Goal: Task Accomplishment & Management: Manage account settings

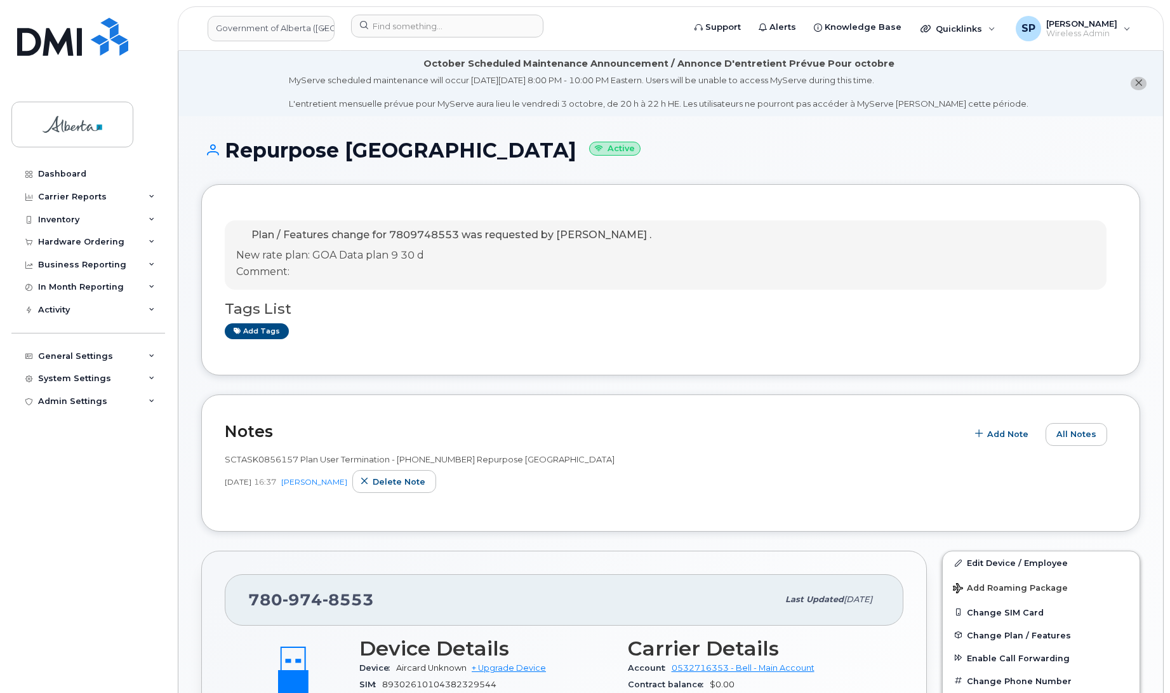
scroll to position [794, 0]
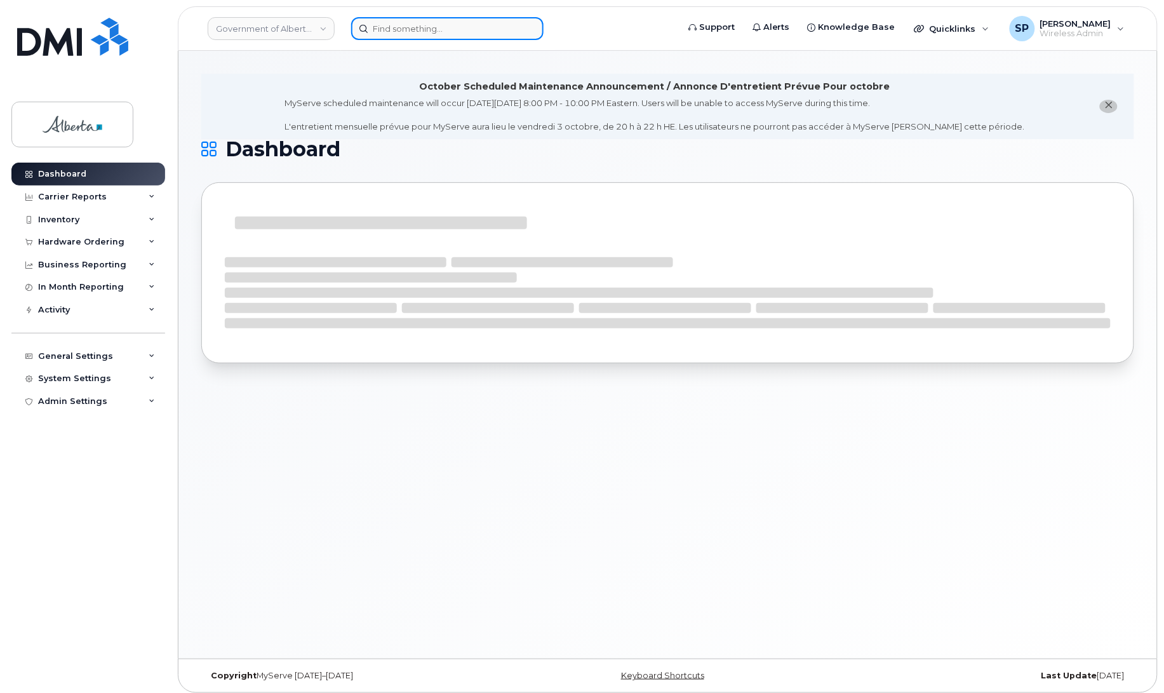
click at [418, 23] on input at bounding box center [447, 28] width 192 height 23
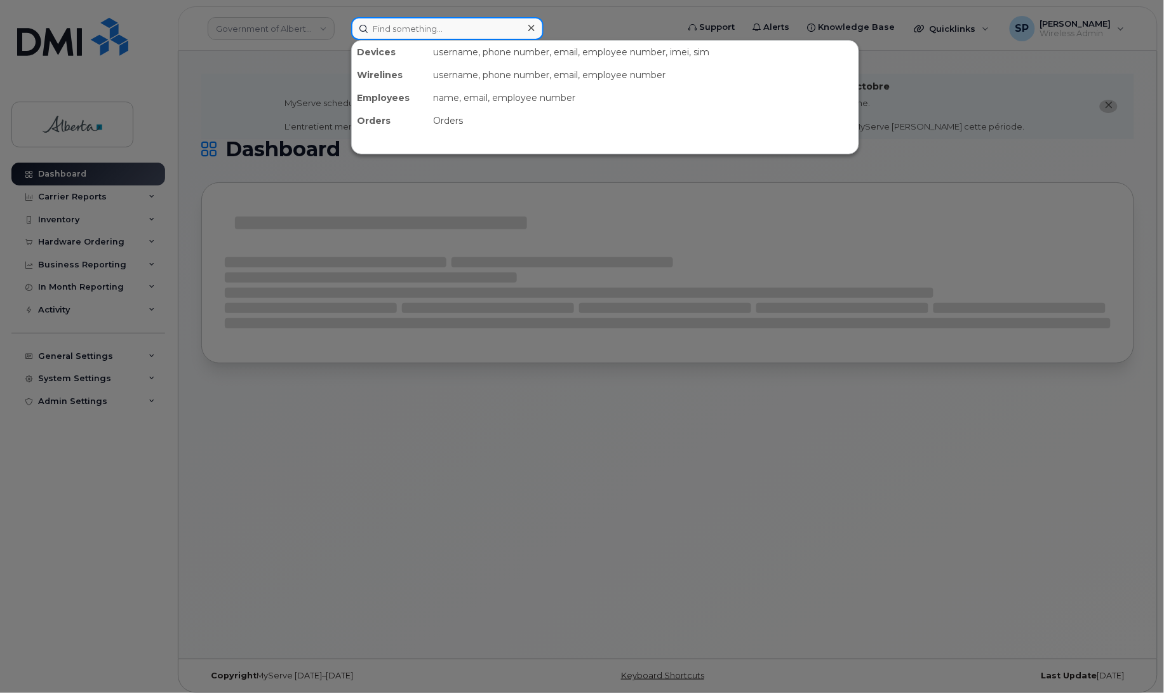
paste input "7802031712"
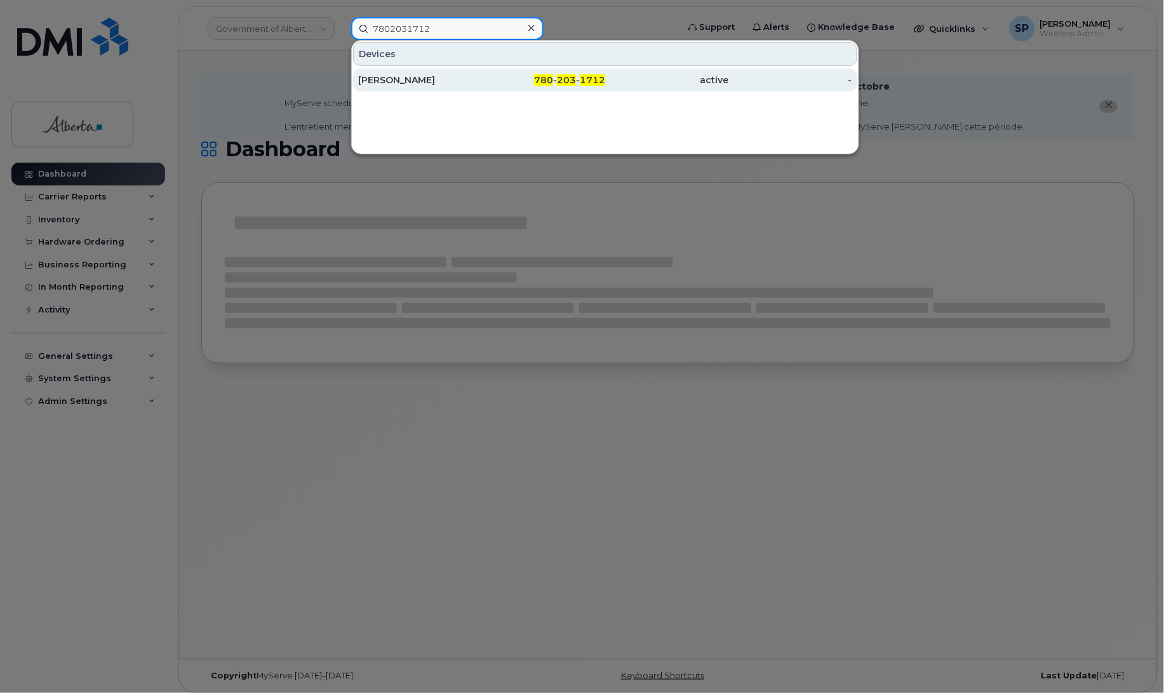
type input "7802031712"
click at [416, 80] on div "Ayman Ahmed" at bounding box center [420, 80] width 124 height 13
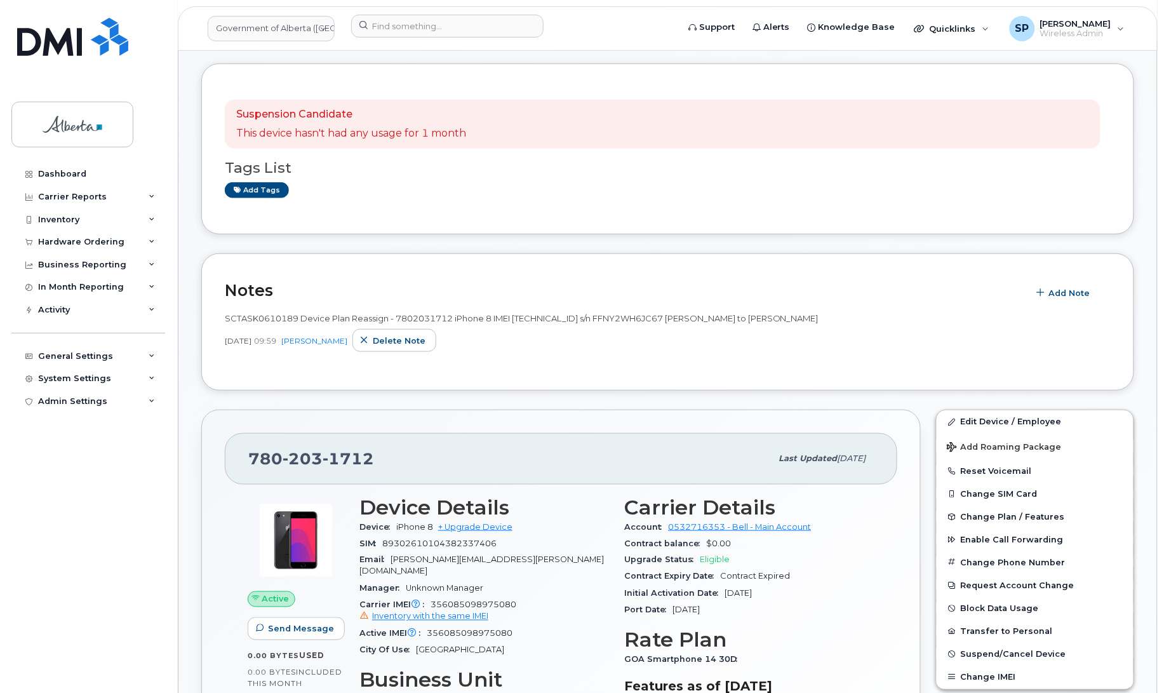
scroll to position [259, 0]
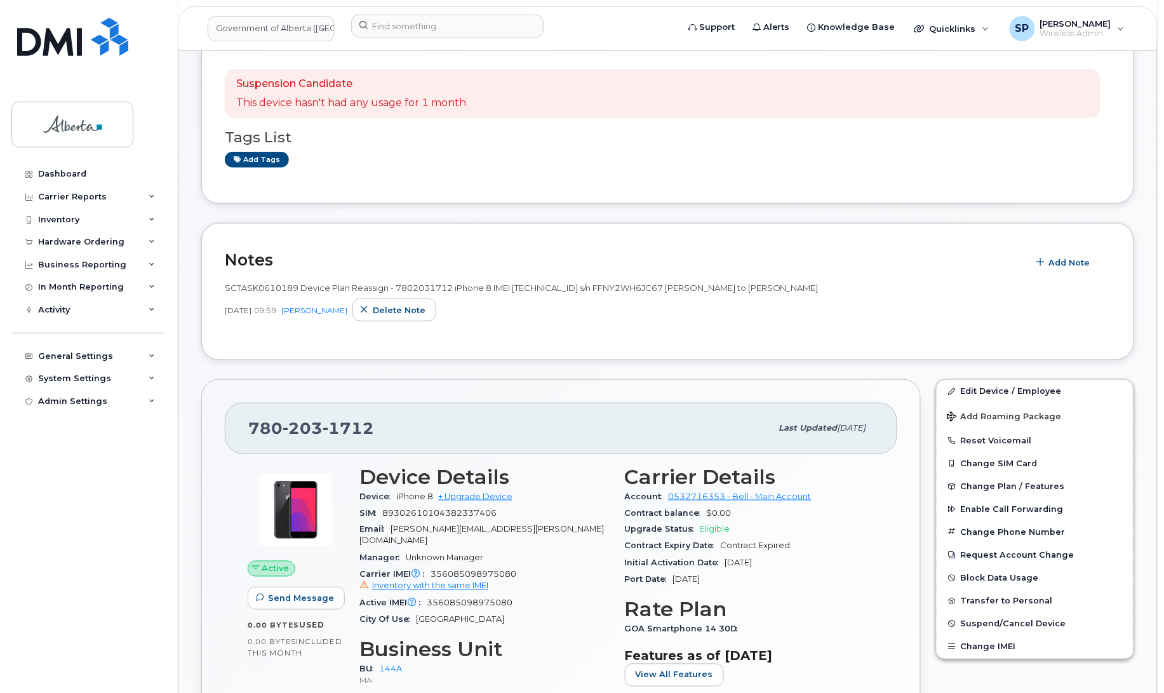
click at [88, 461] on div "Dashboard Carrier Reports Monthly Billing Data Daily Data Pooling Data Behavior…" at bounding box center [89, 418] width 157 height 511
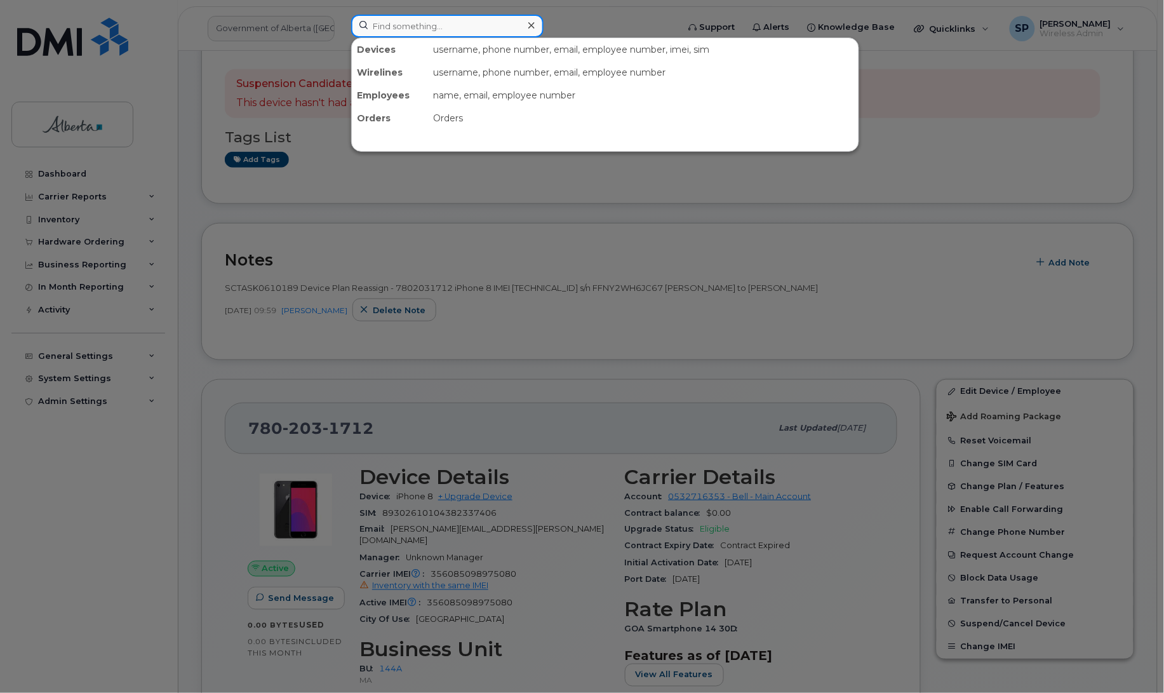
click at [391, 17] on input at bounding box center [447, 26] width 192 height 23
paste input "5873385059"
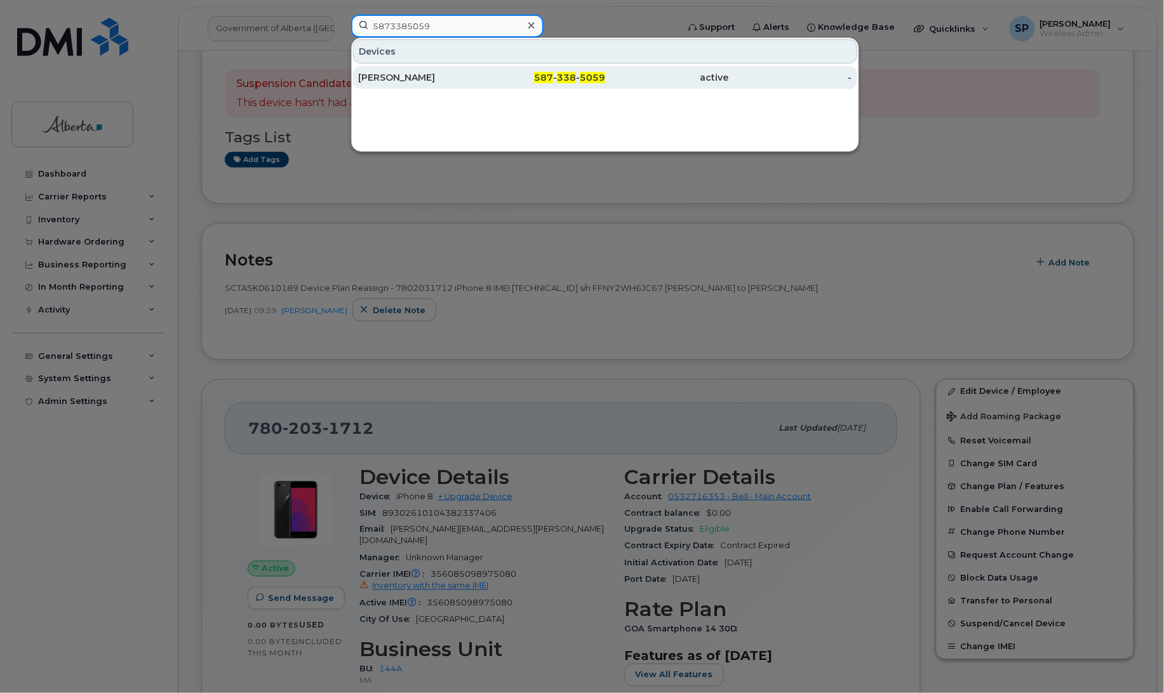
type input "5873385059"
click at [399, 79] on div "Ayman Ahmed" at bounding box center [420, 77] width 124 height 13
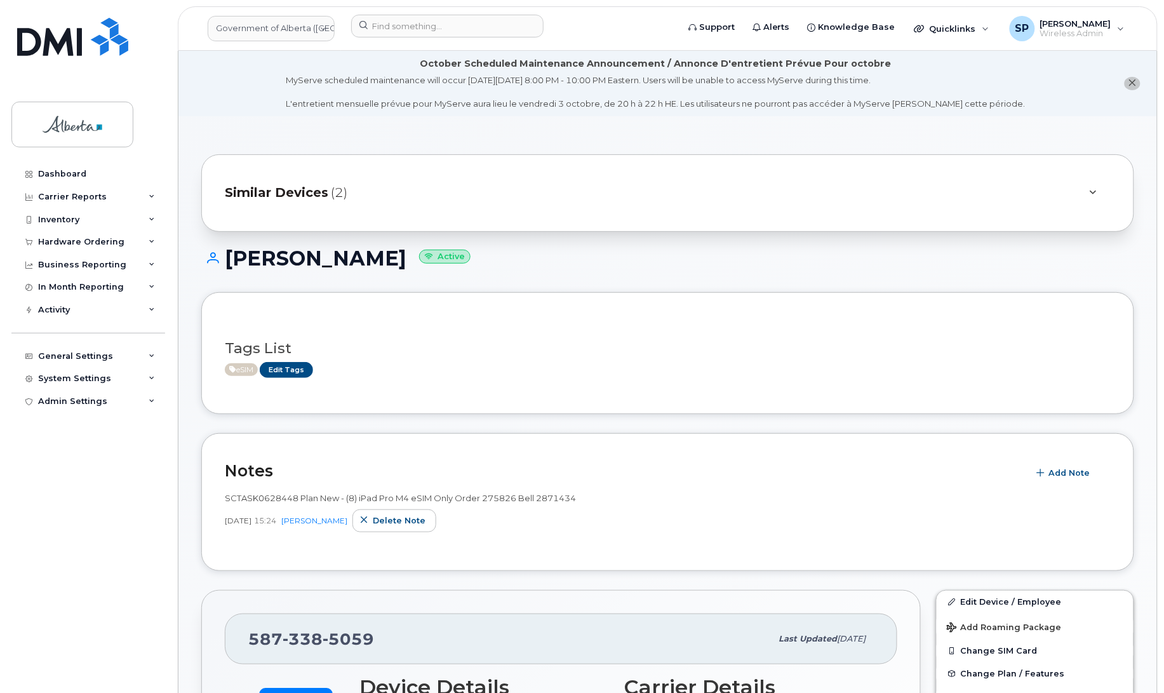
click at [70, 492] on div "Dashboard Carrier Reports Monthly Billing Data Daily Data Pooling Data Behavior…" at bounding box center [89, 418] width 157 height 511
click at [39, 477] on div "Dashboard Carrier Reports Monthly Billing Data Daily Data Pooling Data Behavior…" at bounding box center [89, 418] width 157 height 511
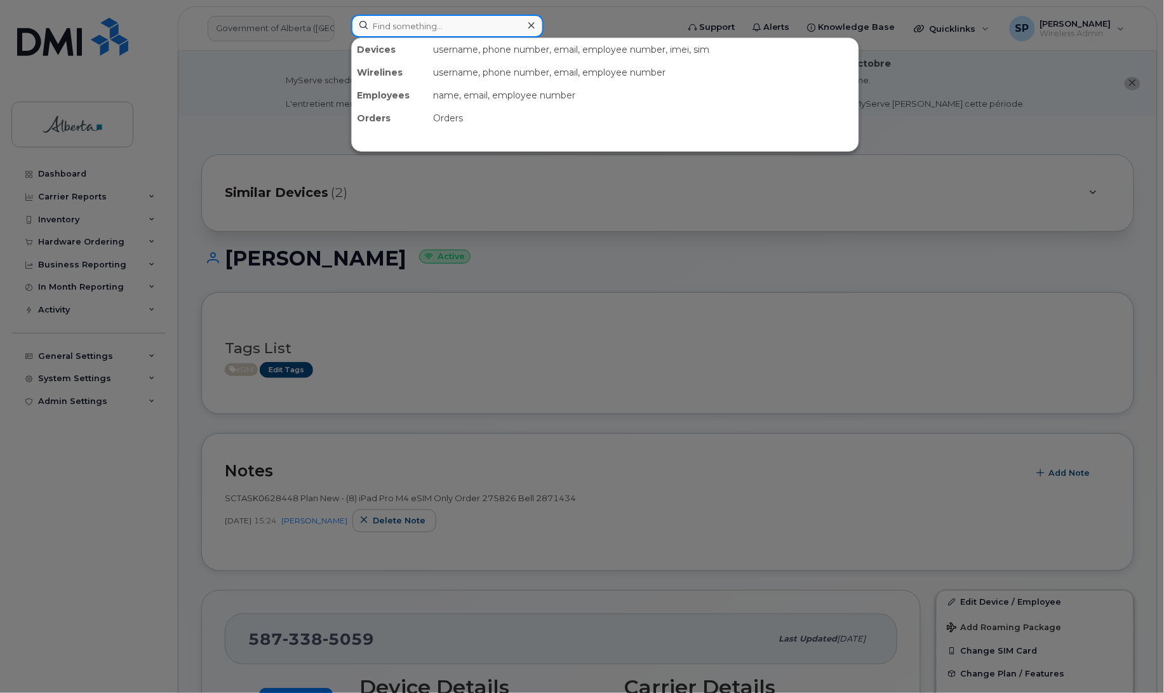
click at [409, 29] on input at bounding box center [447, 26] width 192 height 23
paste input "5879833509"
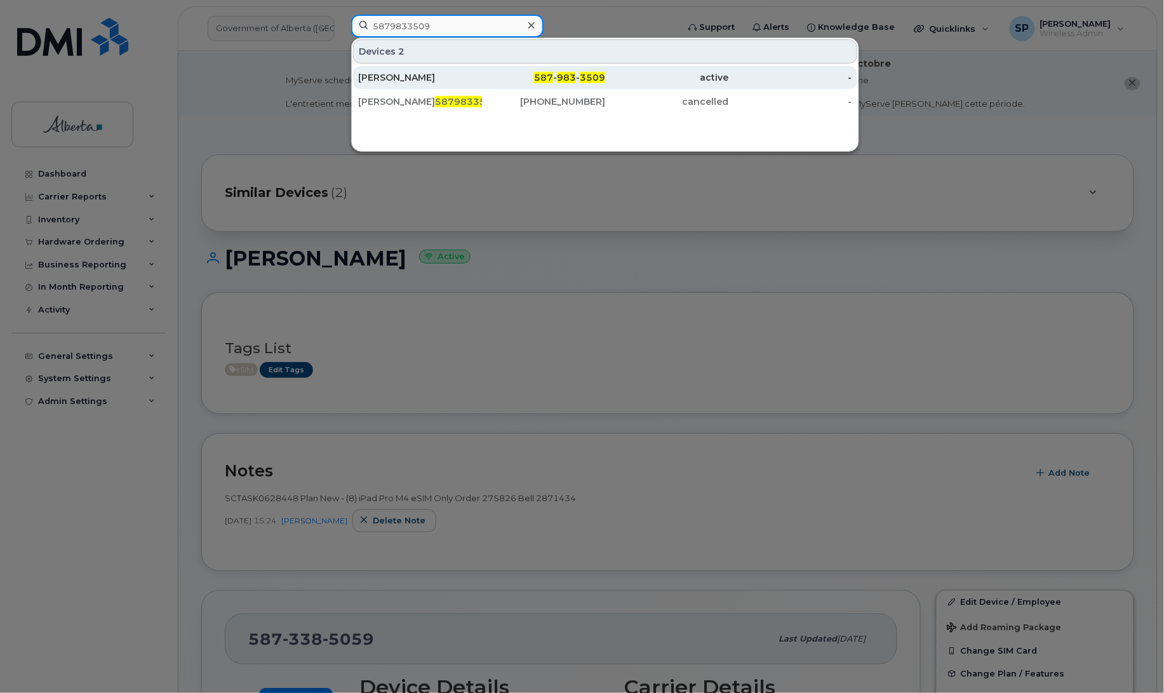
type input "5879833509"
click at [410, 80] on div "[PERSON_NAME]" at bounding box center [420, 77] width 124 height 13
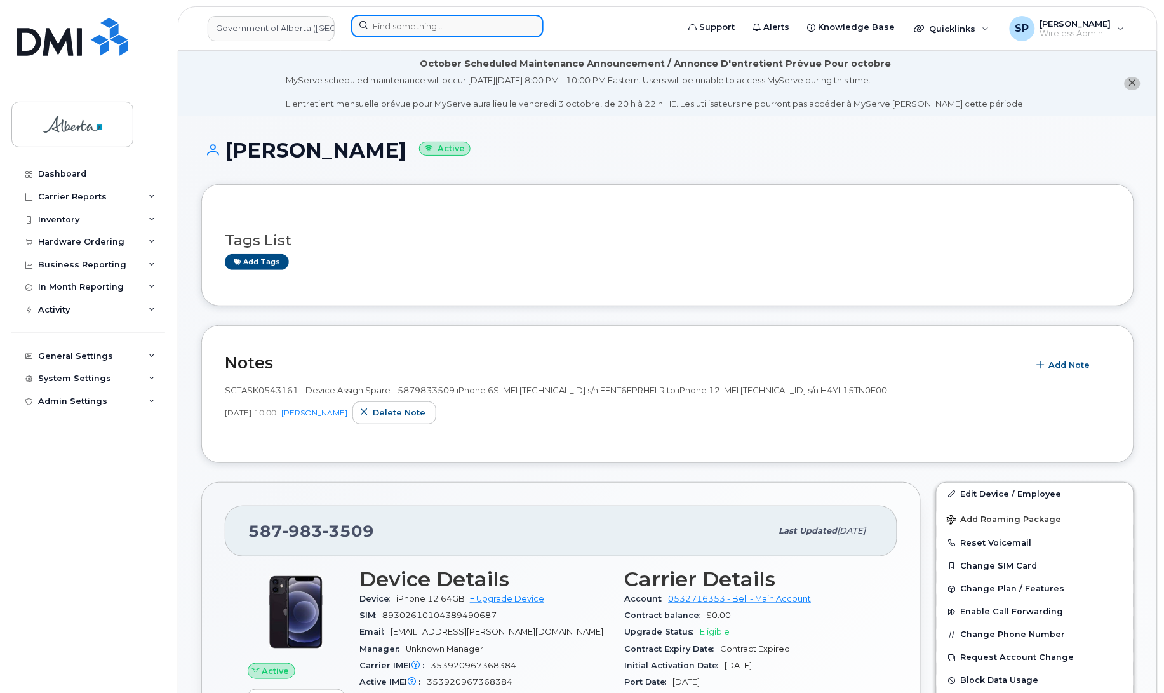
click at [435, 27] on input at bounding box center [447, 26] width 192 height 23
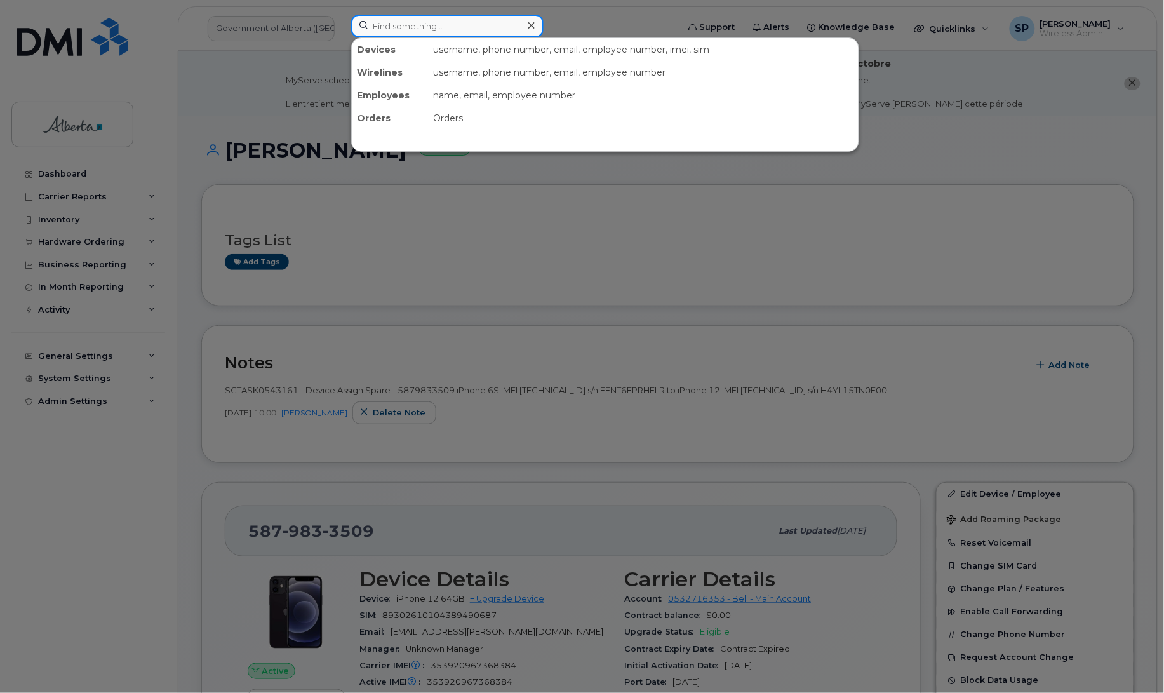
paste input "7807215196"
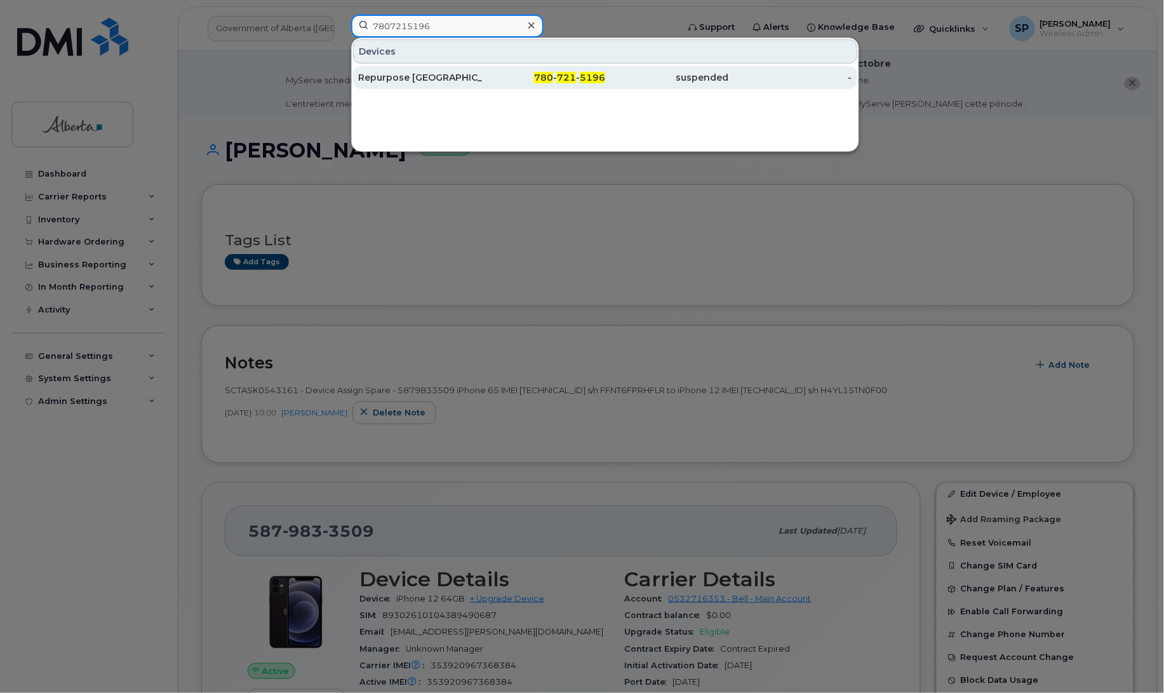
type input "7807215196"
click at [418, 77] on div "Repurpose [GEOGRAPHIC_DATA]" at bounding box center [420, 77] width 124 height 13
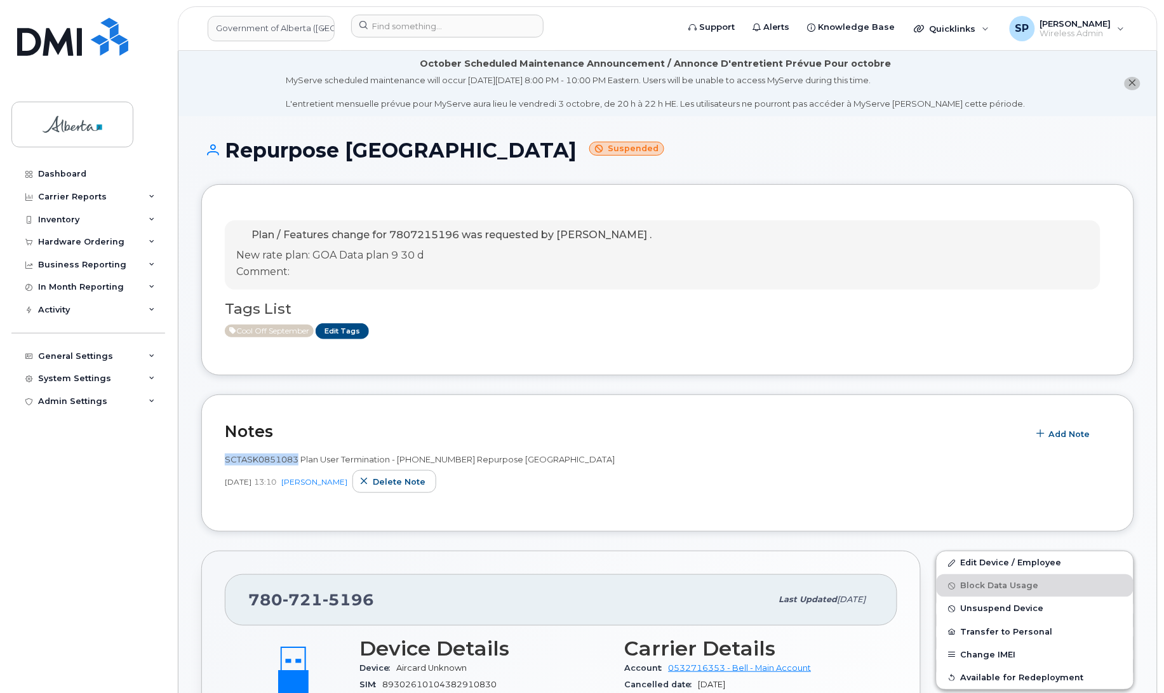
drag, startPoint x: 296, startPoint y: 460, endPoint x: 227, endPoint y: 459, distance: 69.2
click at [227, 459] on span "SCTASK0851083 Plan User Termination - (1) 7807215196 Repurpose Edmonton" at bounding box center [420, 459] width 390 height 10
copy span "SCTASK0851083"
click at [382, 29] on input at bounding box center [447, 26] width 192 height 23
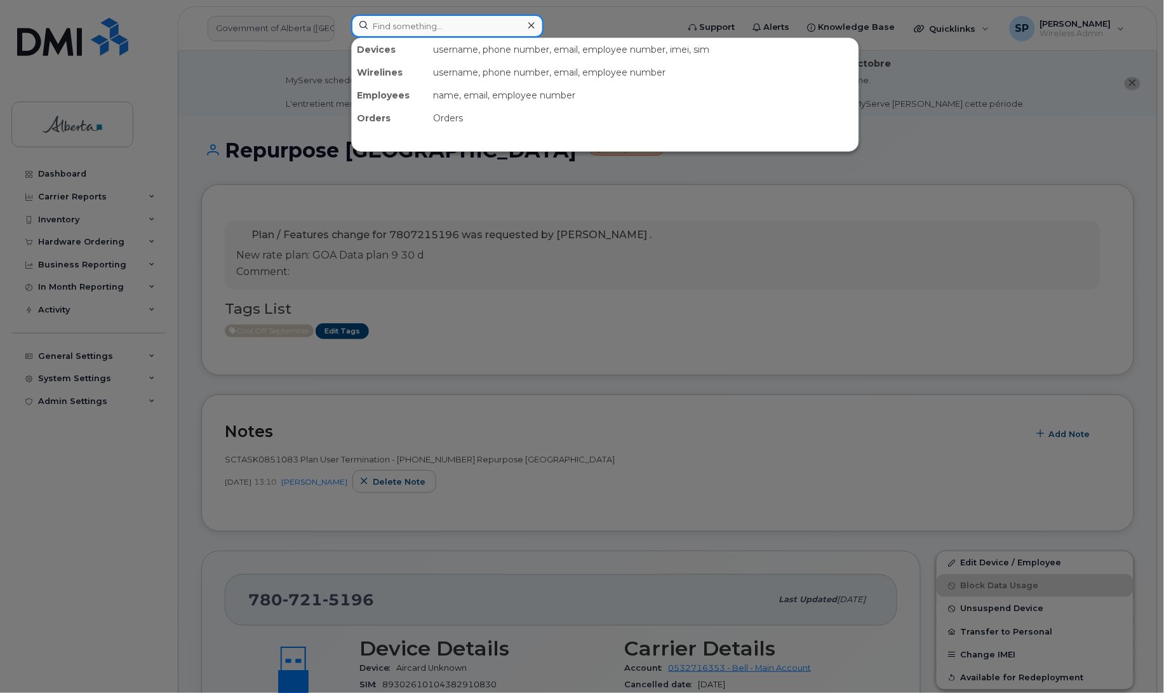
paste input "4035619866"
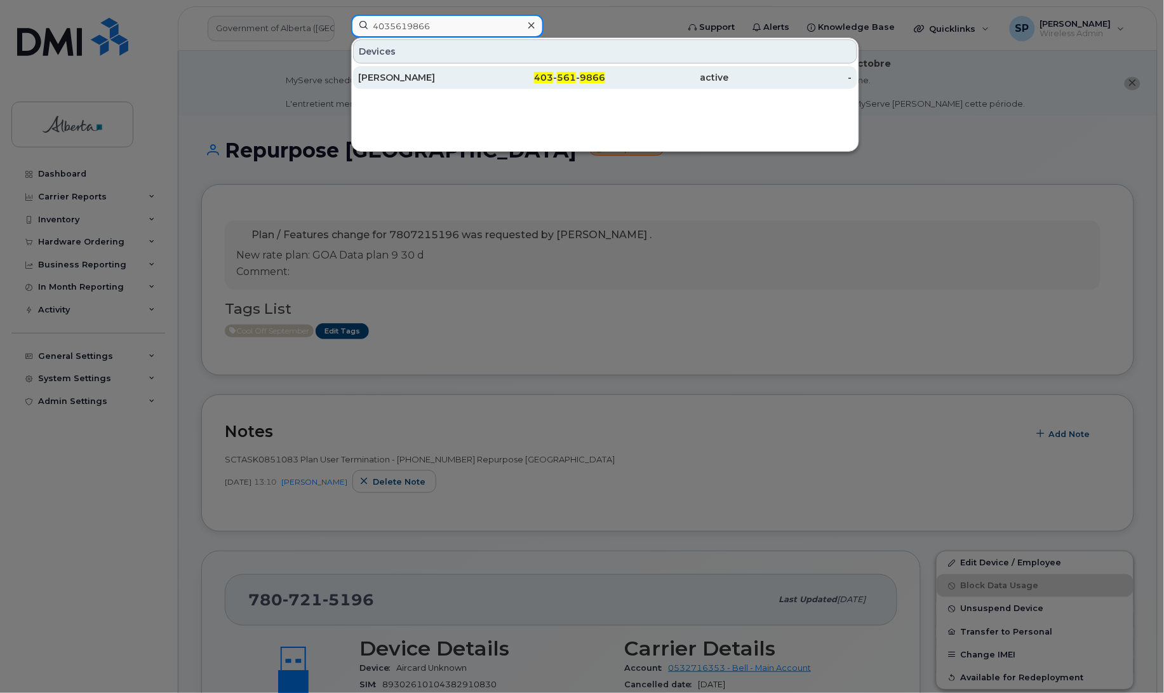
type input "4035619866"
click at [420, 77] on div "Jennifer Earle" at bounding box center [420, 77] width 124 height 13
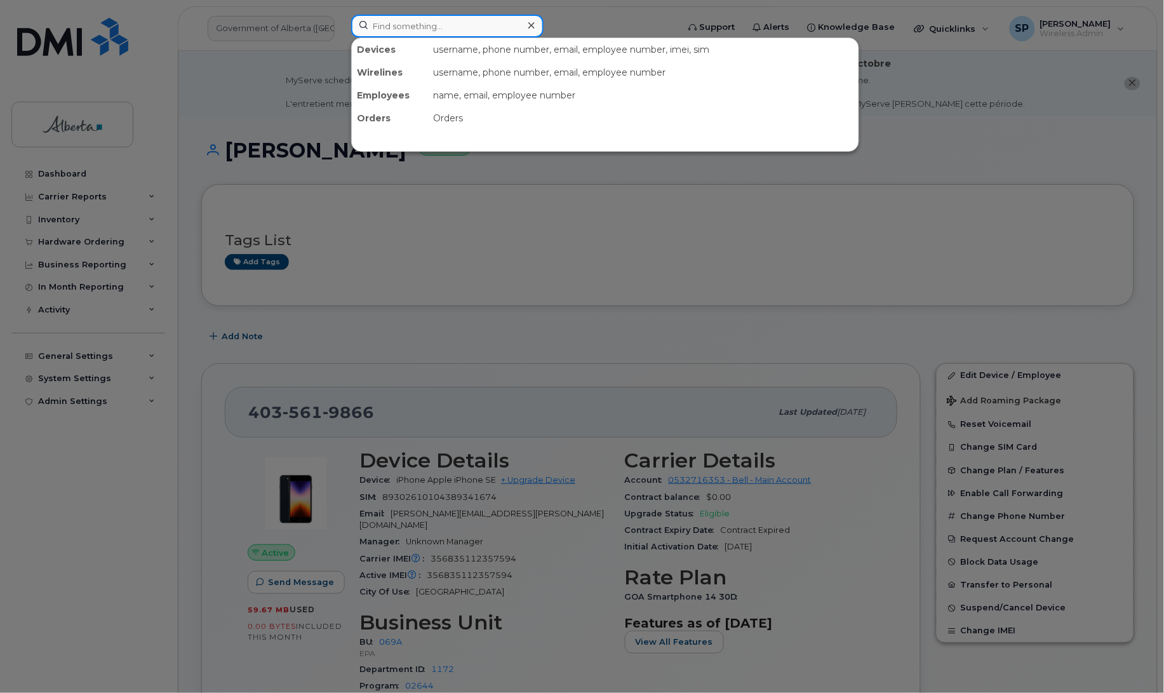
click at [439, 30] on input at bounding box center [447, 26] width 192 height 23
paste input "5873982397"
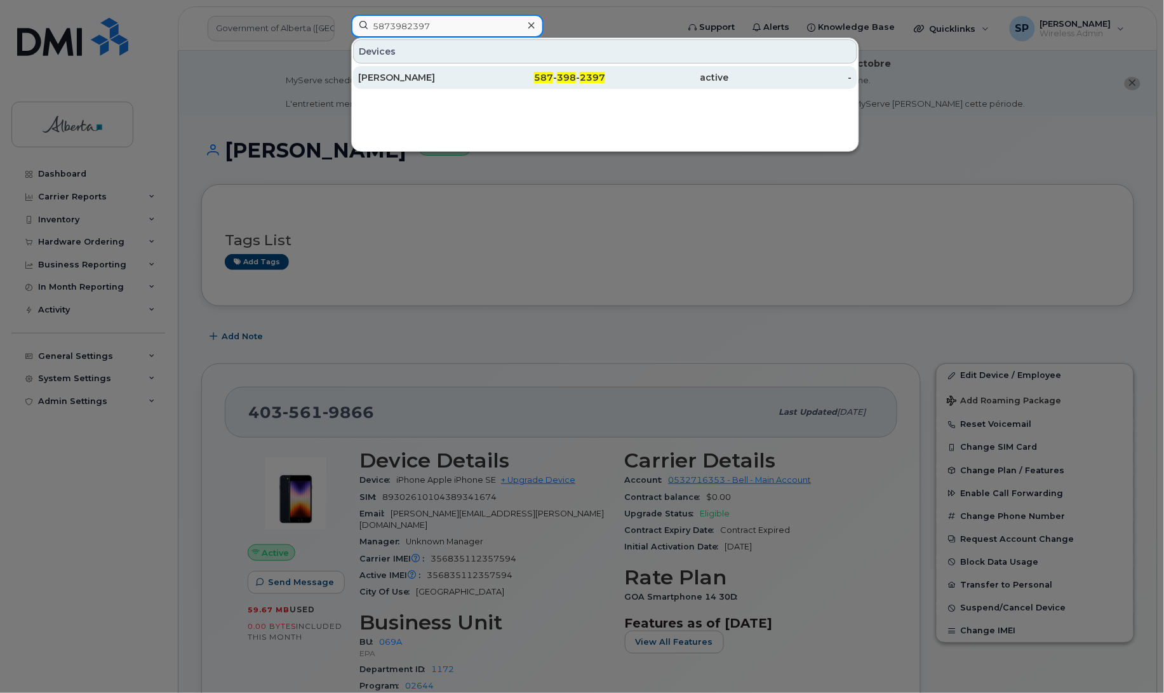
type input "5873982397"
click at [416, 79] on div "Ibrahim Oyebode" at bounding box center [420, 77] width 124 height 13
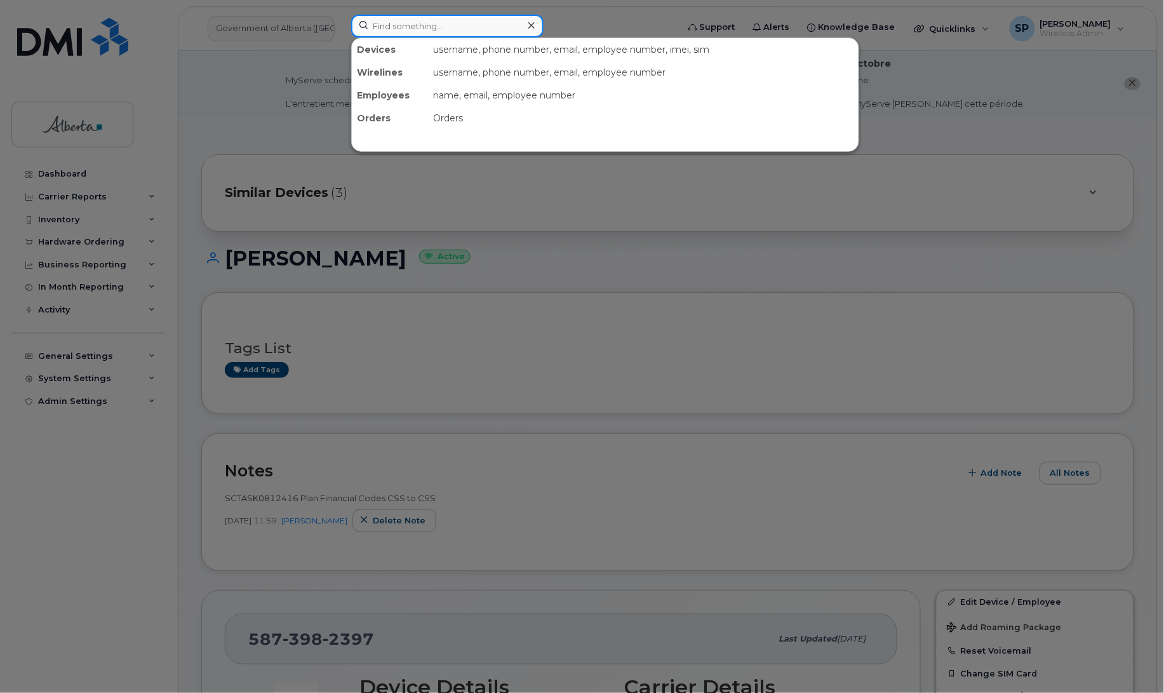
click at [384, 20] on input at bounding box center [447, 26] width 192 height 23
paste input "5879834880"
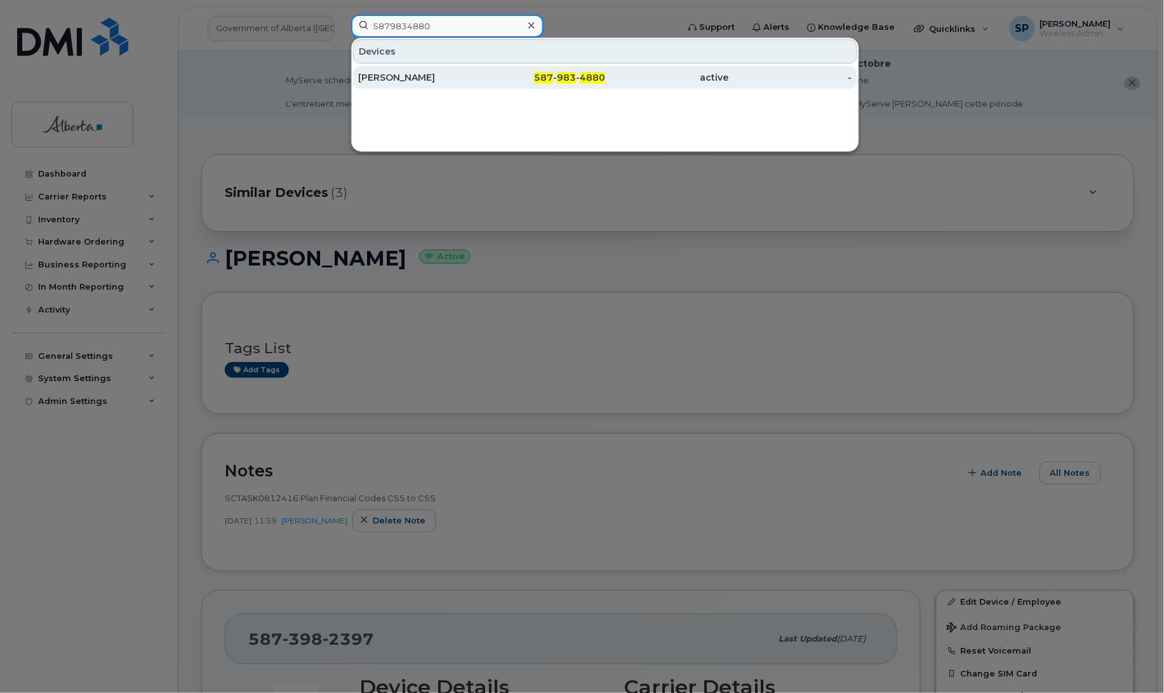
type input "5879834880"
click at [430, 79] on div "Stephanie Morrison" at bounding box center [420, 77] width 124 height 13
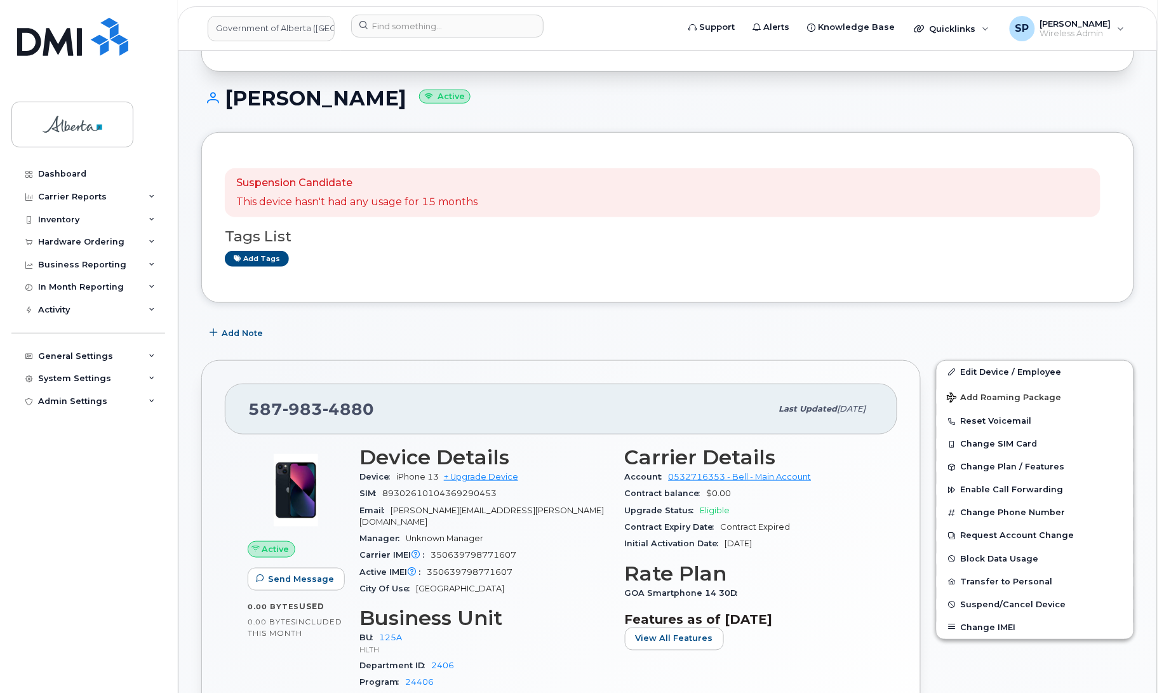
scroll to position [179, 0]
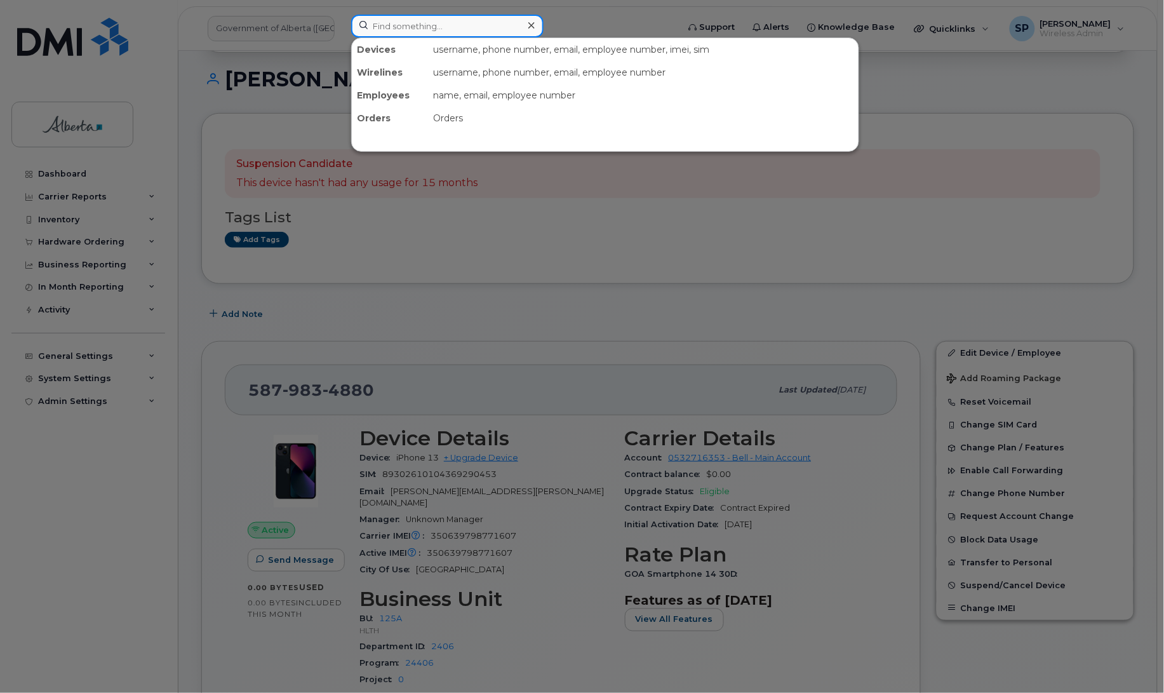
click at [378, 30] on input at bounding box center [447, 26] width 192 height 23
paste input "5873353323"
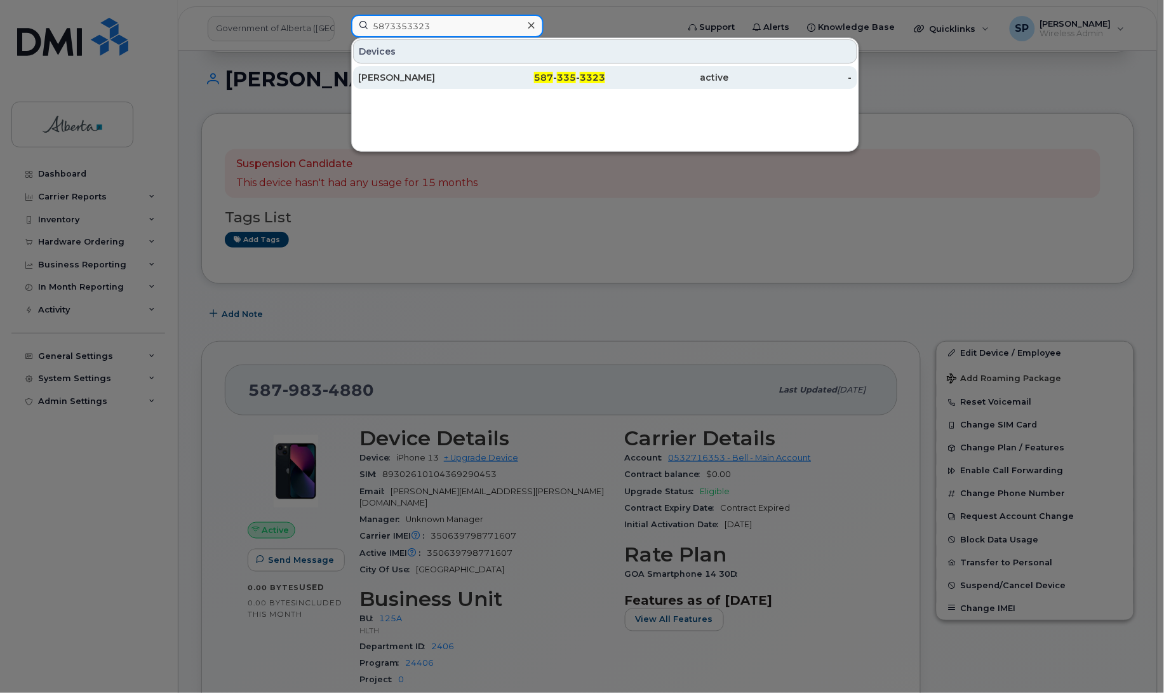
type input "5873353323"
click at [399, 81] on div "Annemairi Ward" at bounding box center [420, 77] width 124 height 13
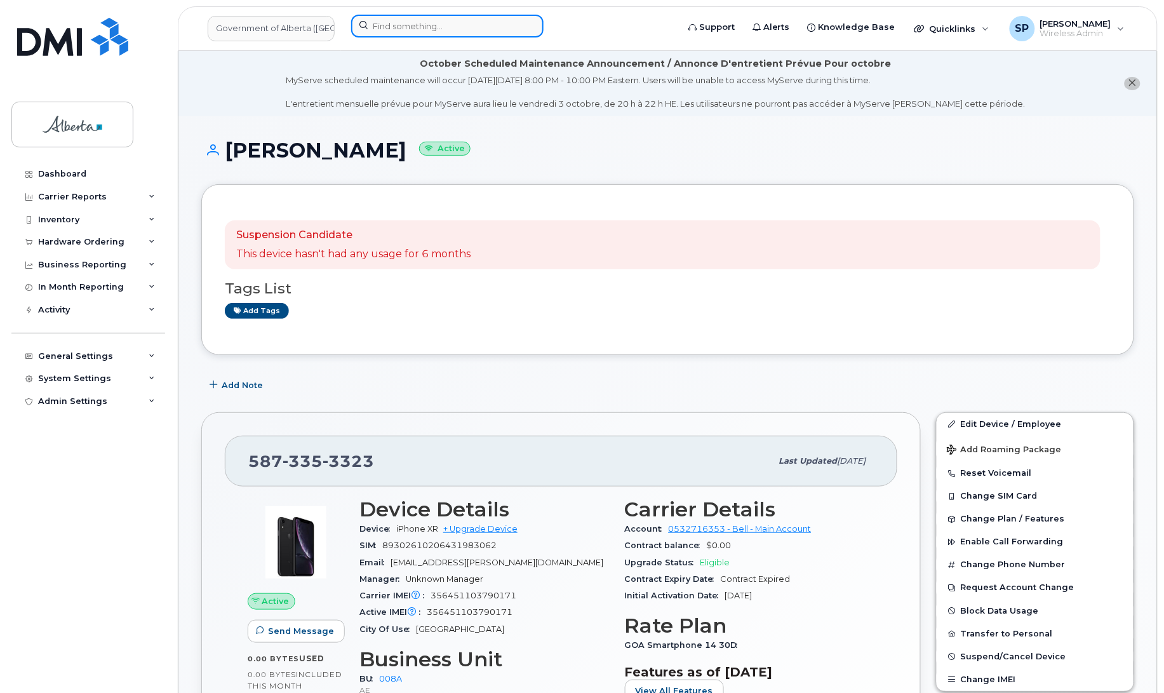
click at [432, 17] on input at bounding box center [447, 26] width 192 height 23
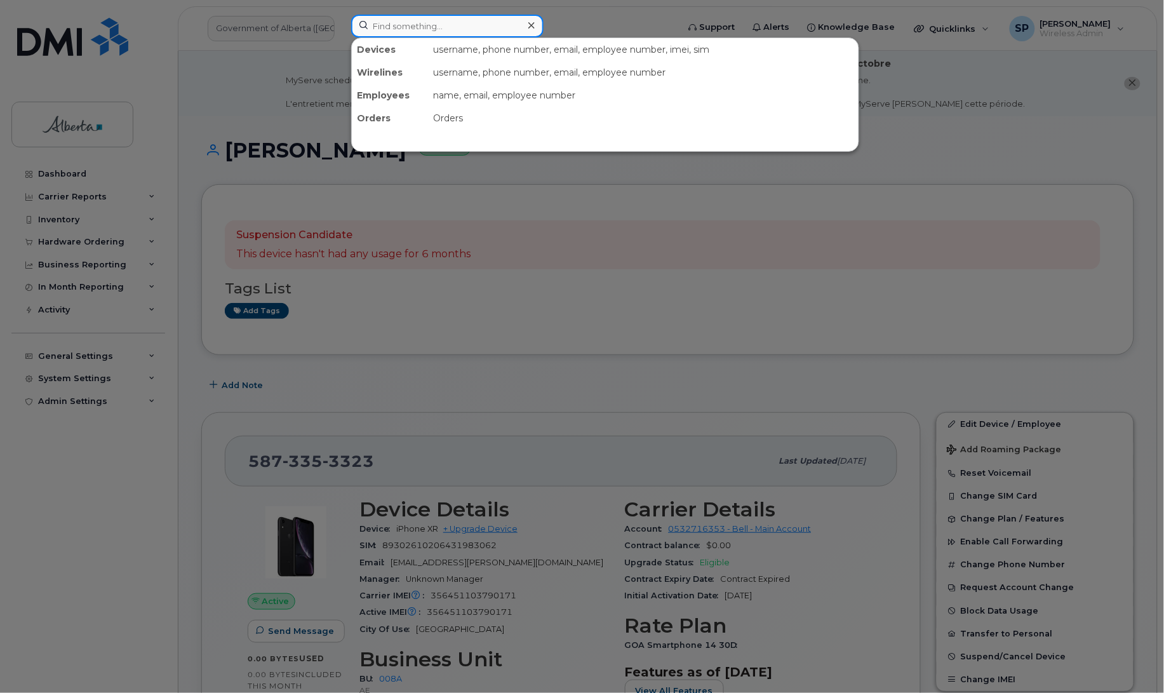
paste input "5879824996"
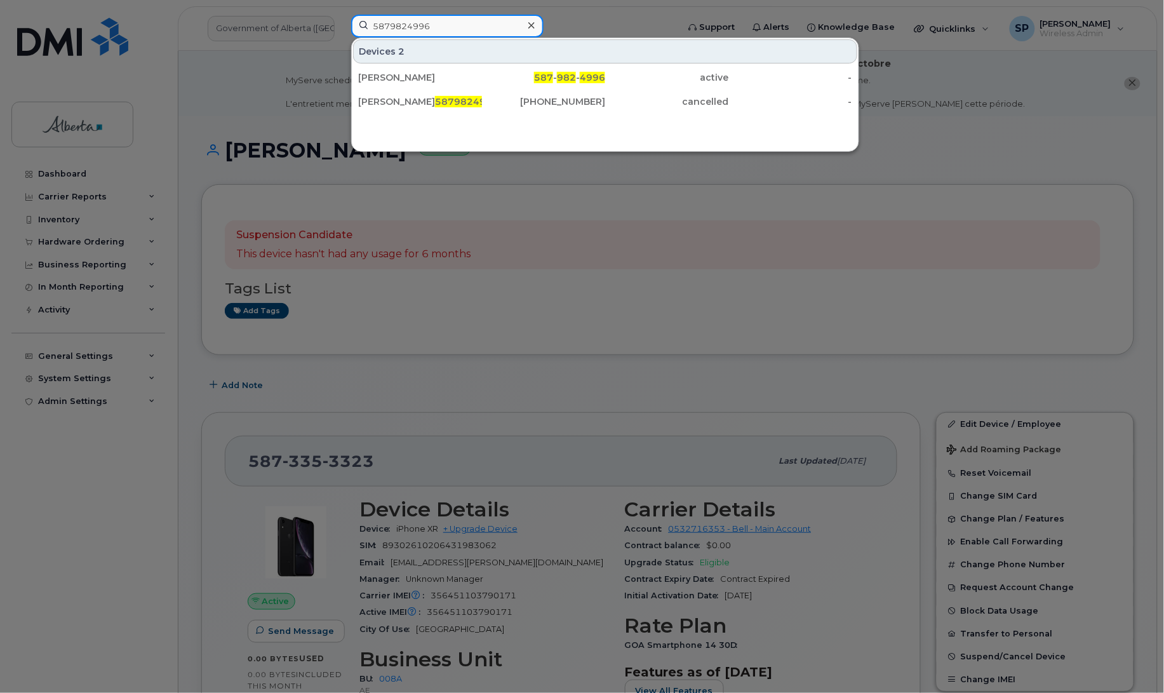
type input "5879824996"
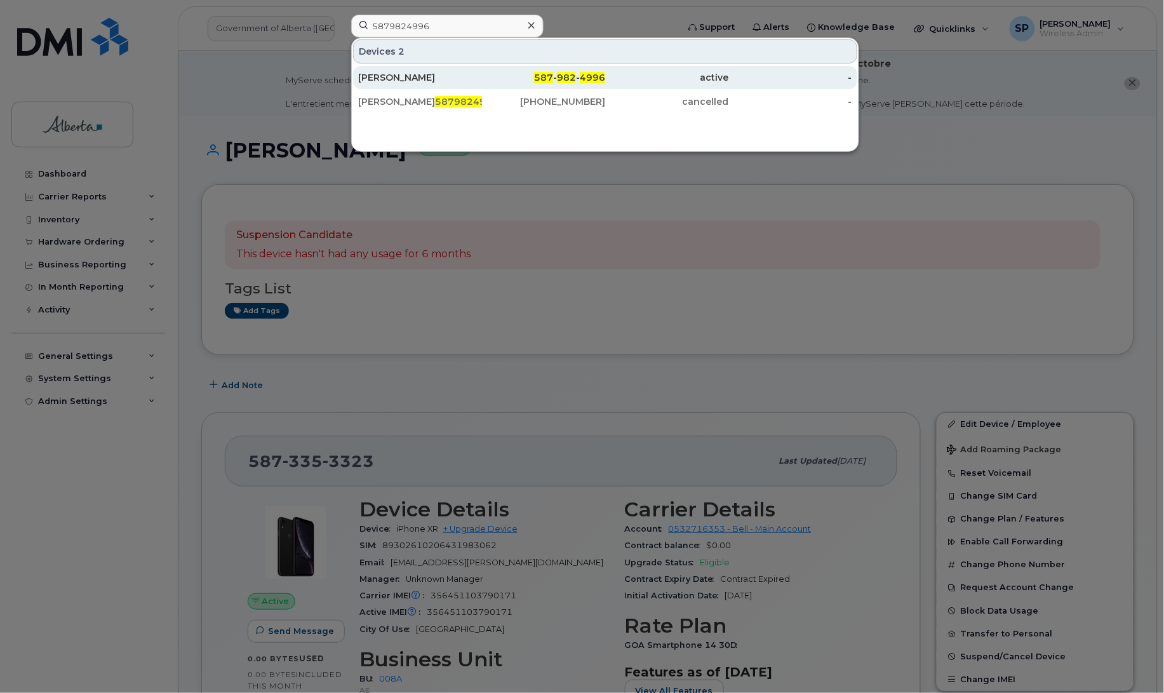
click at [418, 80] on div "[PERSON_NAME]" at bounding box center [420, 77] width 124 height 13
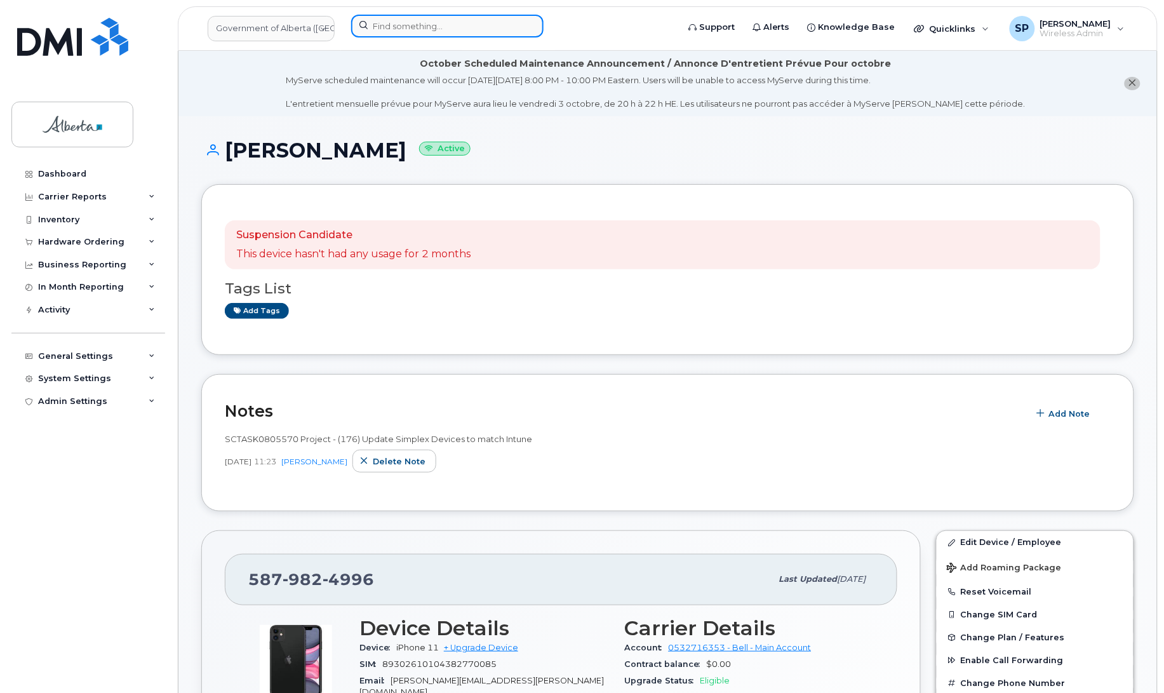
click at [408, 24] on input at bounding box center [447, 26] width 192 height 23
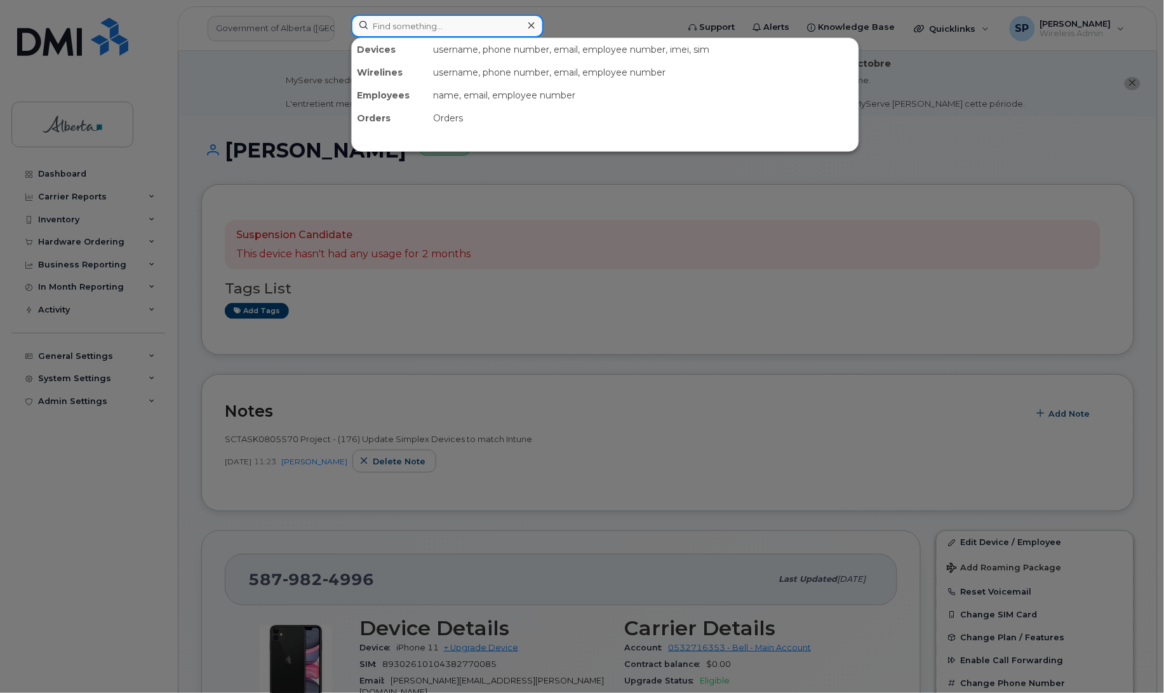
paste input "5878736152"
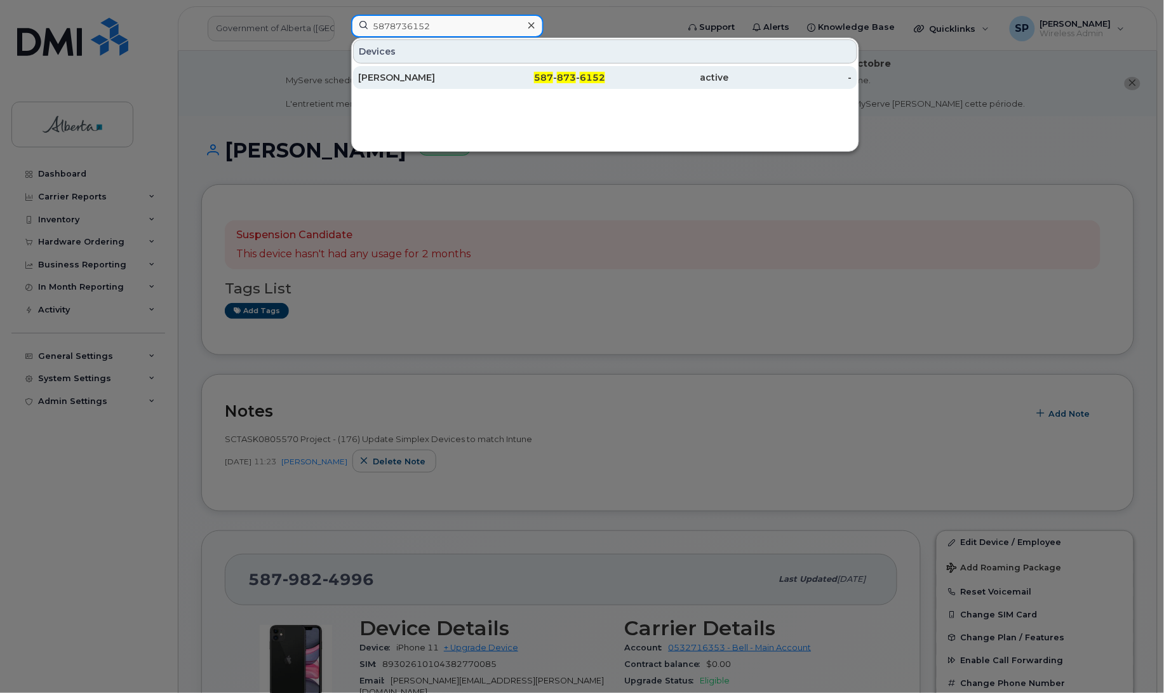
type input "5878736152"
click at [420, 83] on div "[PERSON_NAME]" at bounding box center [420, 77] width 124 height 13
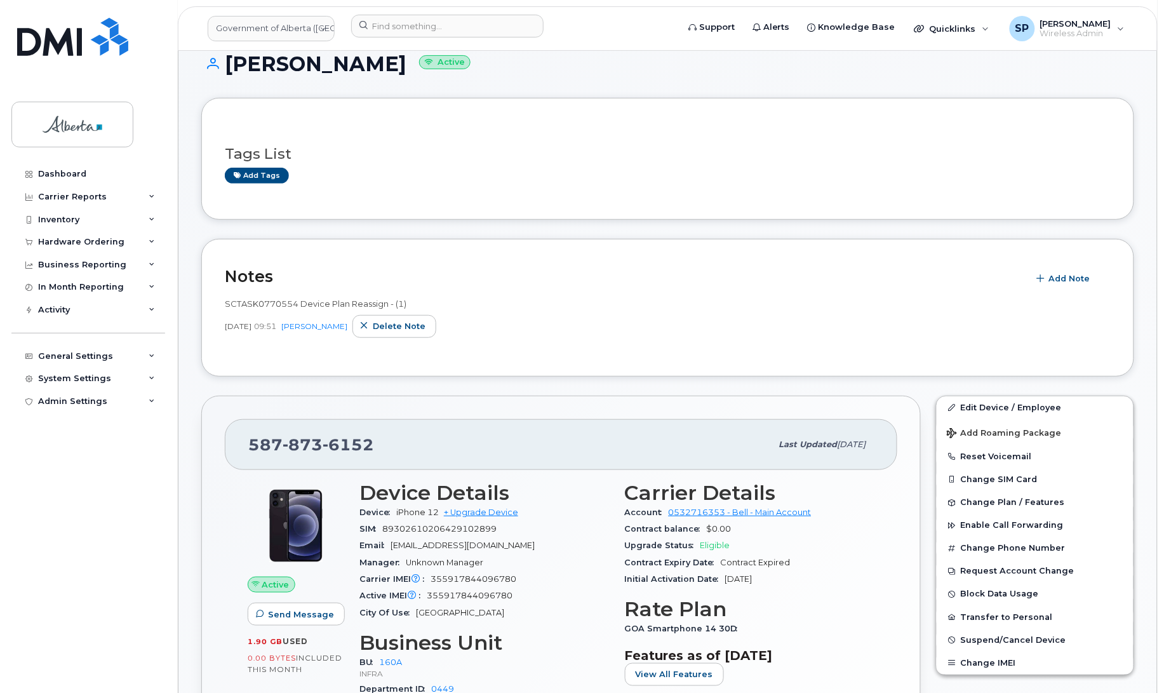
scroll to position [26, 0]
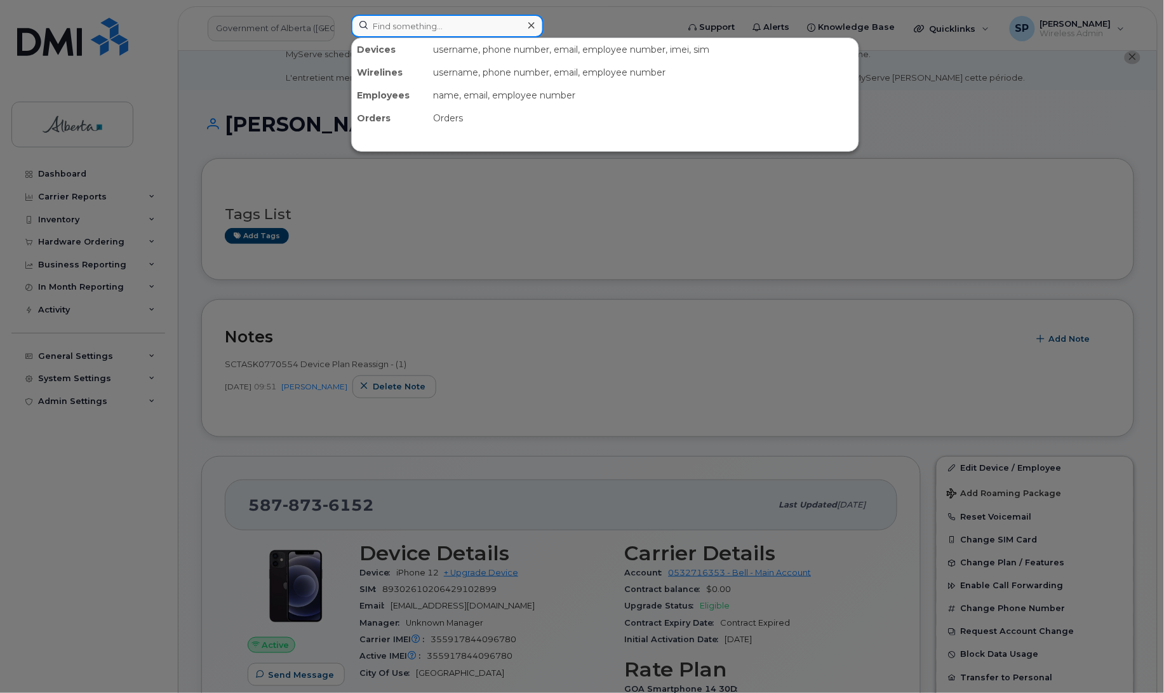
click at [484, 23] on input at bounding box center [447, 26] width 192 height 23
paste input "7803705101"
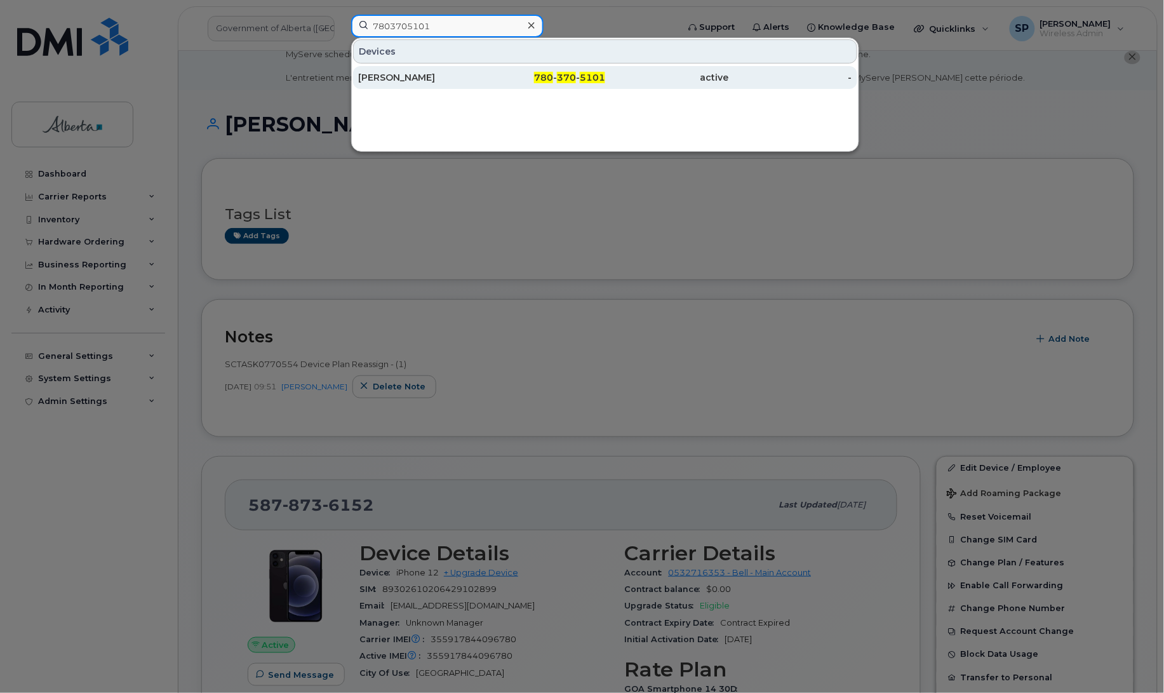
type input "7803705101"
click at [445, 81] on div "[PERSON_NAME]" at bounding box center [420, 77] width 124 height 13
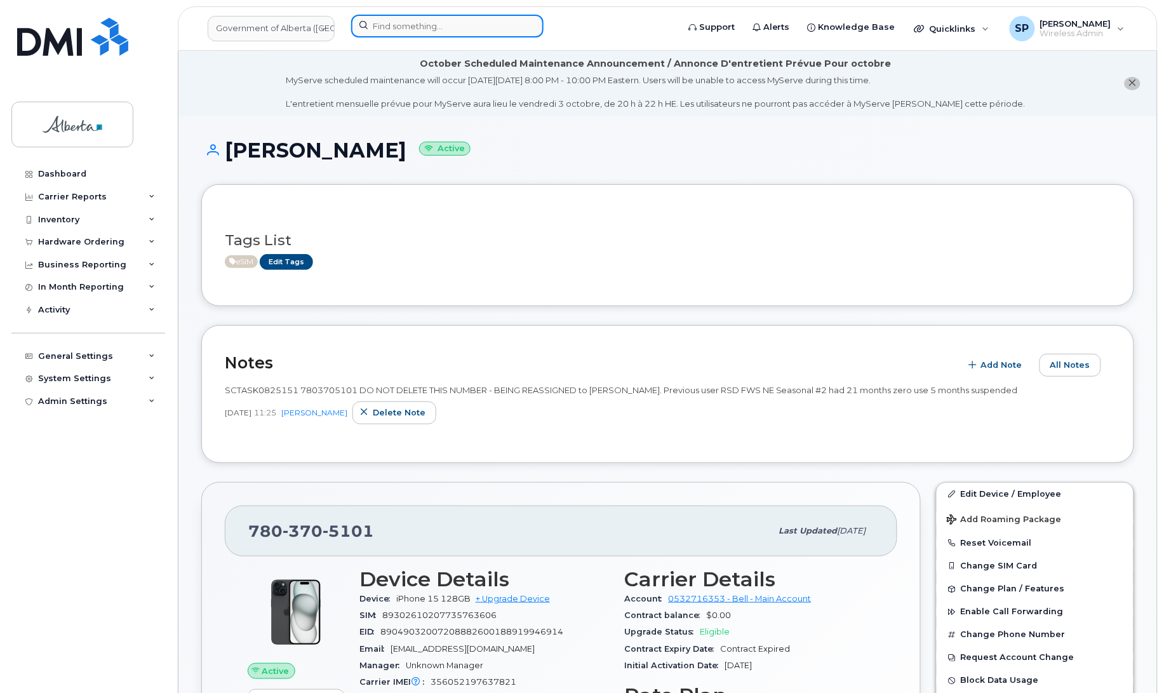
click at [397, 24] on input at bounding box center [447, 26] width 192 height 23
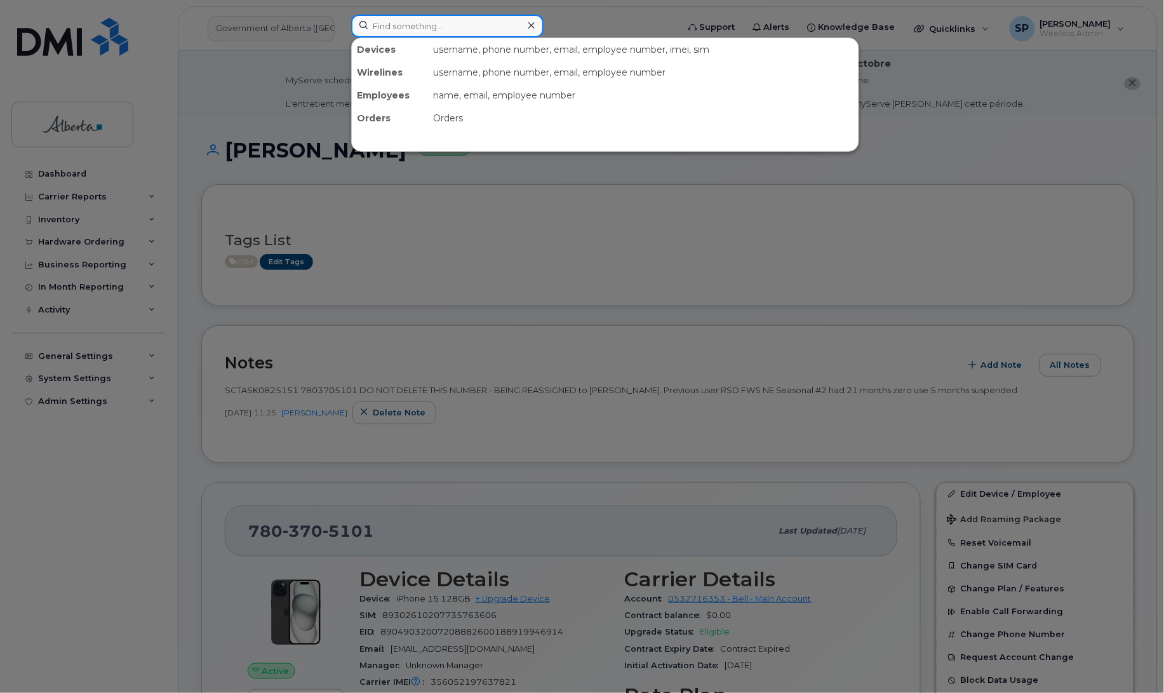
paste input "5873578765"
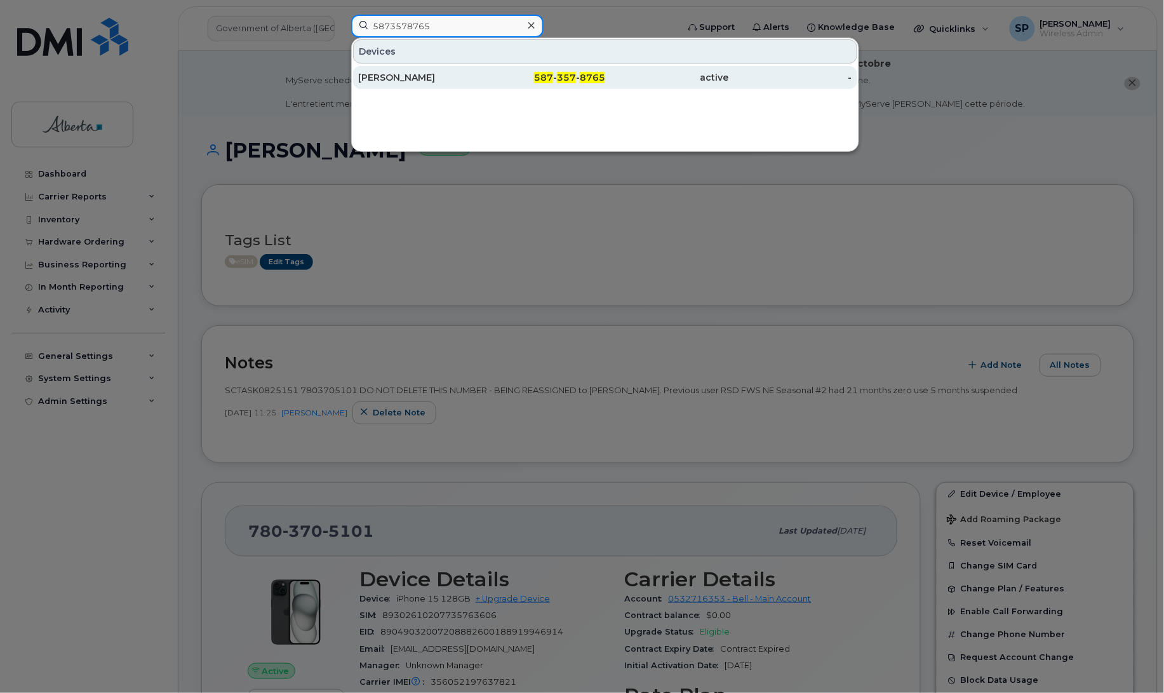
type input "5873578765"
click at [400, 80] on div "[PERSON_NAME]" at bounding box center [420, 77] width 124 height 13
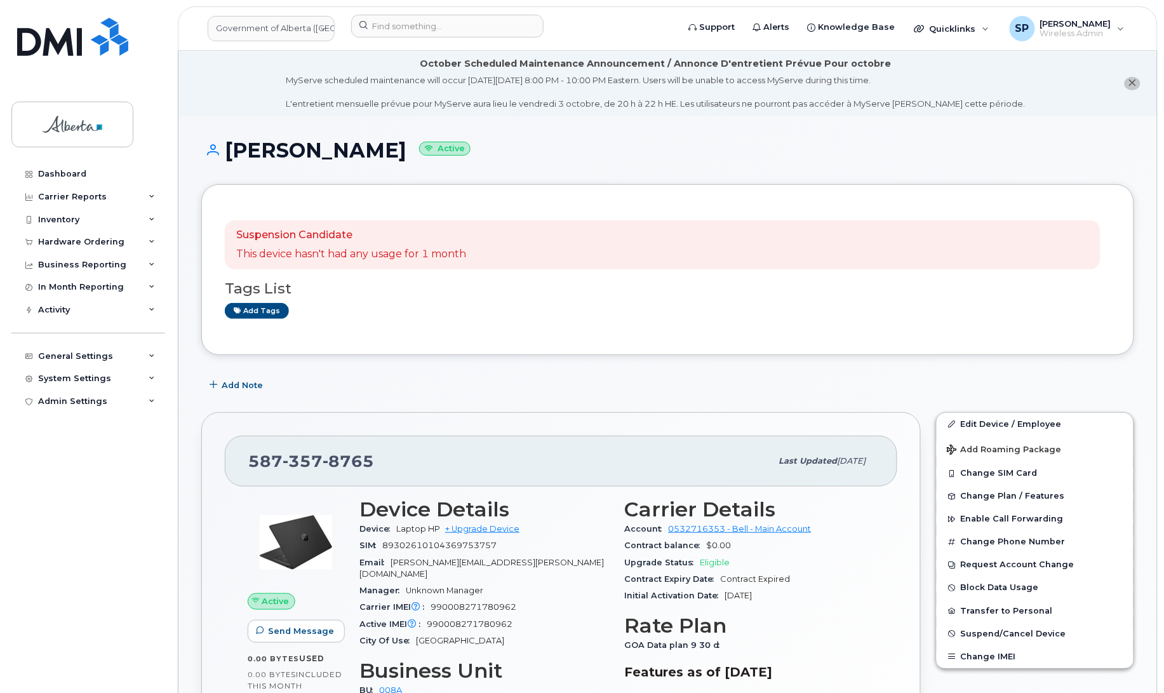
click at [49, 441] on div "Dashboard Carrier Reports Monthly Billing Data Daily Data Pooling Data Behavior…" at bounding box center [89, 418] width 157 height 511
click at [405, 27] on input at bounding box center [447, 26] width 192 height 23
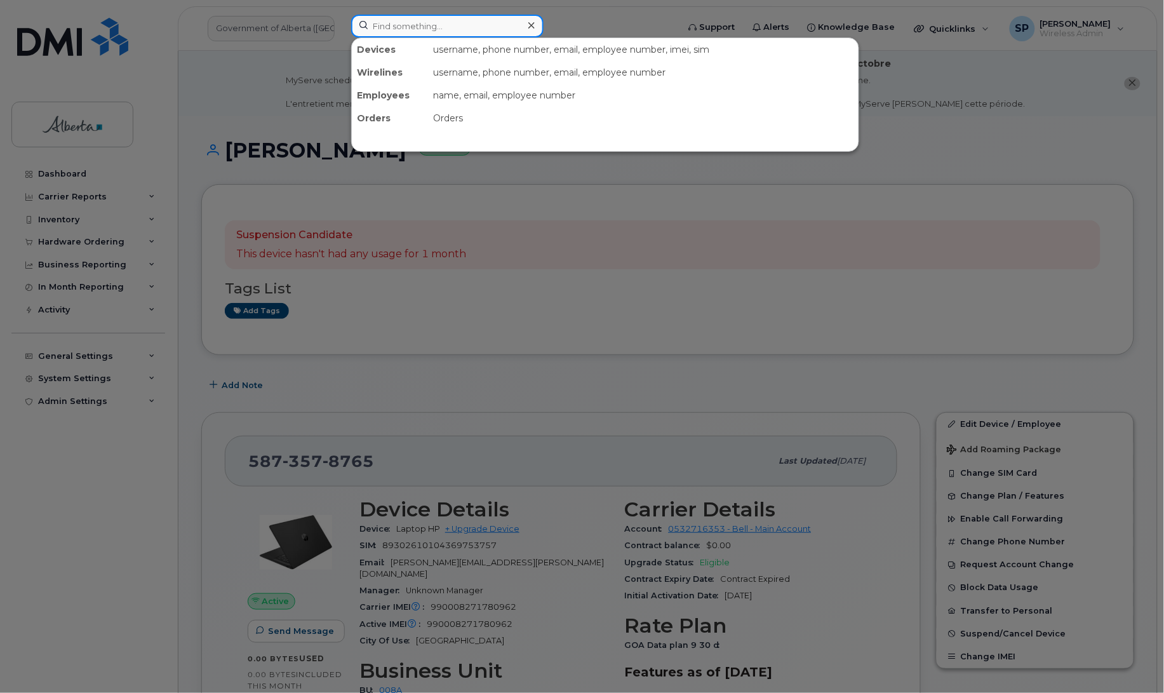
paste input "7803404581"
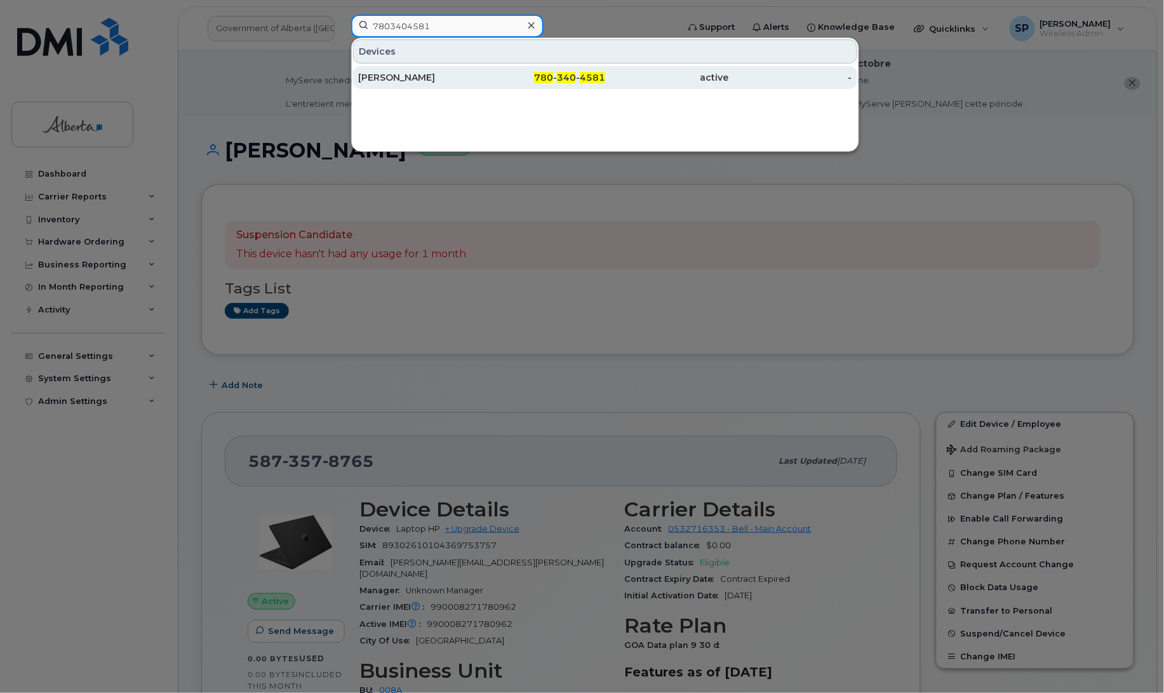
type input "7803404581"
click at [403, 80] on div "[PERSON_NAME]" at bounding box center [420, 77] width 124 height 13
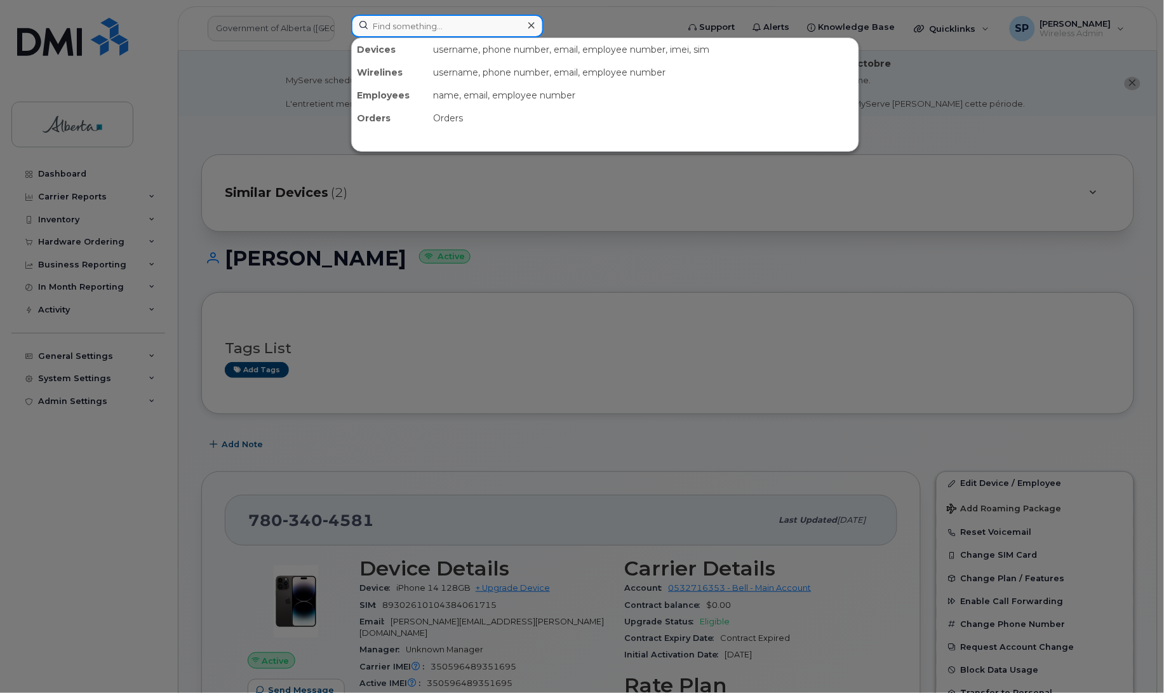
click at [449, 17] on input at bounding box center [447, 26] width 192 height 23
paste input "7802644901"
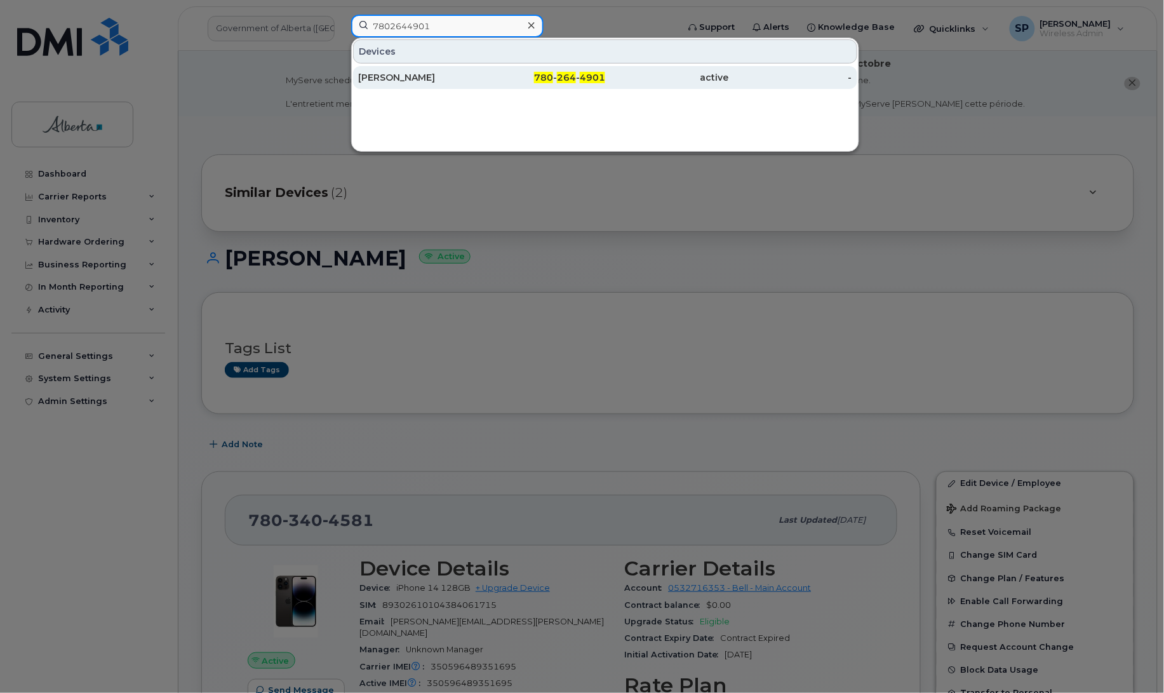
type input "7802644901"
click at [410, 75] on div "[PERSON_NAME]" at bounding box center [420, 77] width 124 height 13
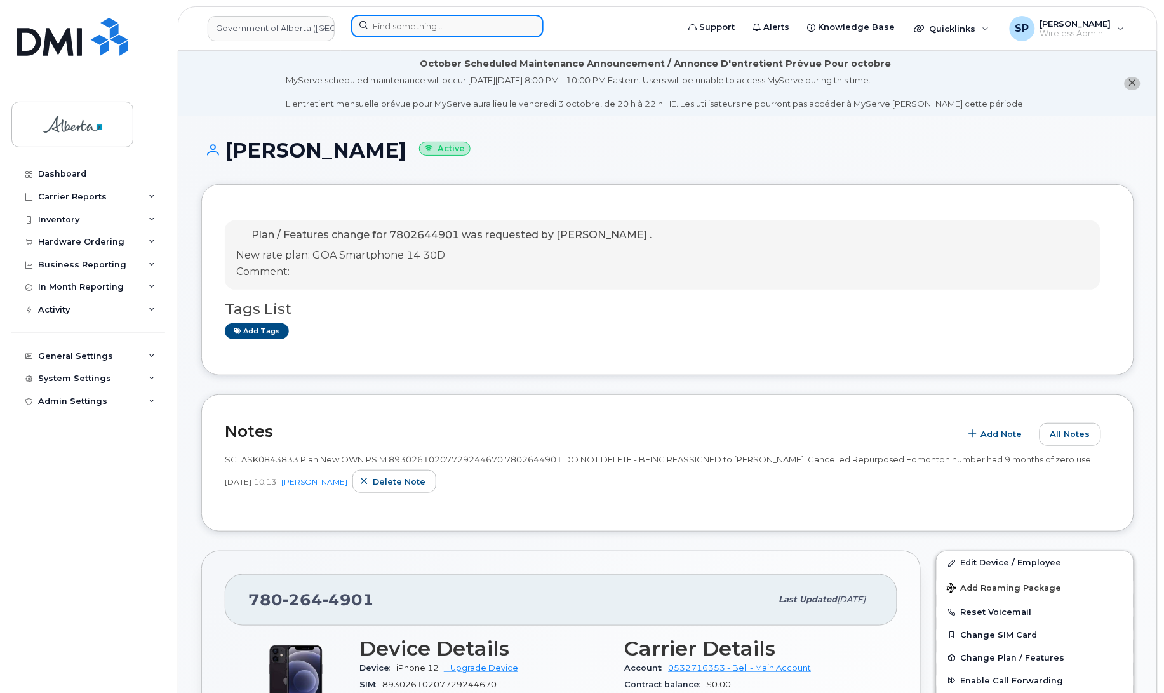
click at [422, 20] on input at bounding box center [447, 26] width 192 height 23
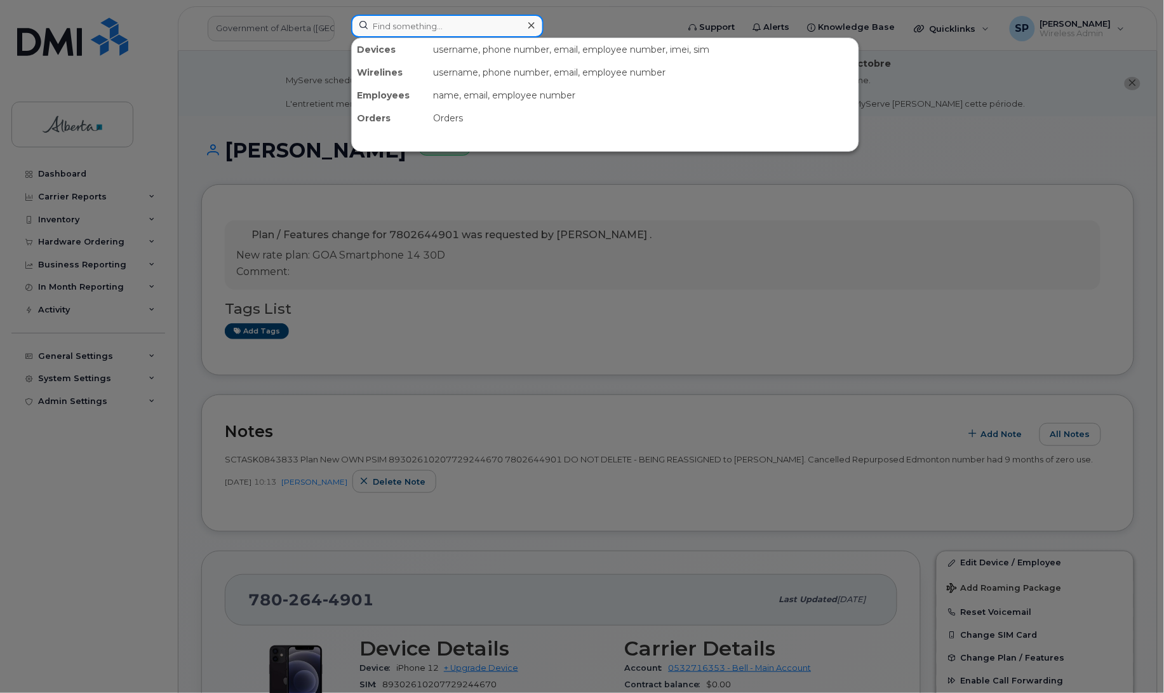
paste input "7805180306"
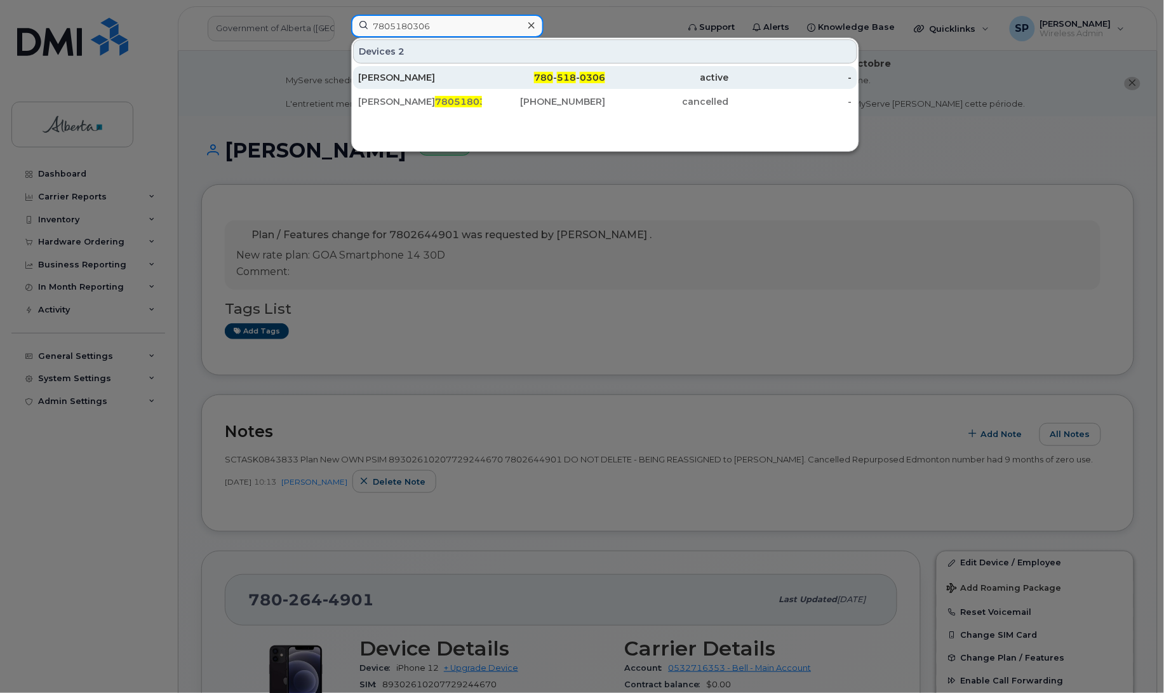
type input "7805180306"
click at [449, 83] on div "Alexandra Bennett" at bounding box center [420, 77] width 124 height 13
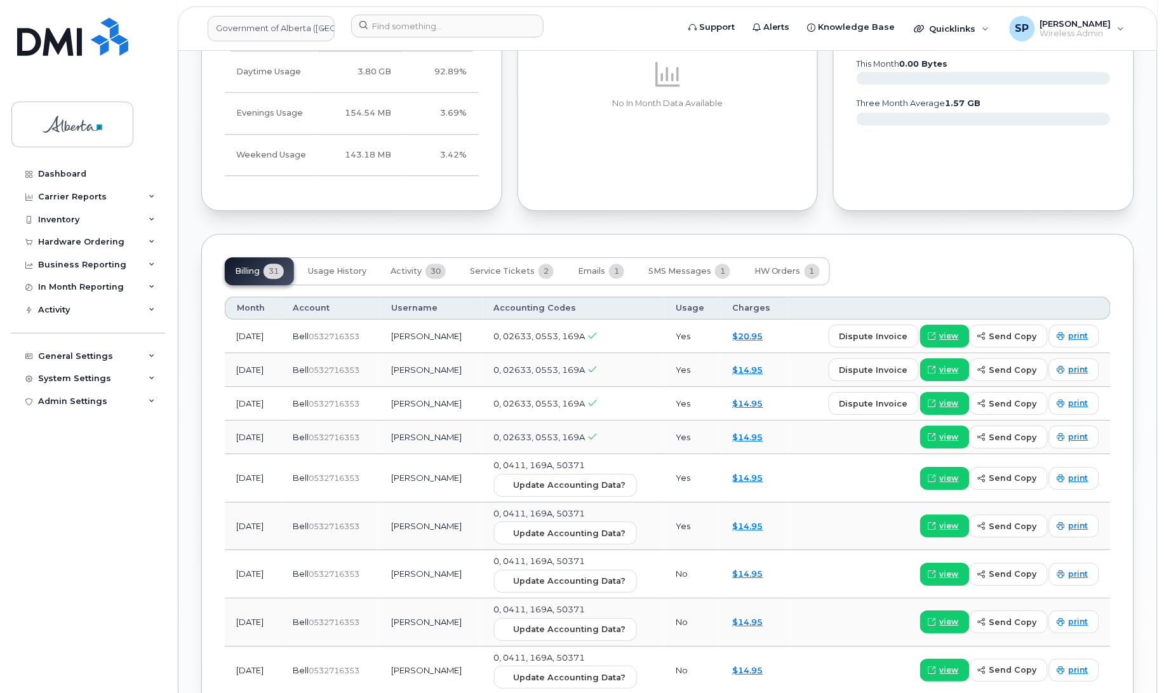
scroll to position [1075, 0]
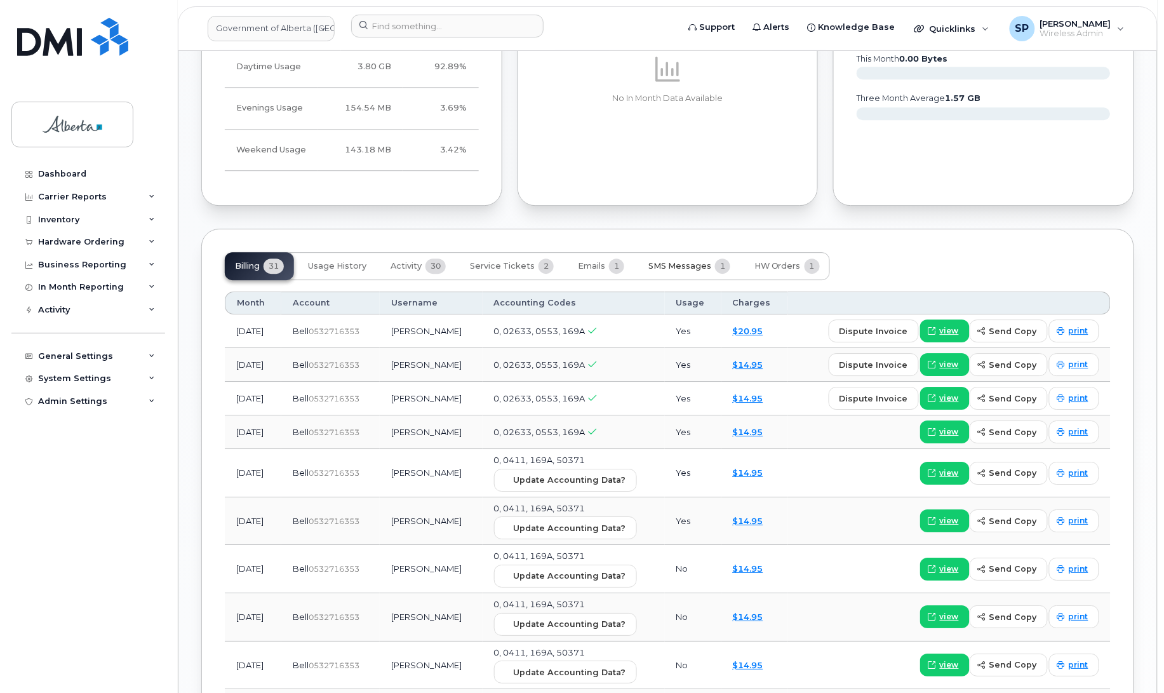
click at [658, 262] on button "SMS Messages 1" at bounding box center [689, 266] width 102 height 28
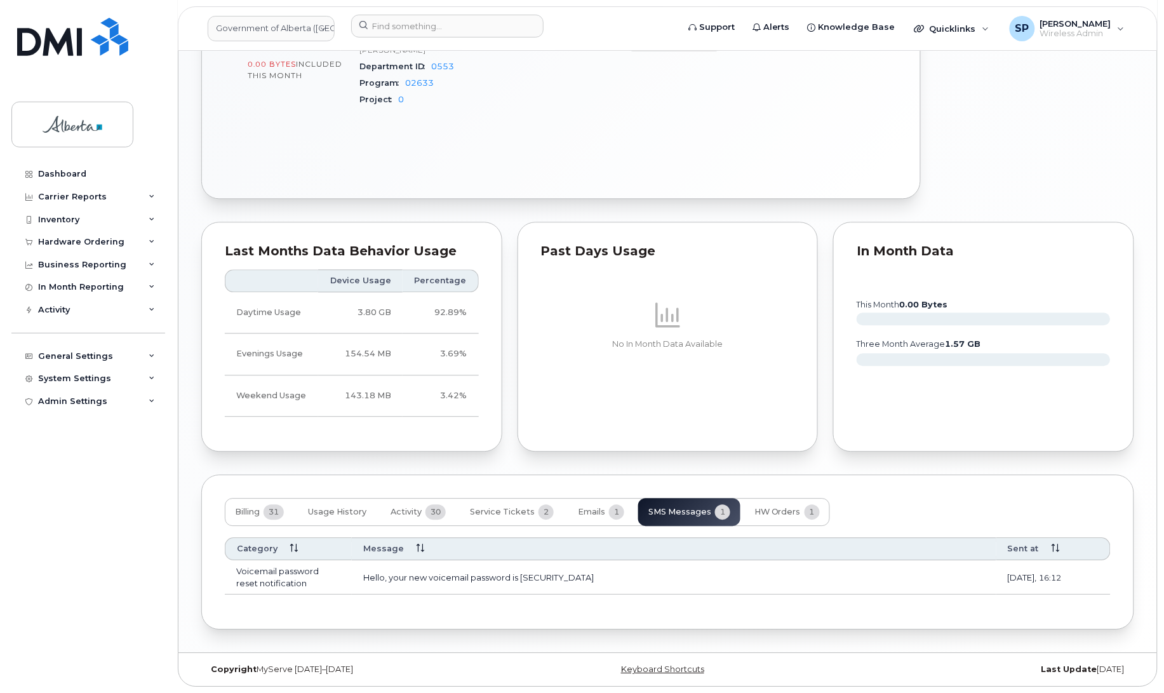
scroll to position [821, 0]
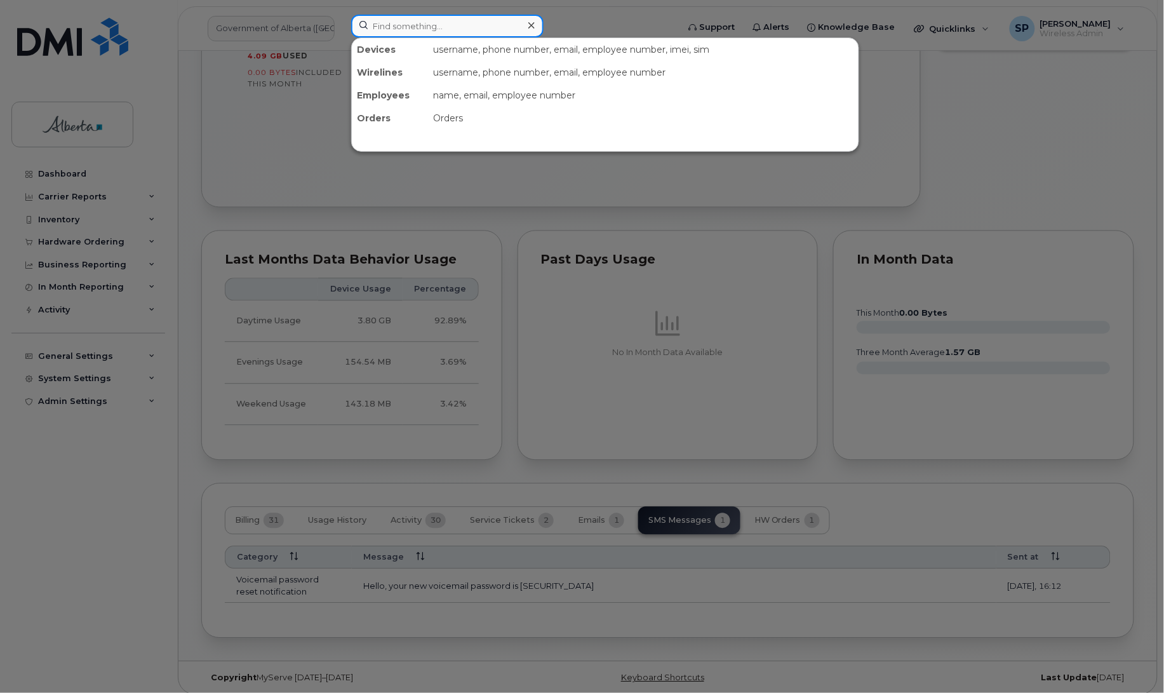
click at [432, 26] on input at bounding box center [447, 26] width 192 height 23
paste input "7807138350"
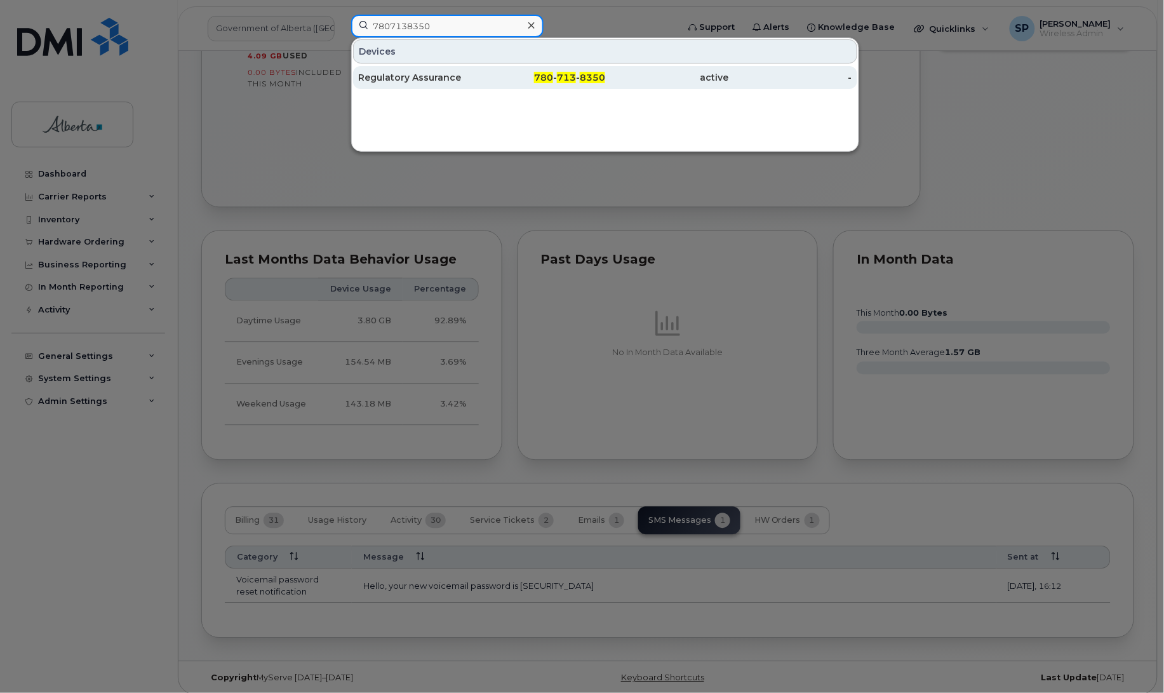
type input "7807138350"
click at [429, 76] on div "Regulatory Assurance" at bounding box center [420, 77] width 124 height 13
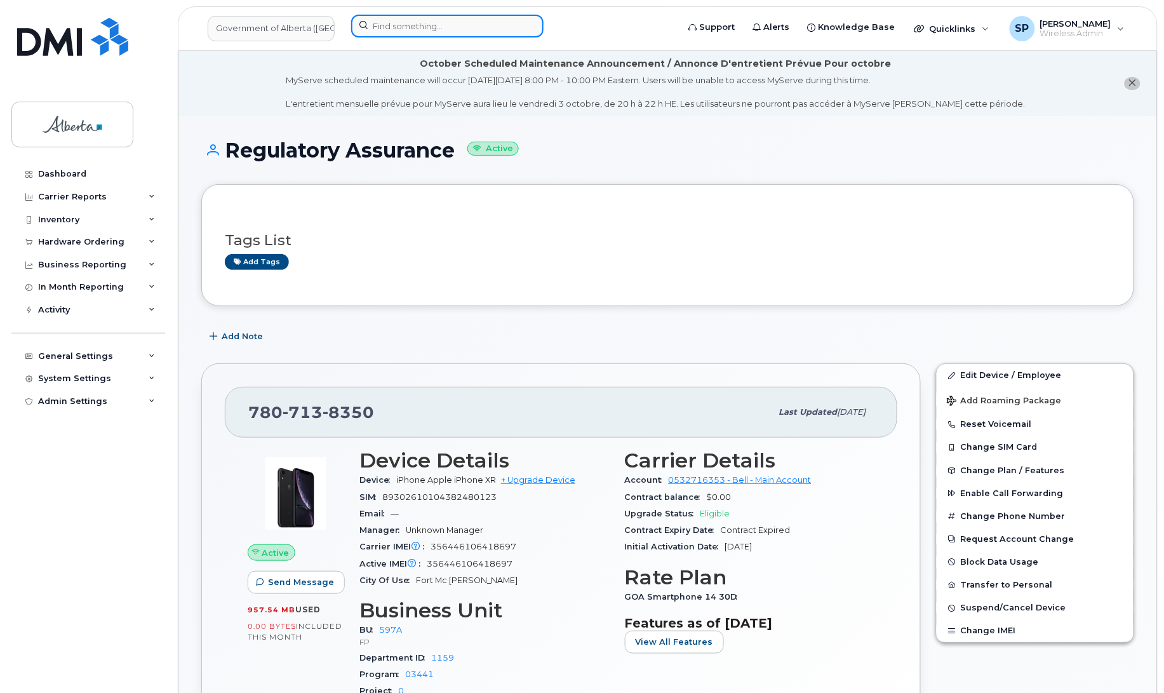
click at [406, 27] on input at bounding box center [447, 26] width 192 height 23
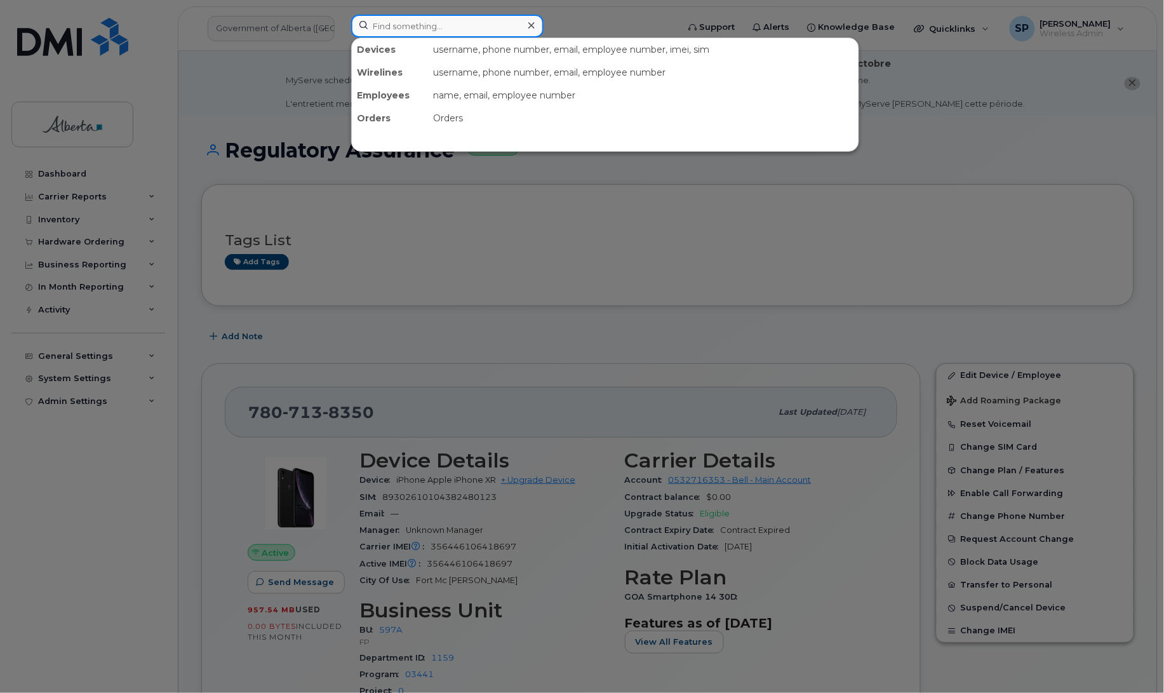
paste input "7802181162"
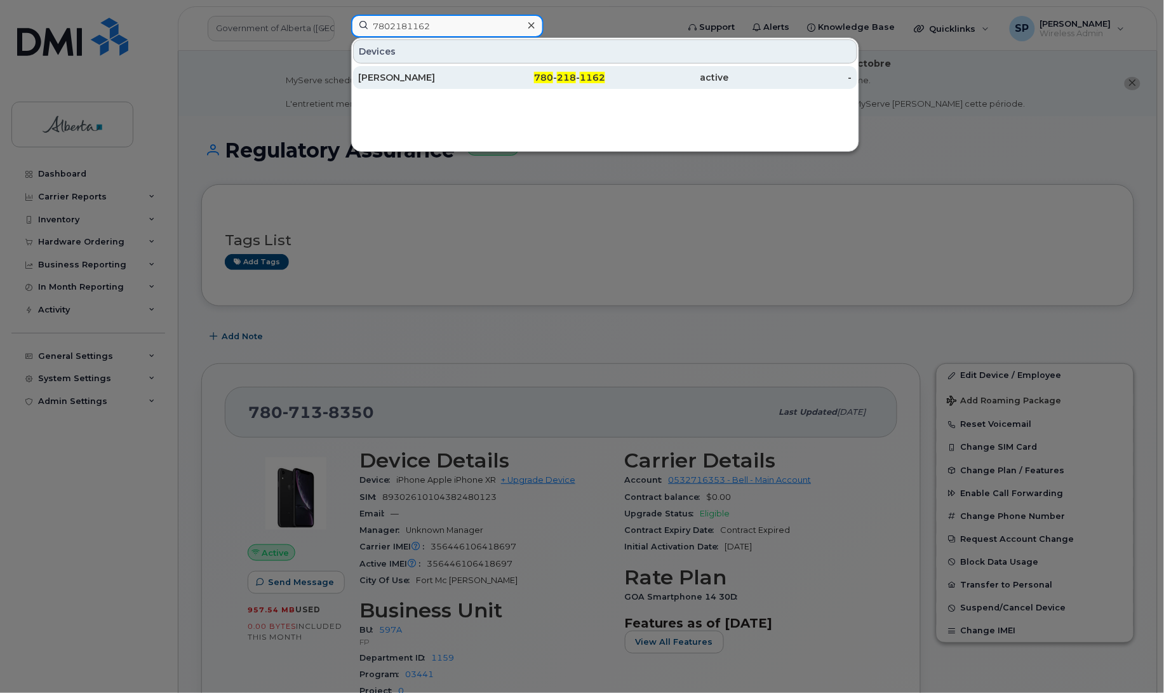
type input "7802181162"
click at [418, 81] on div "[PERSON_NAME]" at bounding box center [420, 77] width 124 height 13
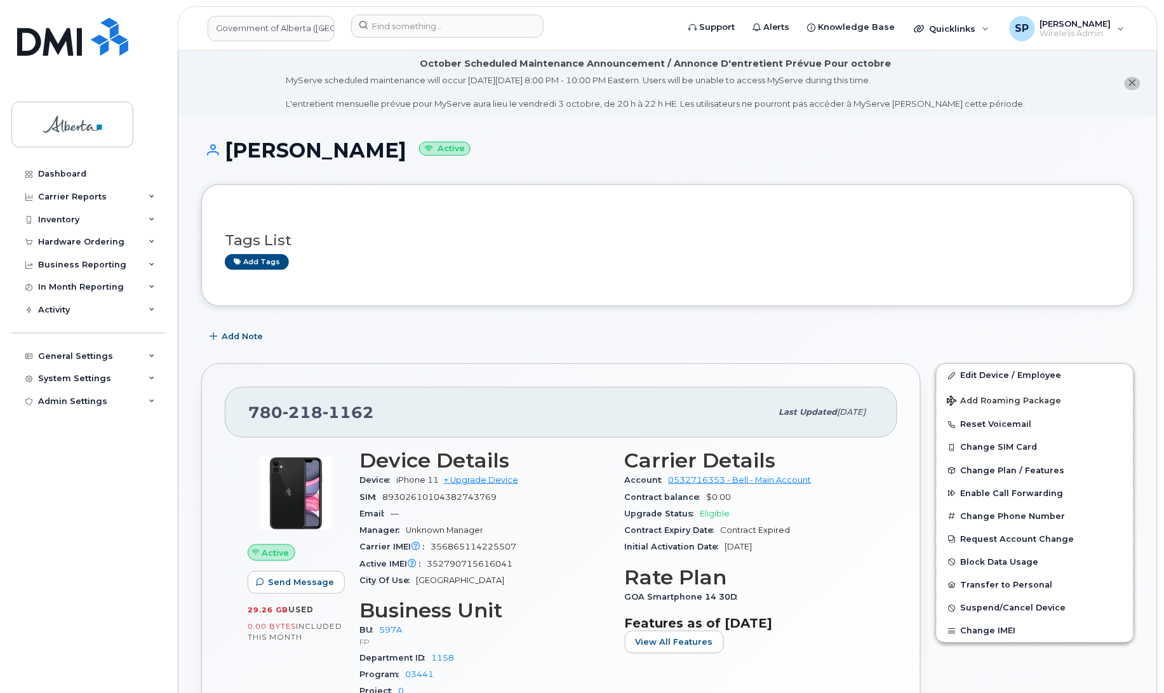
click at [342, 407] on span "1162" at bounding box center [347, 411] width 51 height 19
copy span "[PHONE_NUMBER]"
drag, startPoint x: 521, startPoint y: 545, endPoint x: 430, endPoint y: 549, distance: 90.9
click at [430, 549] on div "Carrier IMEI Carrier IMEI is reported during the last billing cycle or change o…" at bounding box center [484, 546] width 250 height 17
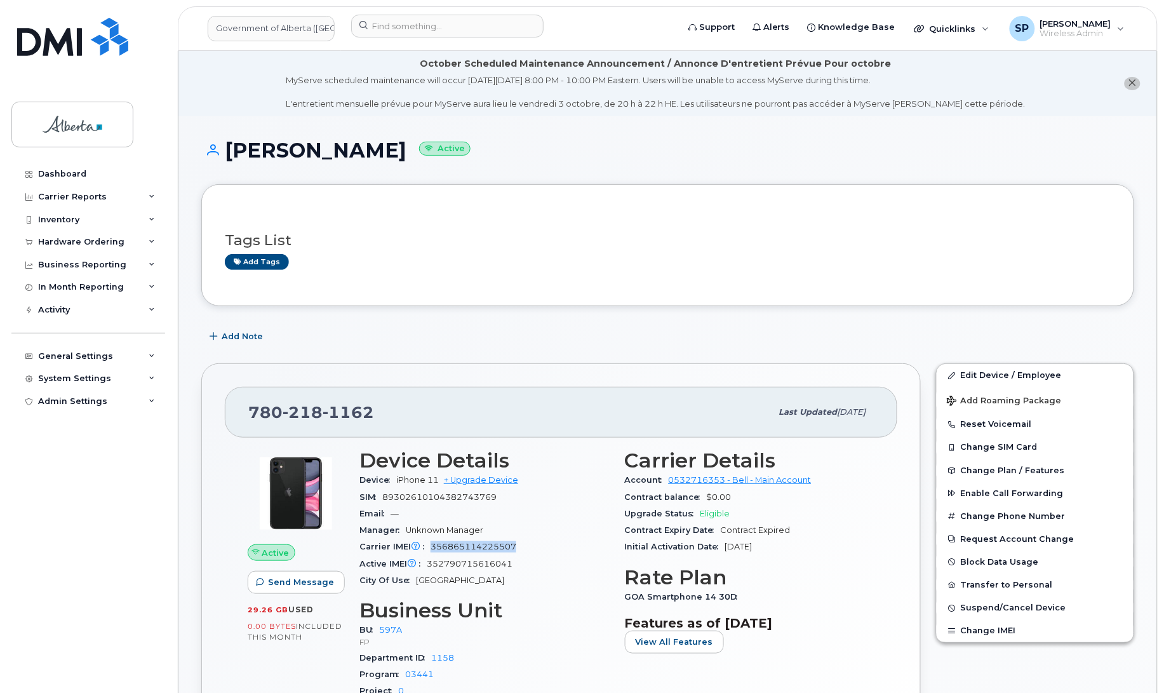
copy span "356865114225507"
drag, startPoint x: 519, startPoint y: 565, endPoint x: 429, endPoint y: 561, distance: 90.9
click at [429, 561] on div "Active IMEI Active IMEI is refreshed daily with a delay of up to 48 hours follo…" at bounding box center [484, 563] width 250 height 17
copy span "352790715616041"
drag, startPoint x: 519, startPoint y: 546, endPoint x: 430, endPoint y: 549, distance: 88.9
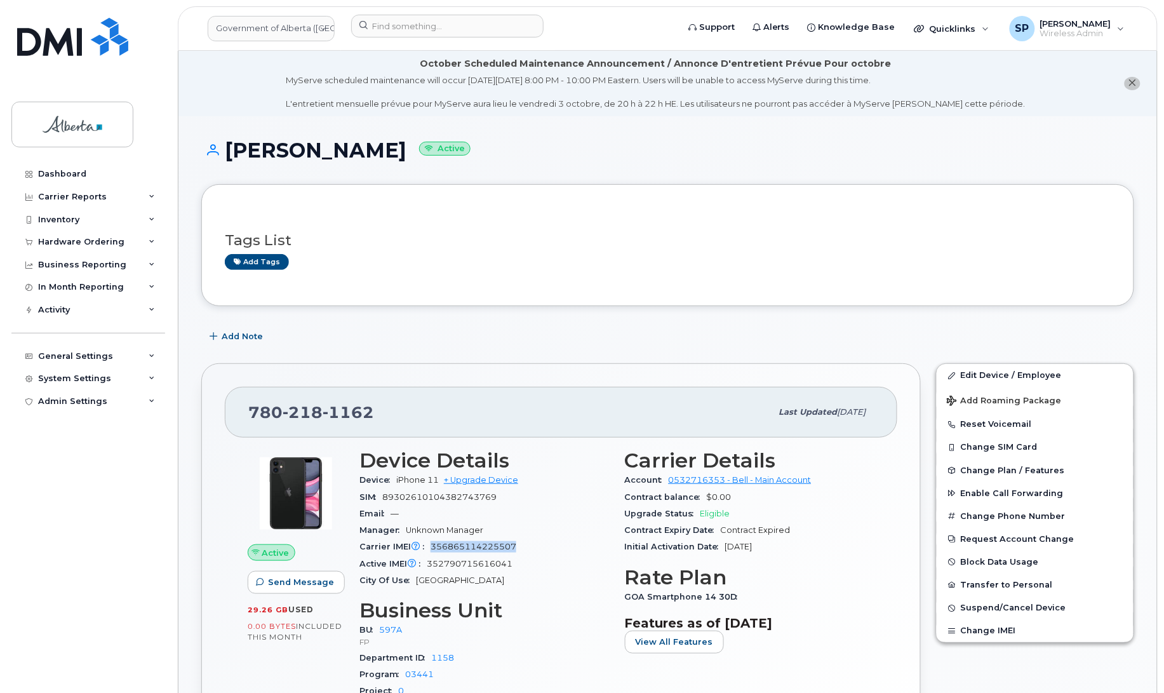
click at [430, 549] on div "Carrier IMEI Carrier IMEI is reported during the last billing cycle or change o…" at bounding box center [484, 546] width 250 height 17
copy span "356865114225507"
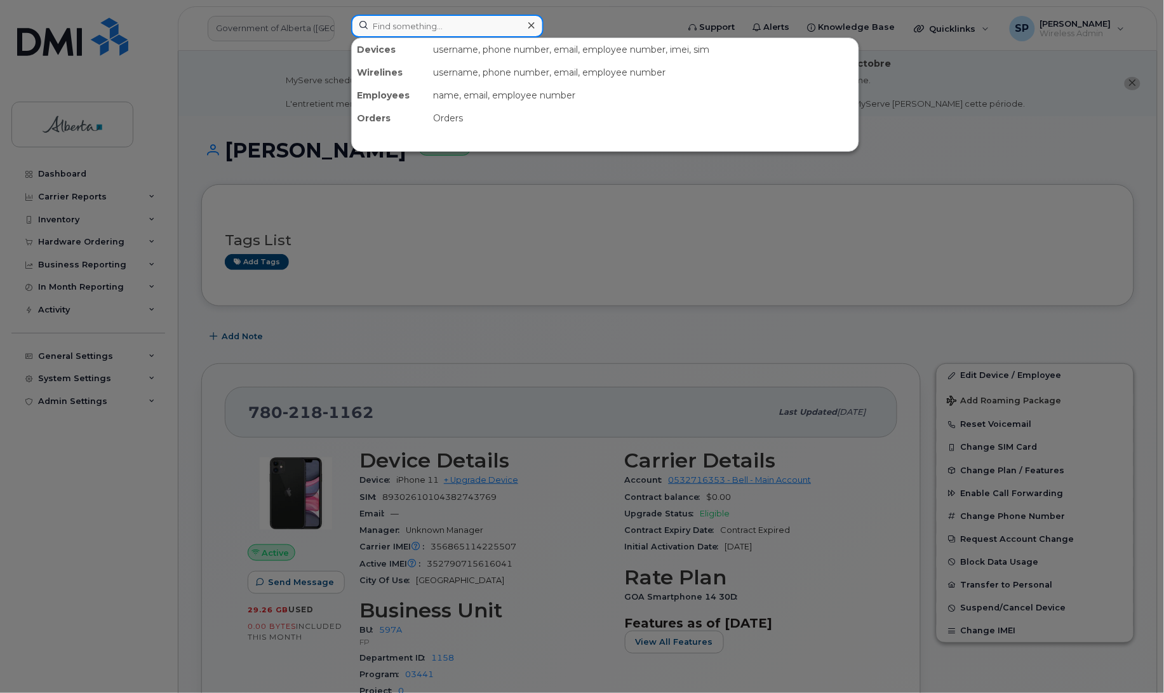
click at [454, 29] on input at bounding box center [447, 26] width 192 height 23
paste input "5873344571"
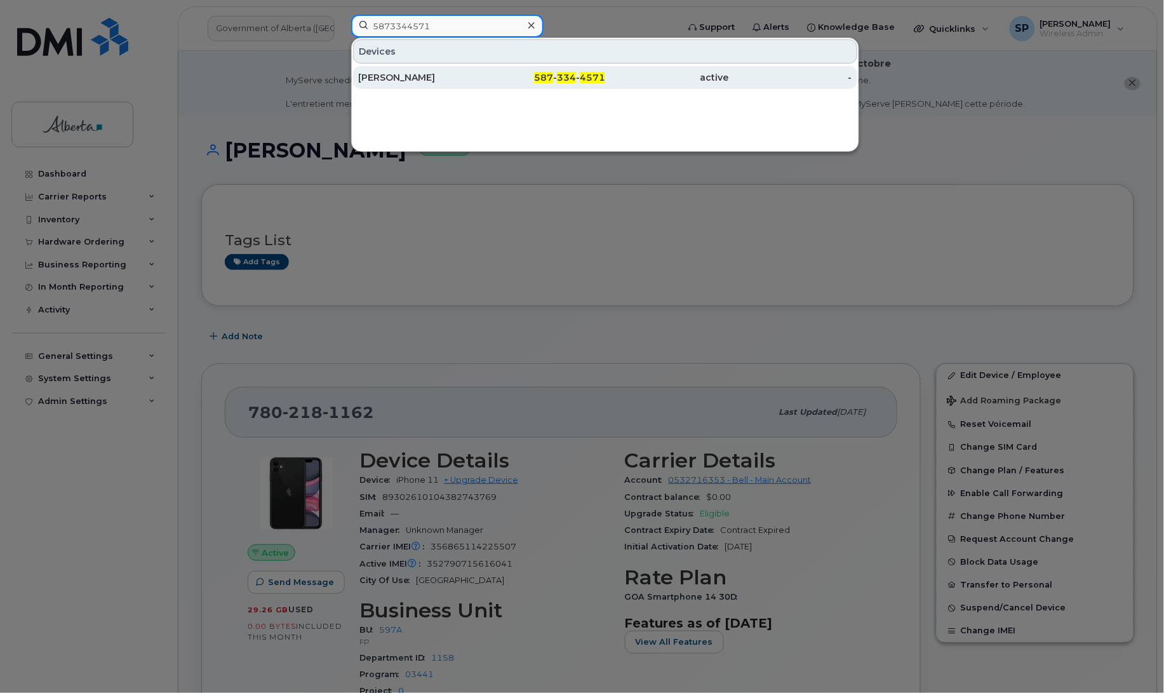
type input "5873344571"
click at [440, 74] on div "[PERSON_NAME]" at bounding box center [420, 77] width 124 height 13
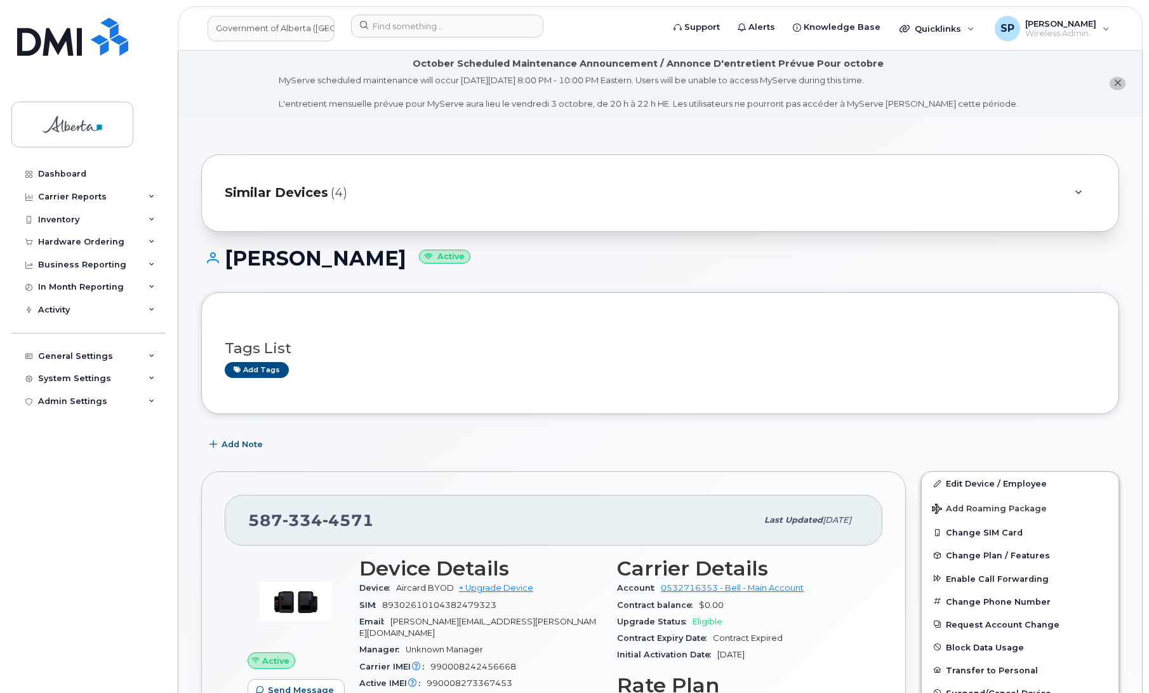
click at [107, 430] on div "Dashboard Carrier Reports Monthly Billing Data Daily Data Pooling Data Behavior…" at bounding box center [89, 418] width 157 height 511
click at [425, 20] on input at bounding box center [447, 26] width 192 height 23
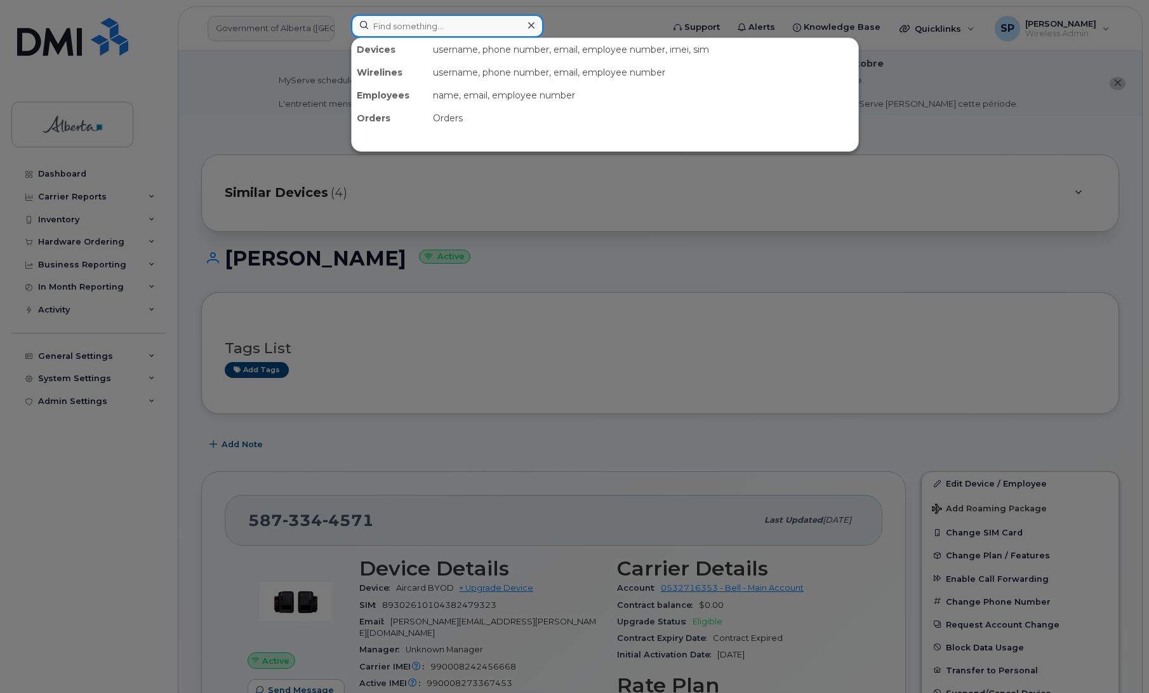
paste input "5875458879"
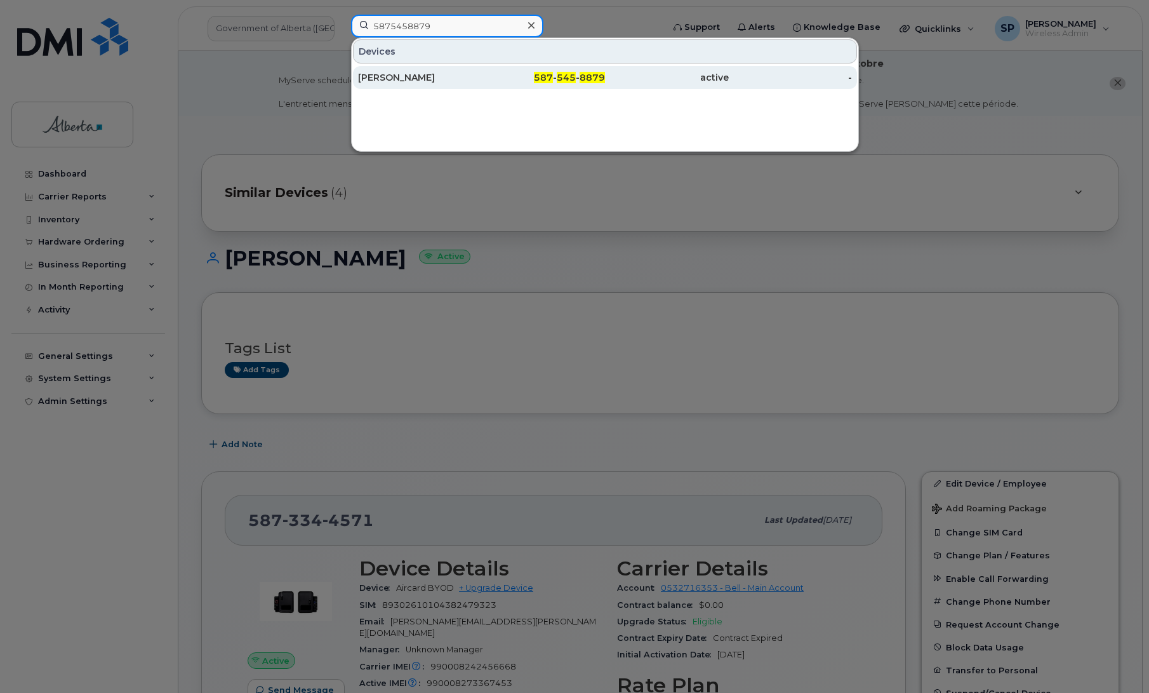
type input "5875458879"
click at [405, 77] on div "Garett Cooney" at bounding box center [420, 77] width 124 height 13
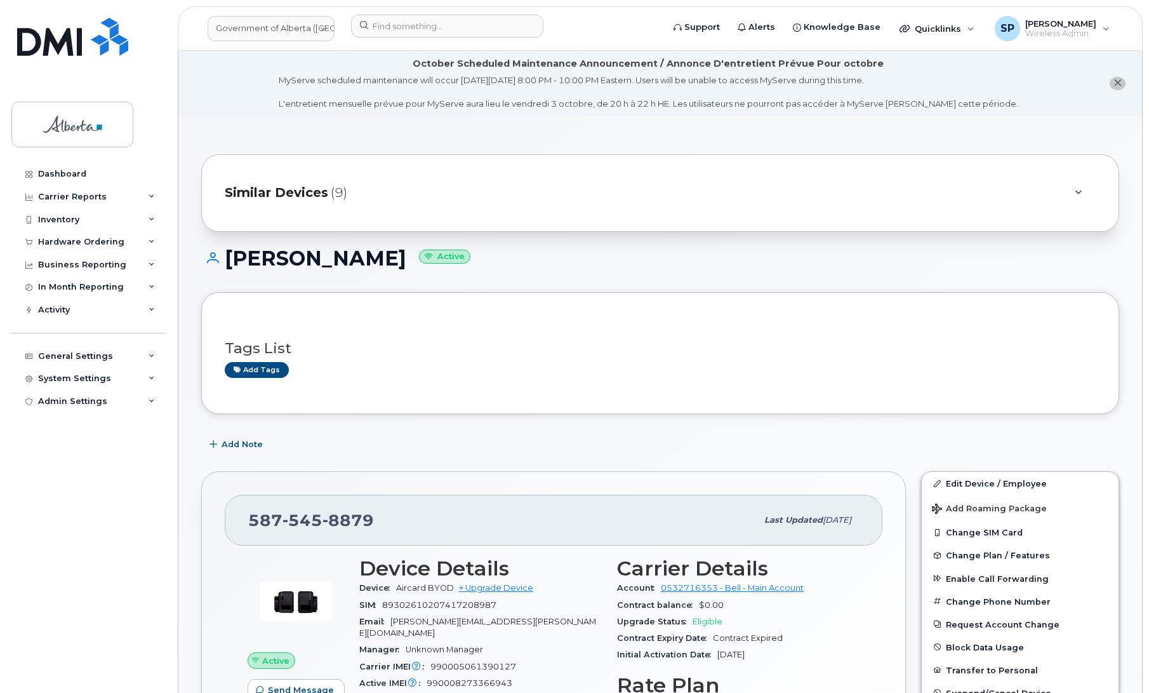
click at [470, 623] on span "[PERSON_NAME][EMAIL_ADDRESS][PERSON_NAME][DOMAIN_NAME]" at bounding box center [477, 626] width 237 height 21
drag, startPoint x: 515, startPoint y: 674, endPoint x: 426, endPoint y: 673, distance: 89.5
click at [426, 675] on div "Active IMEI Active IMEI is refreshed daily with a delay of up to 48 hours follo…" at bounding box center [480, 683] width 243 height 17
click at [84, 581] on div "Dashboard Carrier Reports Monthly Billing Data Daily Data Pooling Data Behavior…" at bounding box center [89, 418] width 157 height 511
click at [481, 678] on span "990008273366943" at bounding box center [470, 683] width 86 height 10
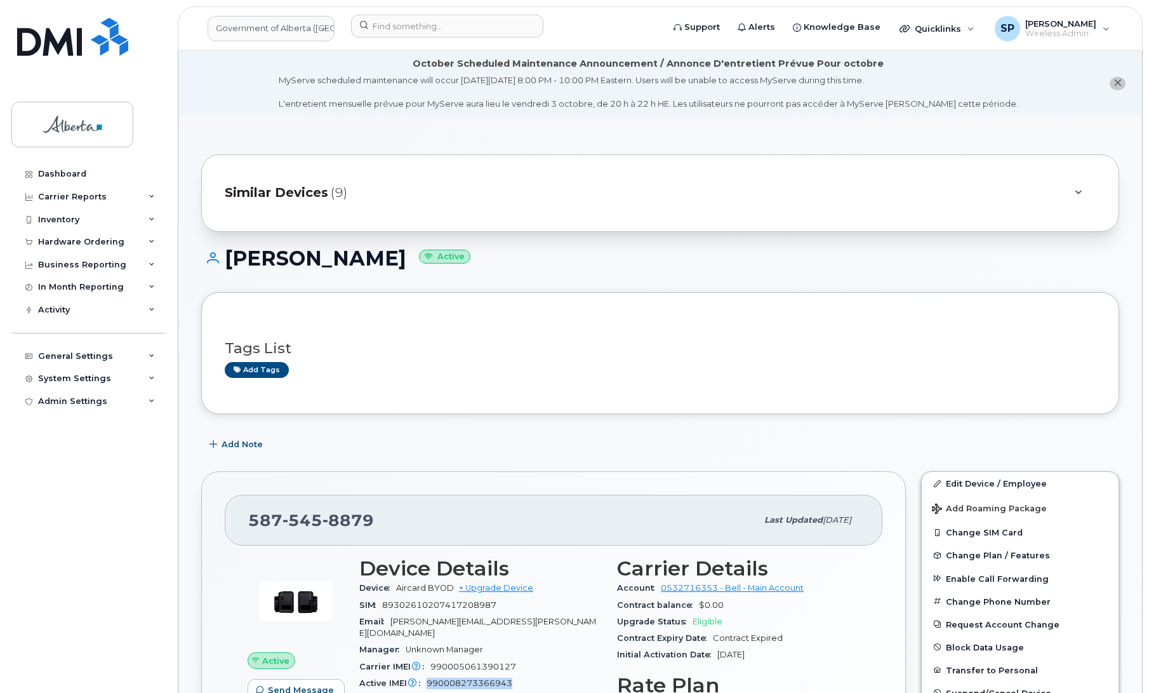
click at [481, 678] on span "990008273366943" at bounding box center [470, 683] width 86 height 10
copy span "990008273366943"
click at [99, 515] on div "Dashboard Carrier Reports Monthly Billing Data Daily Data Pooling Data Behavior…" at bounding box center [89, 418] width 157 height 511
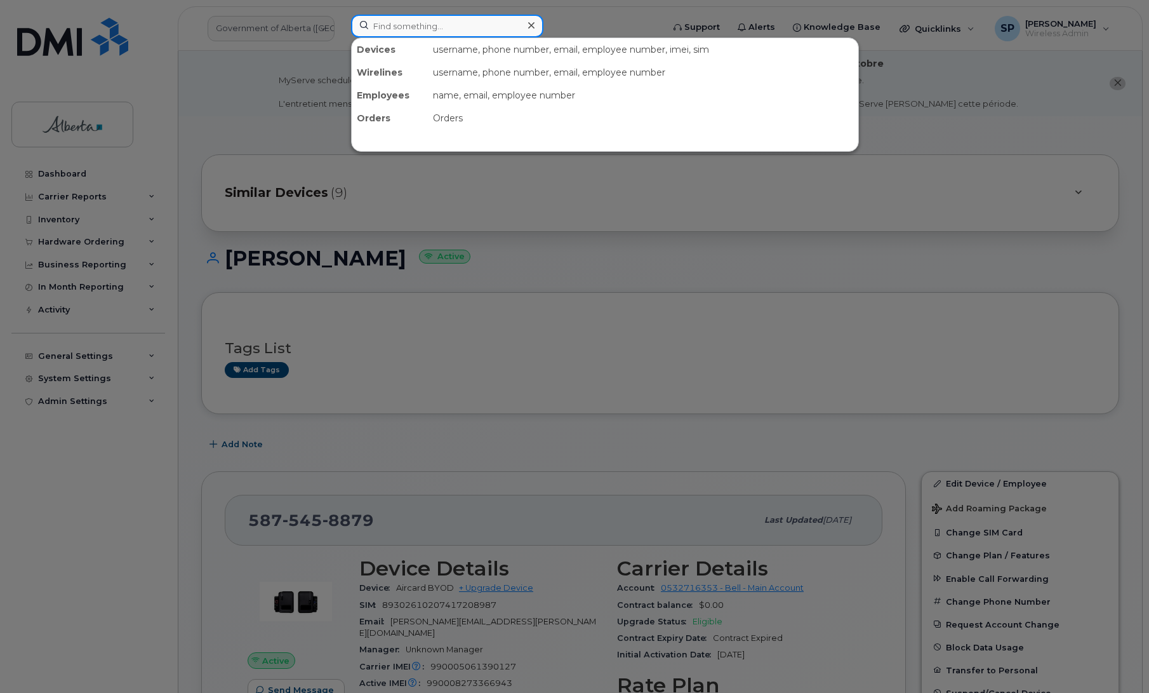
click at [405, 27] on input at bounding box center [447, 26] width 192 height 23
paste input "5873346354"
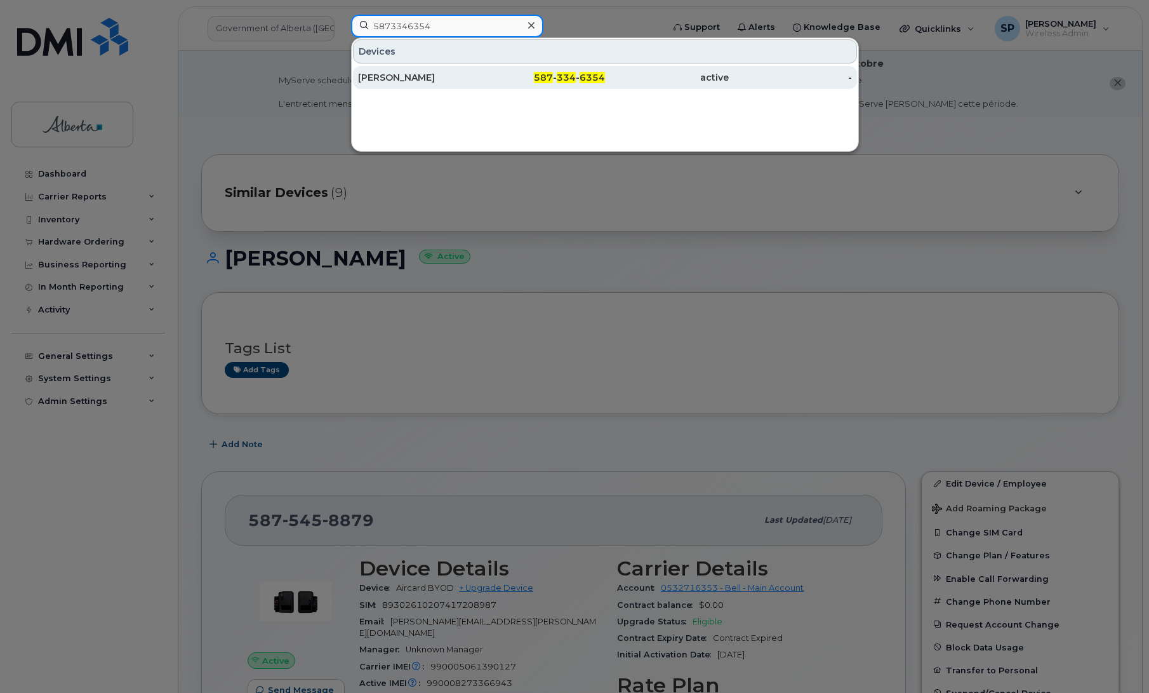
type input "5873346354"
click at [411, 78] on div "Abigail Langmead" at bounding box center [420, 77] width 124 height 13
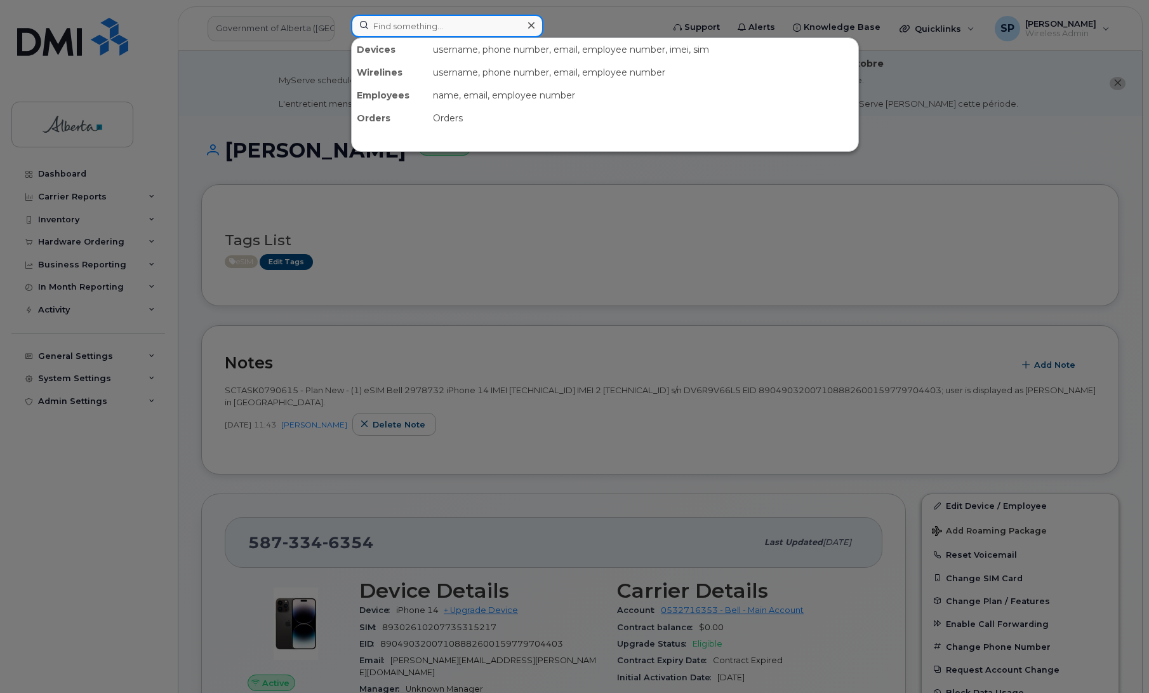
click at [451, 22] on input at bounding box center [447, 26] width 192 height 23
paste input "5879885306"
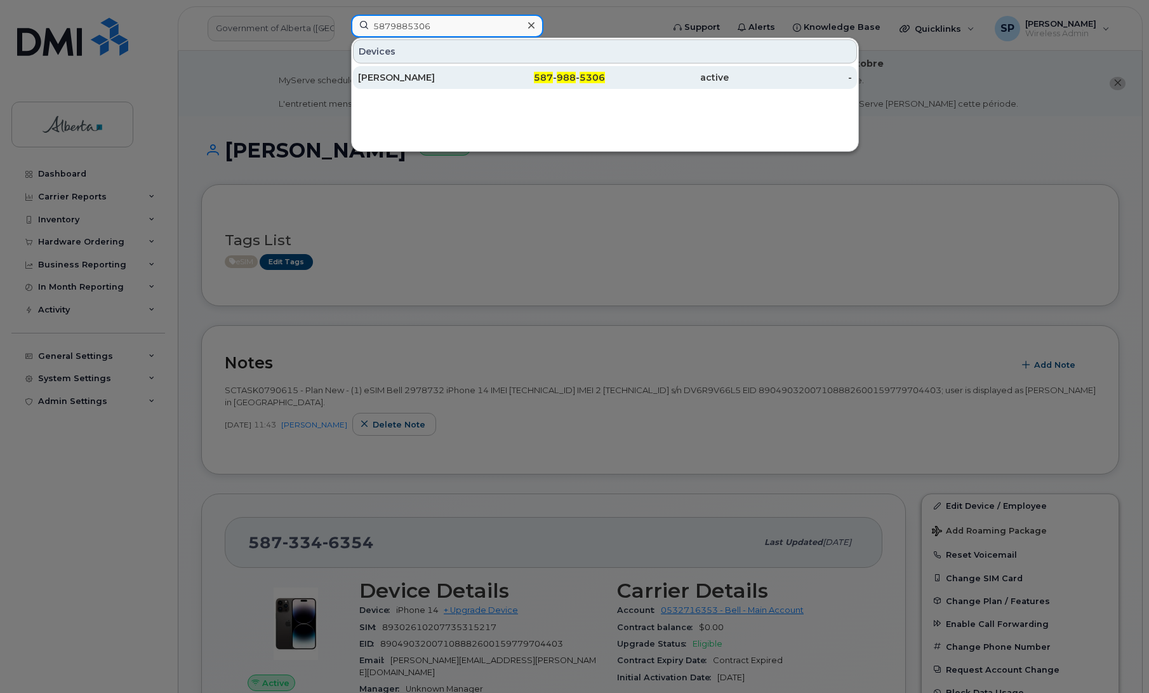
type input "5879885306"
click at [423, 84] on div "[PERSON_NAME]" at bounding box center [420, 77] width 124 height 13
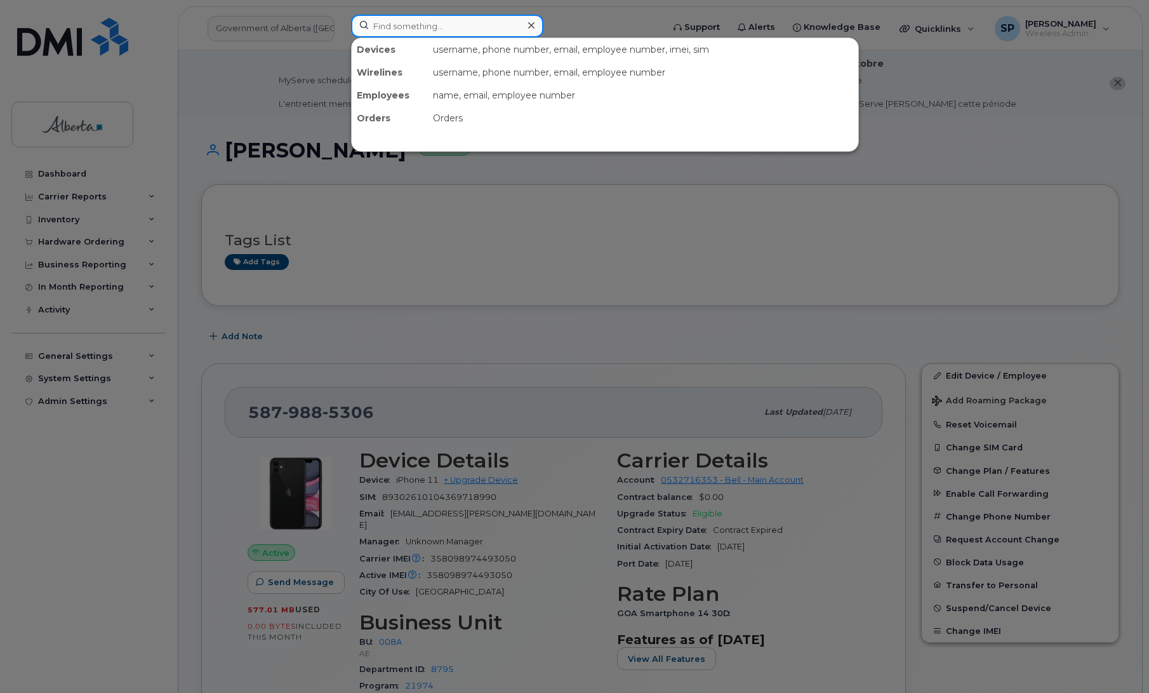
click at [389, 27] on input at bounding box center [447, 26] width 192 height 23
paste input "7804054153"
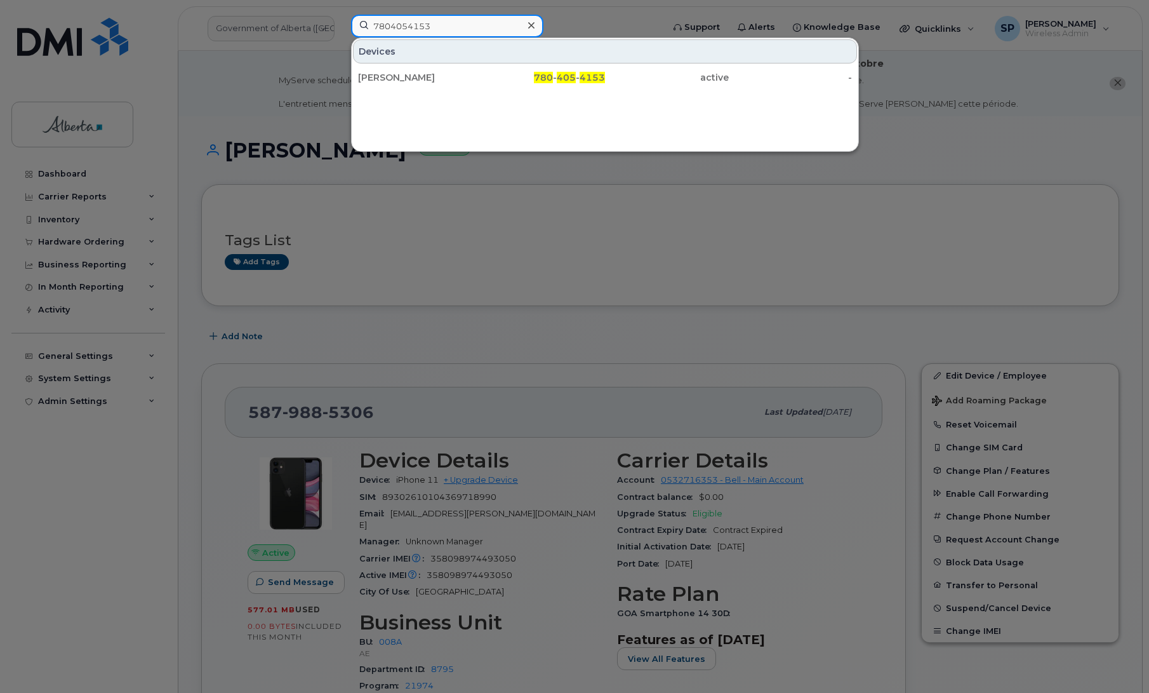
type input "7804054153"
click at [404, 80] on div "[PERSON_NAME]" at bounding box center [420, 77] width 124 height 13
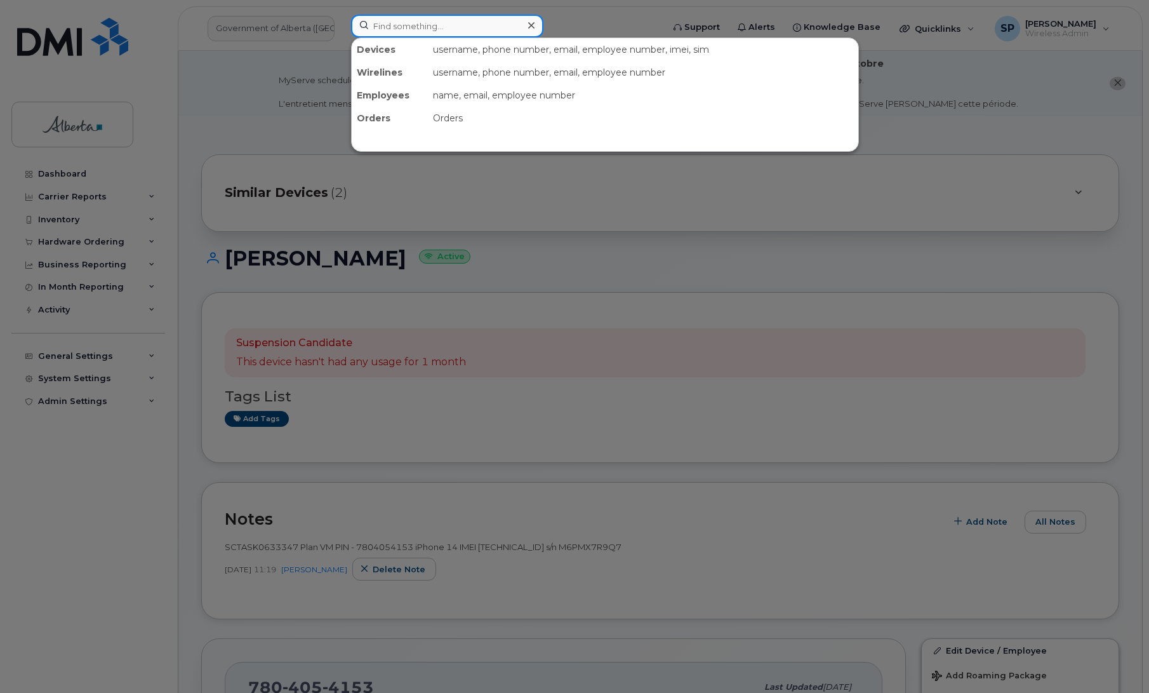
click at [388, 23] on input at bounding box center [447, 26] width 192 height 23
paste input "7802456647"
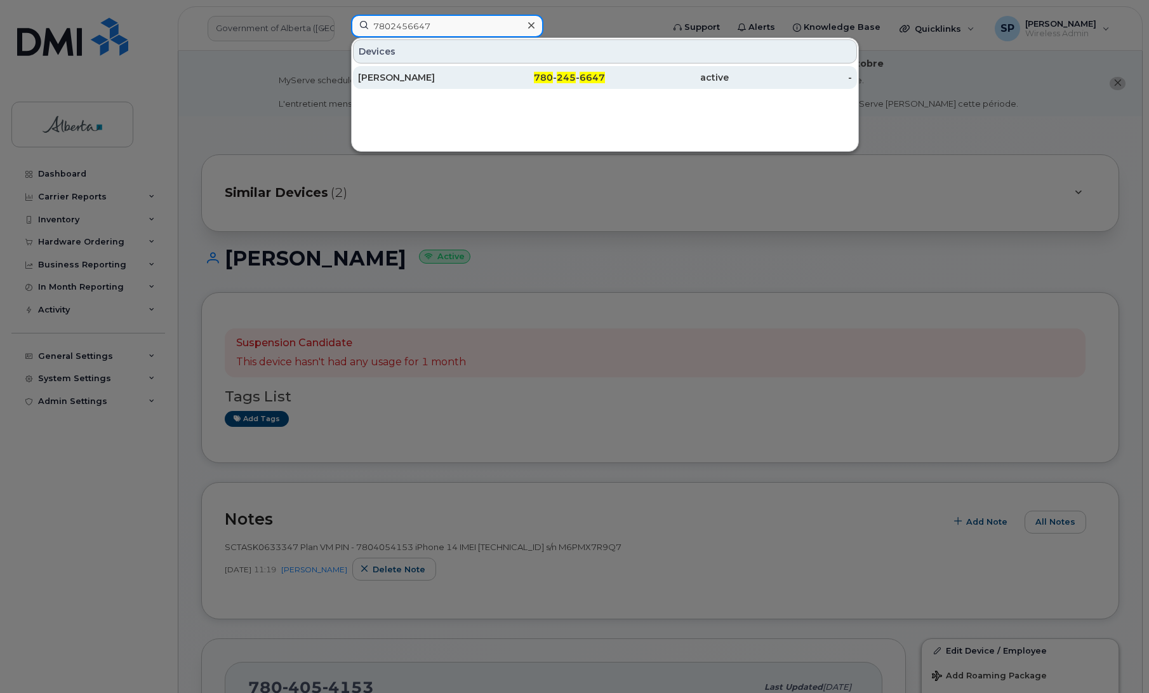
type input "7802456647"
click at [413, 74] on div "[PERSON_NAME]" at bounding box center [420, 77] width 124 height 13
click at [433, 76] on div "[PERSON_NAME]" at bounding box center [420, 77] width 124 height 13
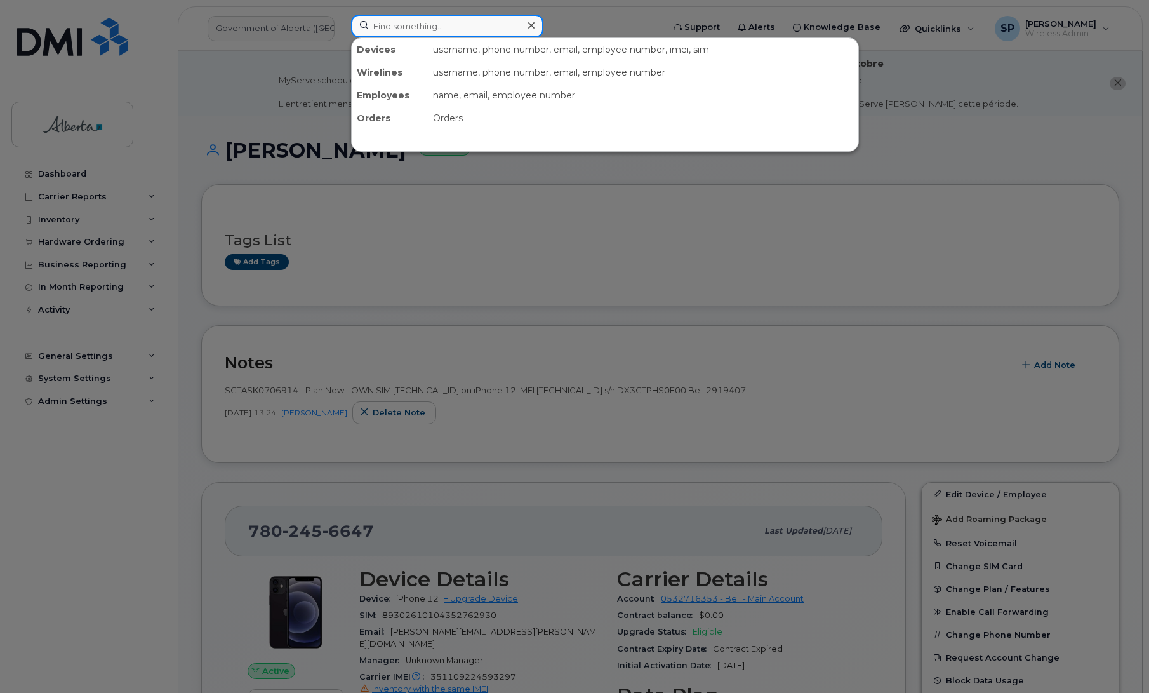
click at [416, 21] on input at bounding box center [447, 26] width 192 height 23
paste input "5875454071"
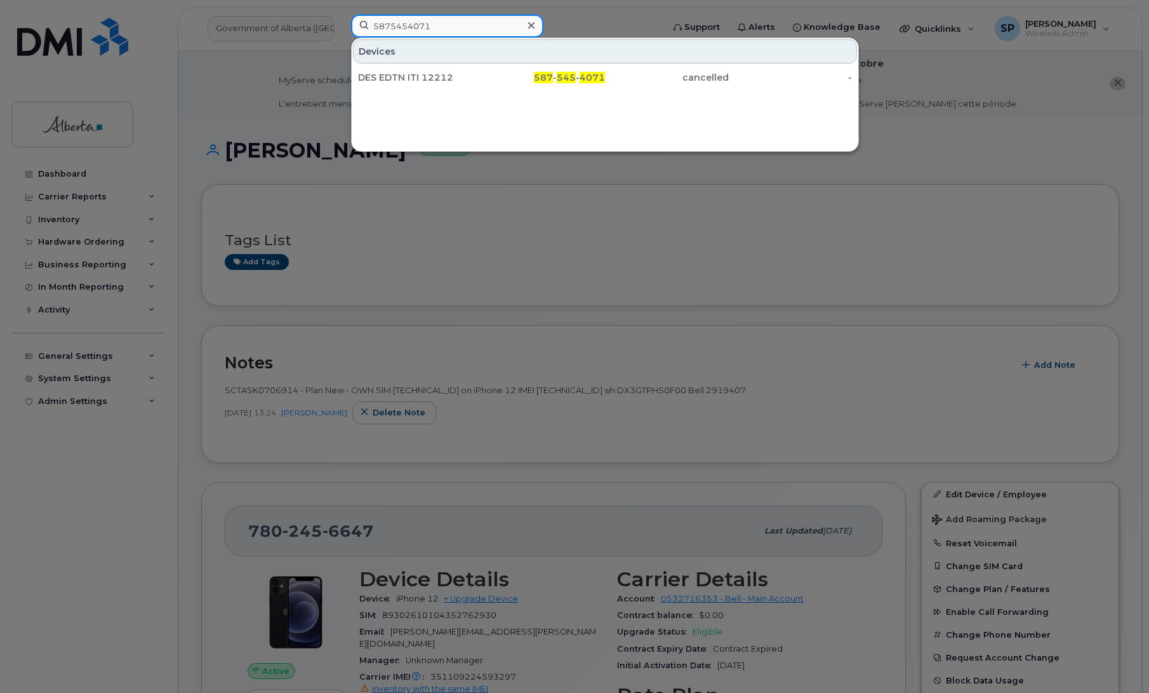
type input "5875454071"
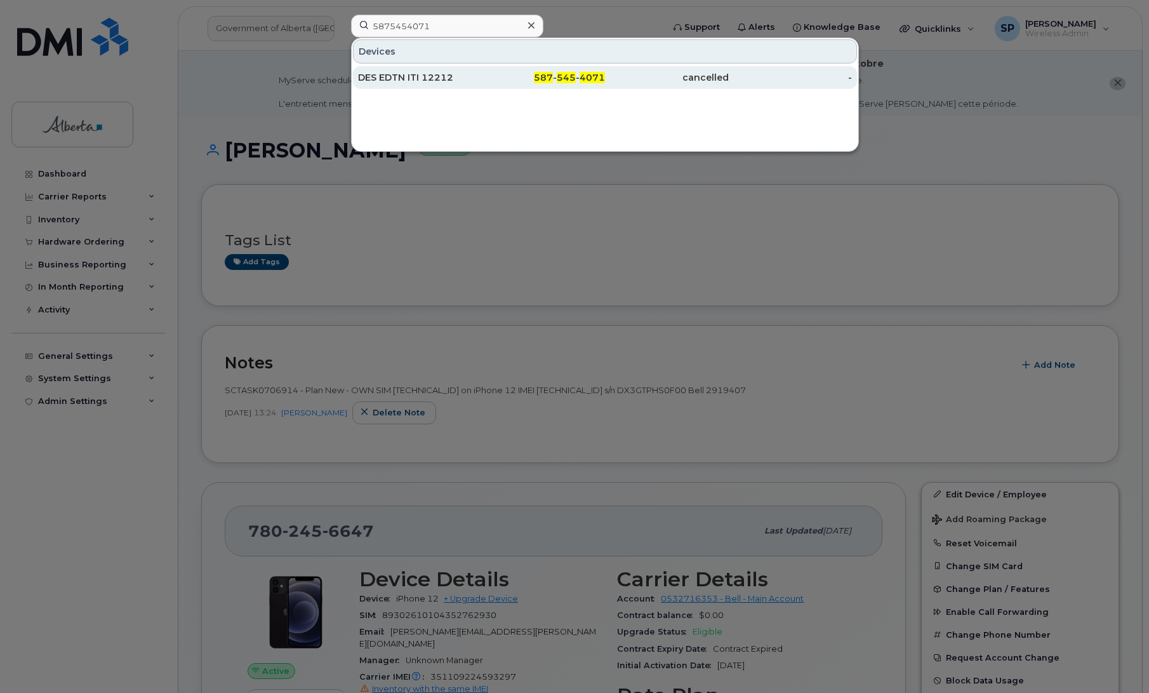
click at [423, 83] on div "DES EDTN ITI 12212" at bounding box center [420, 77] width 124 height 13
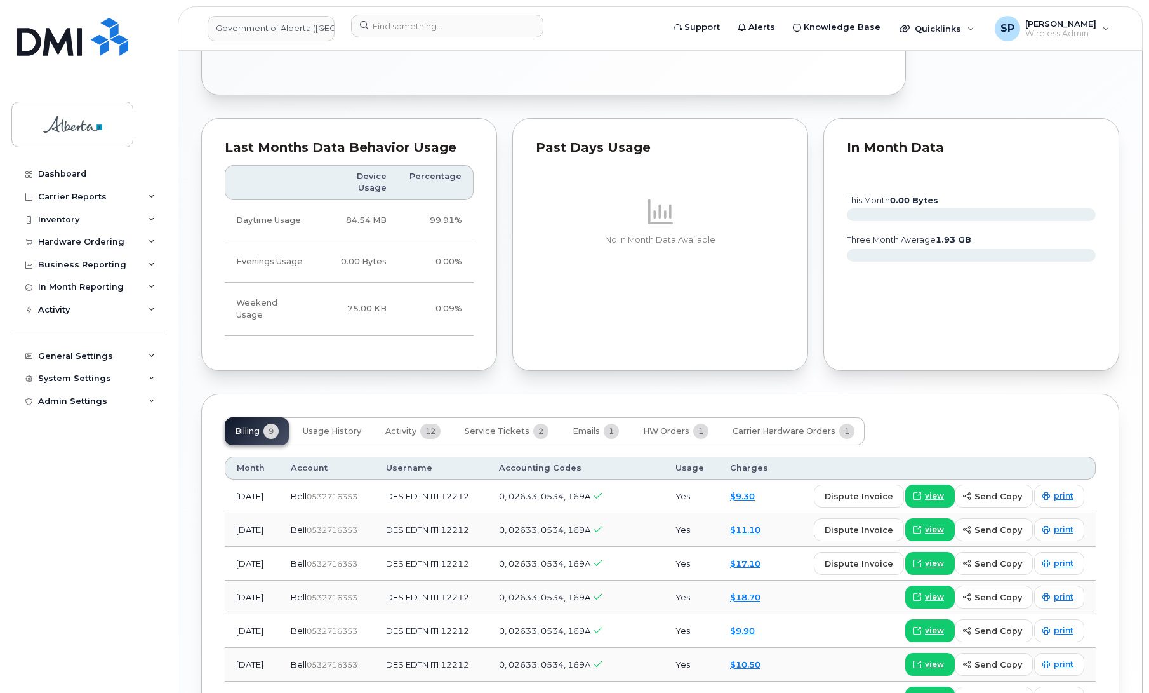
scroll to position [956, 0]
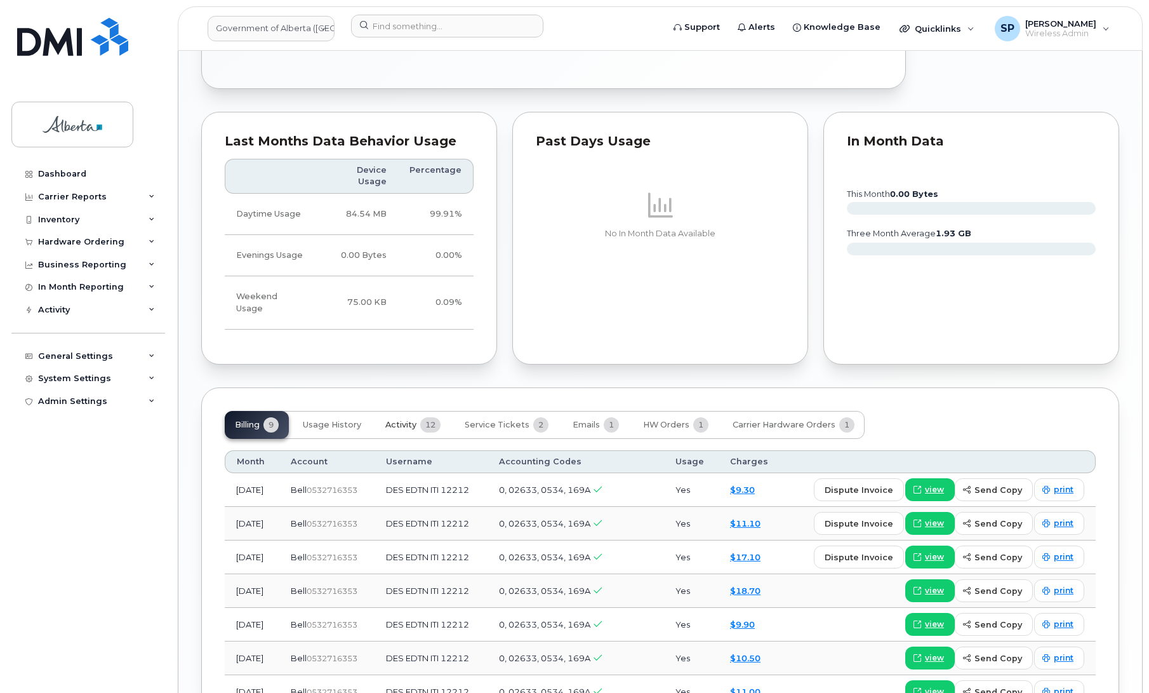
click at [408, 420] on span "Activity" at bounding box center [400, 425] width 31 height 10
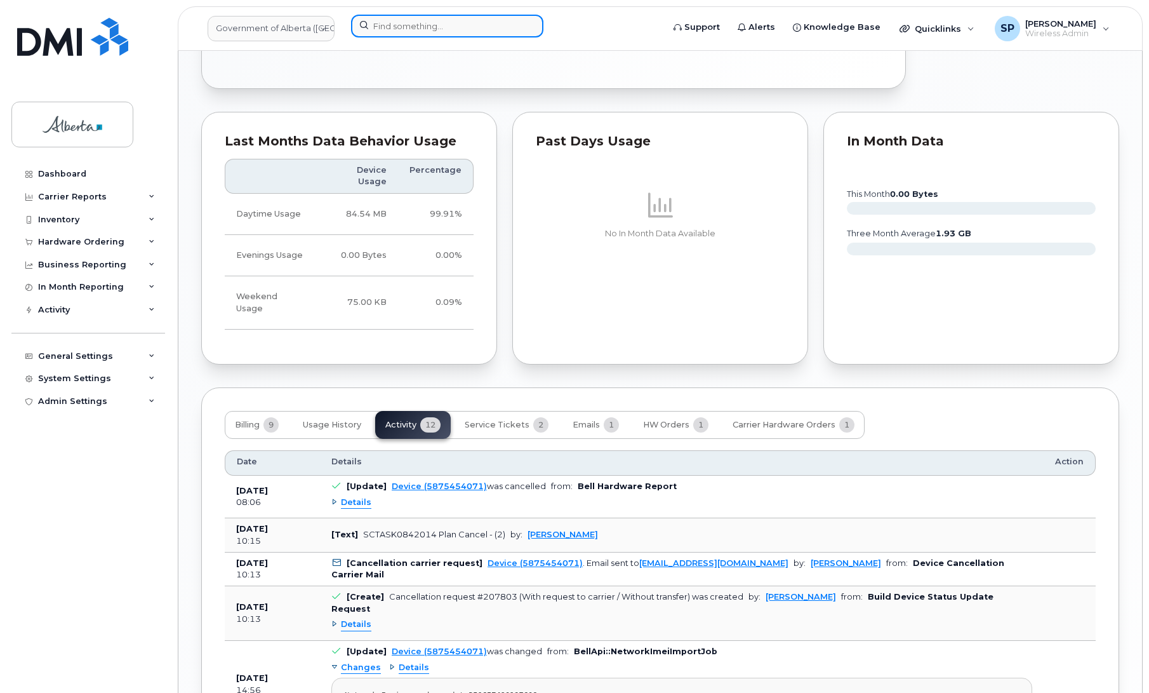
click at [467, 20] on input at bounding box center [447, 26] width 192 height 23
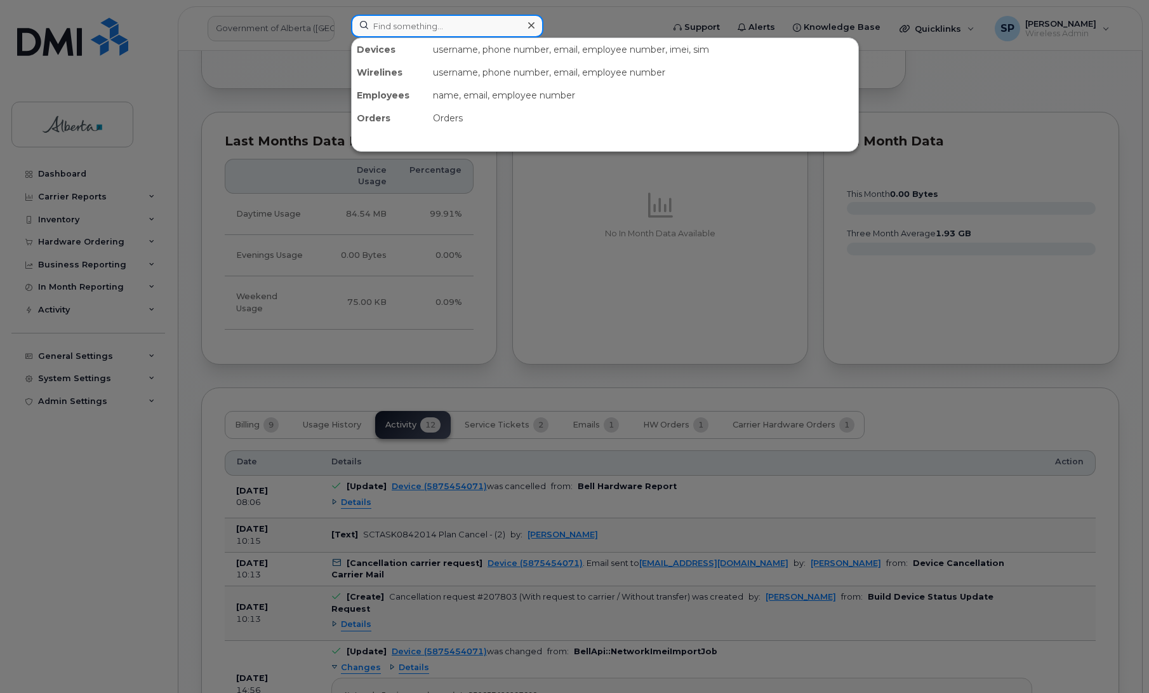
paste input "5875454494"
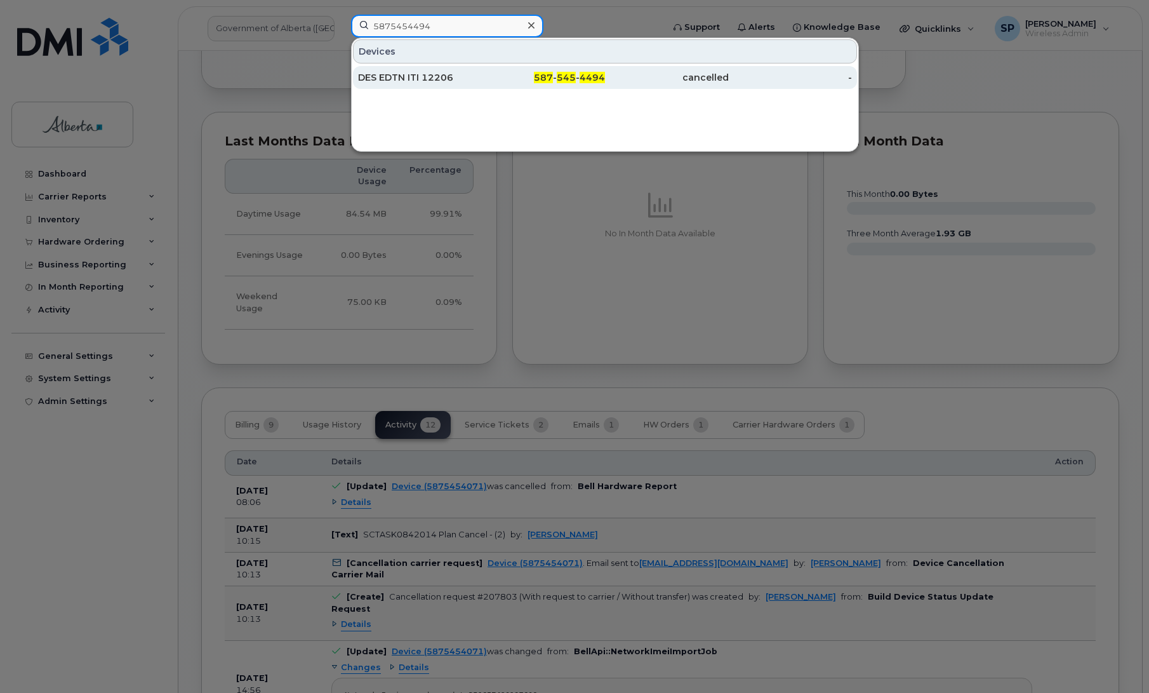
type input "5875454494"
click at [482, 79] on div "587 - 545 - 4494" at bounding box center [544, 77] width 124 height 13
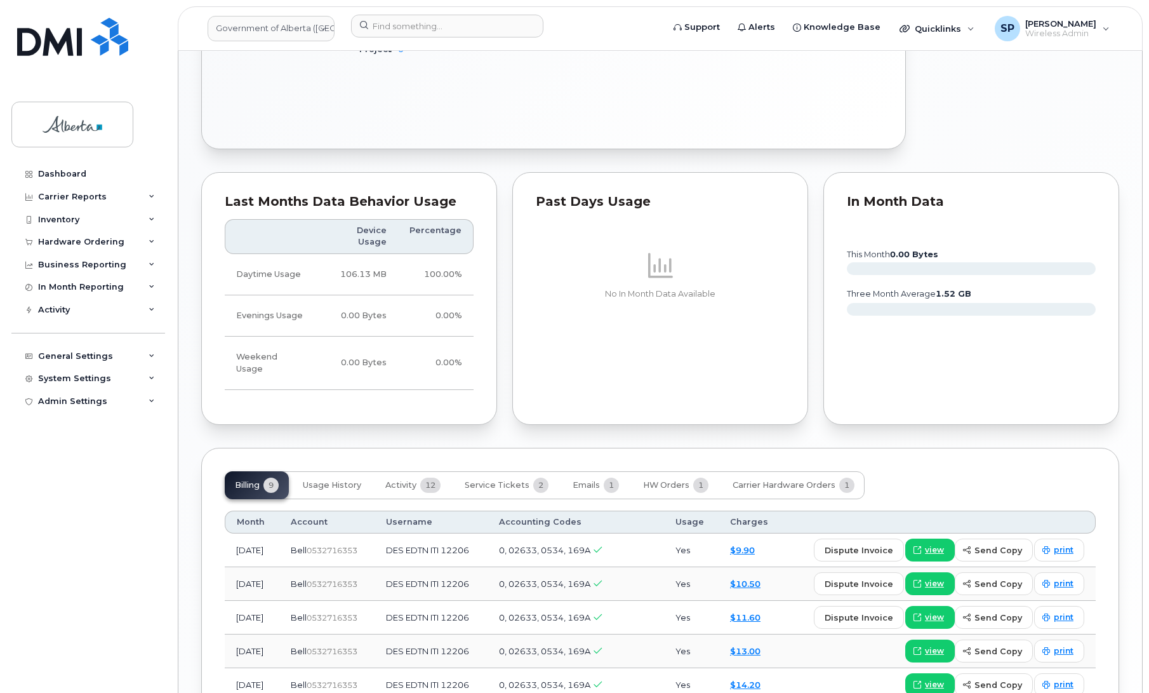
scroll to position [848, 0]
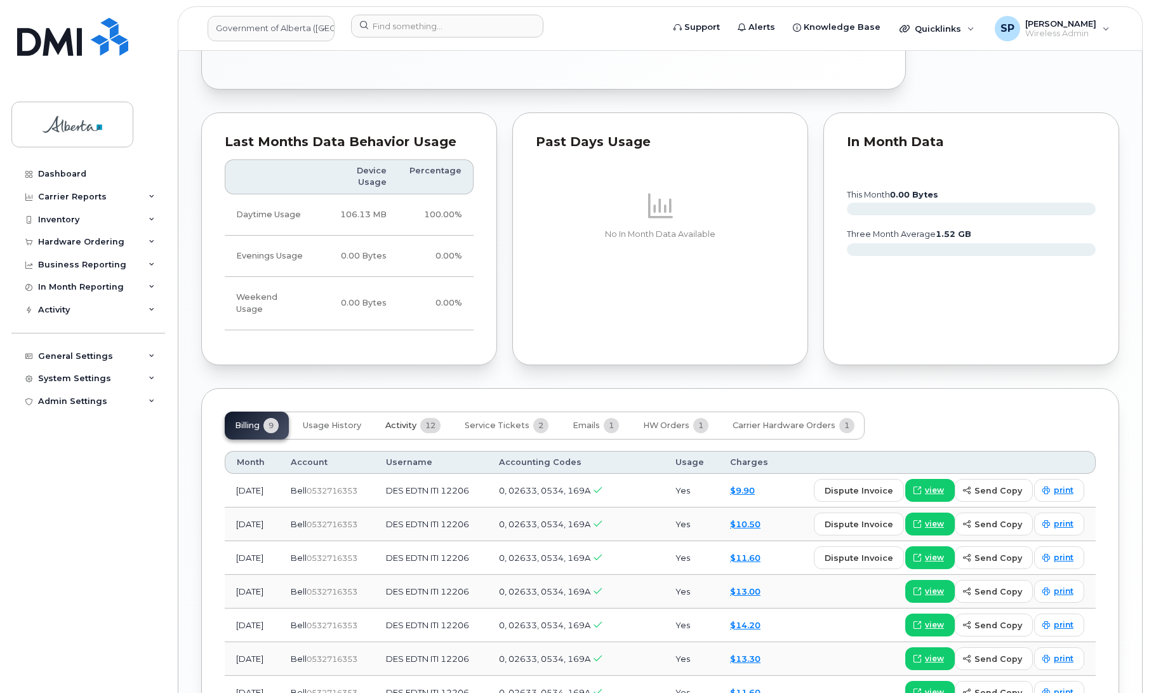
click at [389, 420] on span "Activity" at bounding box center [400, 425] width 31 height 10
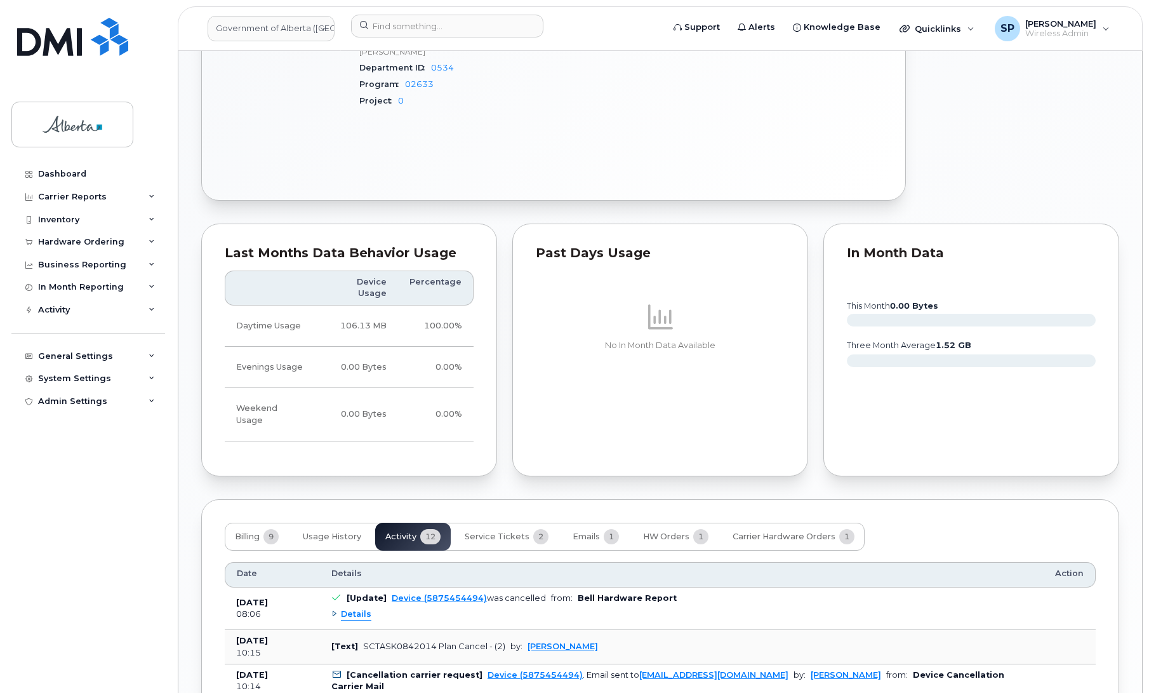
scroll to position [956, 0]
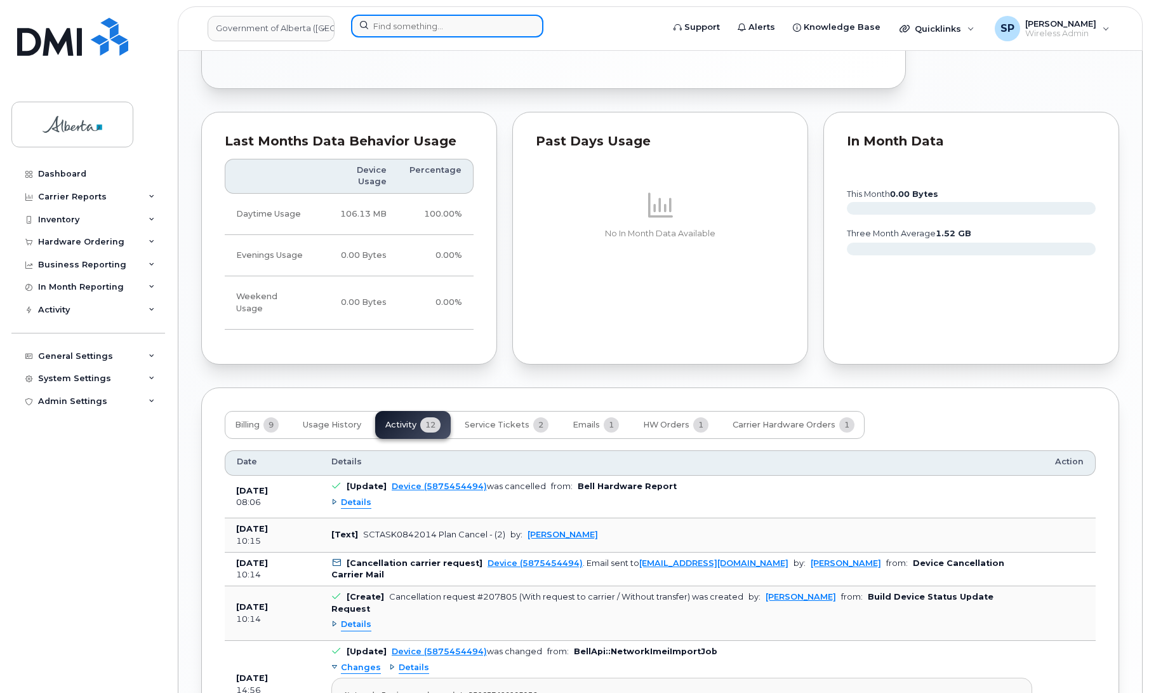
click at [378, 30] on input at bounding box center [447, 26] width 192 height 23
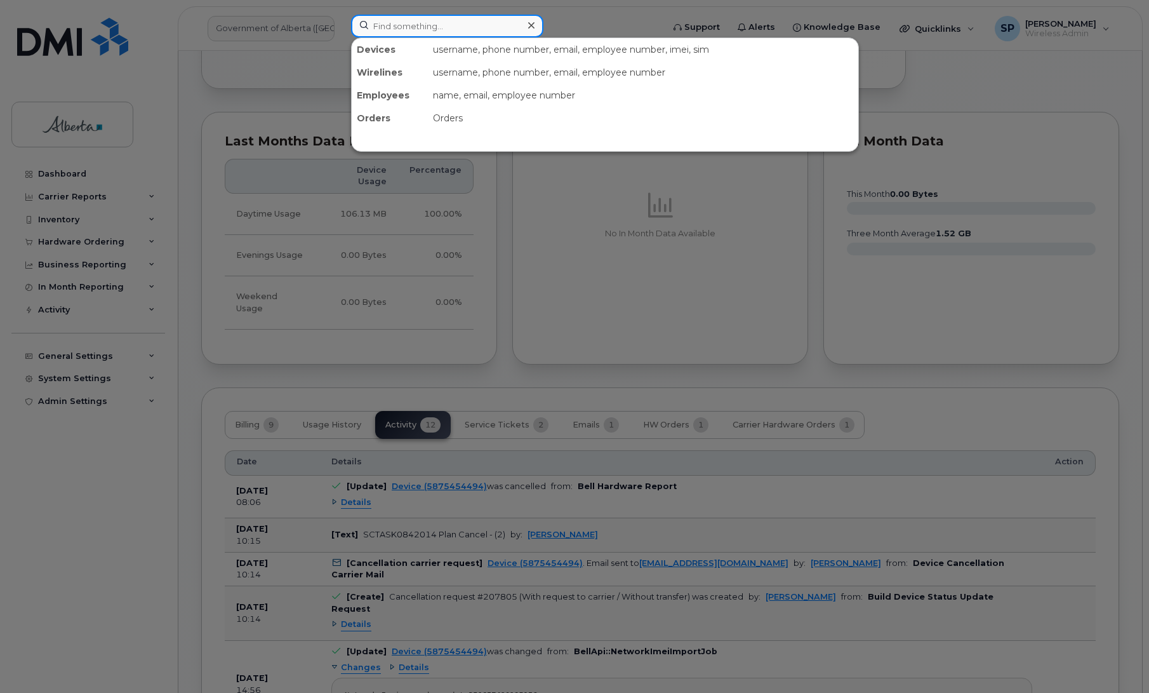
paste input "5873982624"
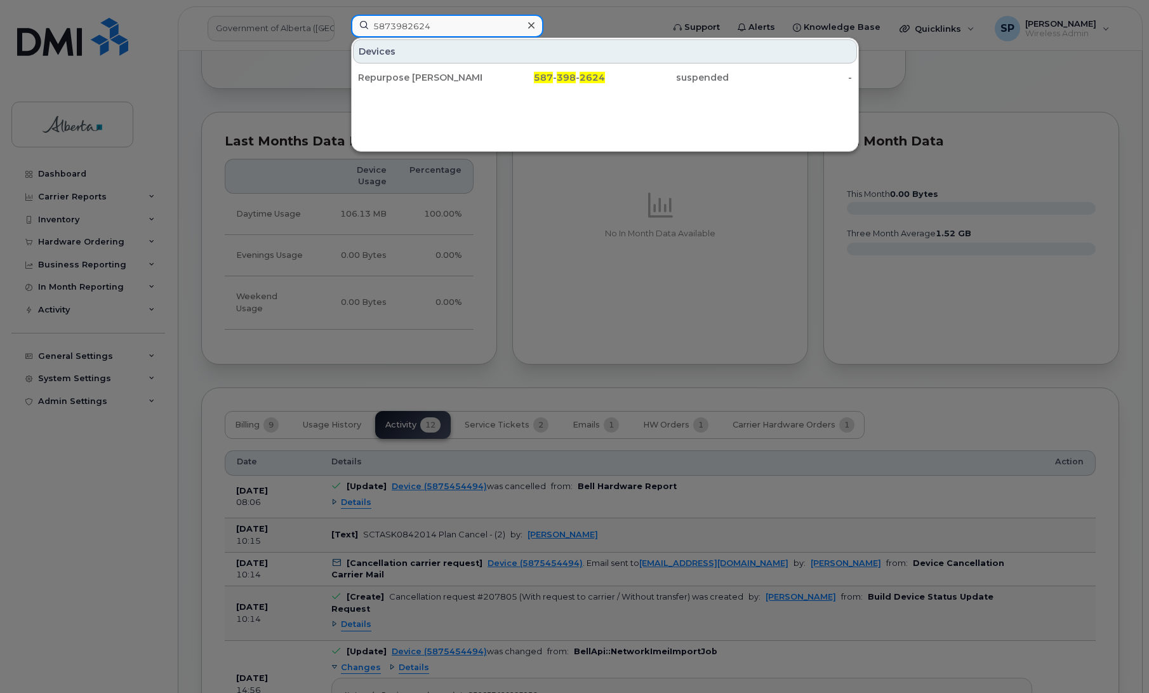
type input "5873982624"
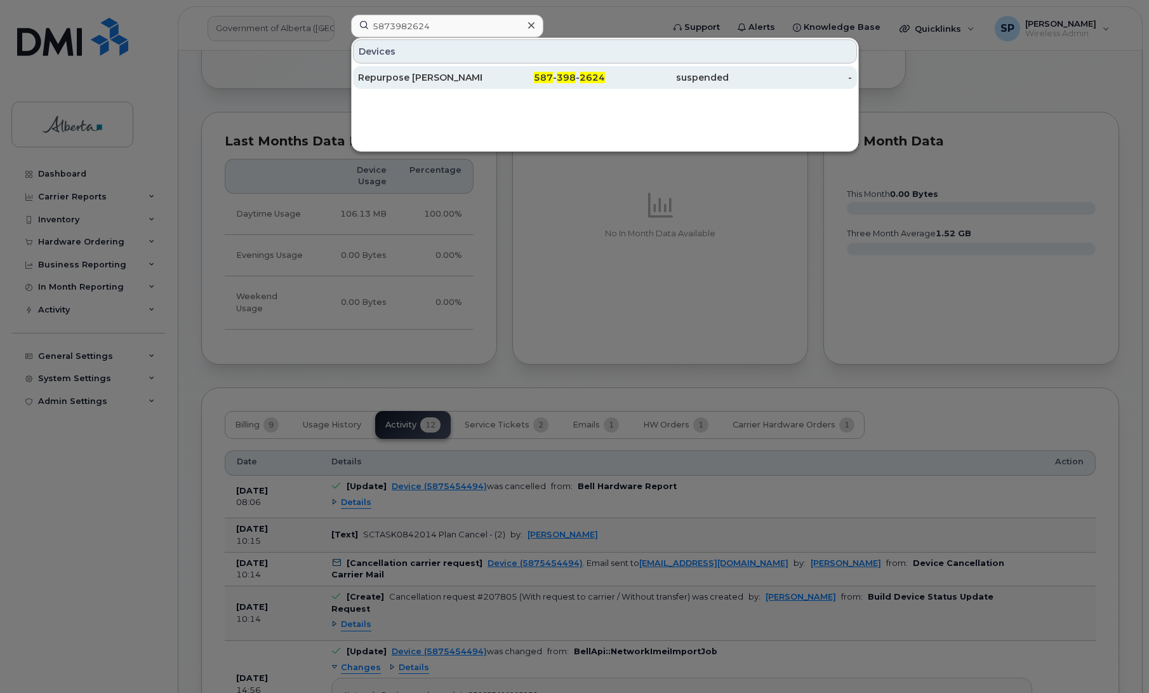
click at [429, 81] on div "Repurpose Bonnyville" at bounding box center [420, 77] width 124 height 13
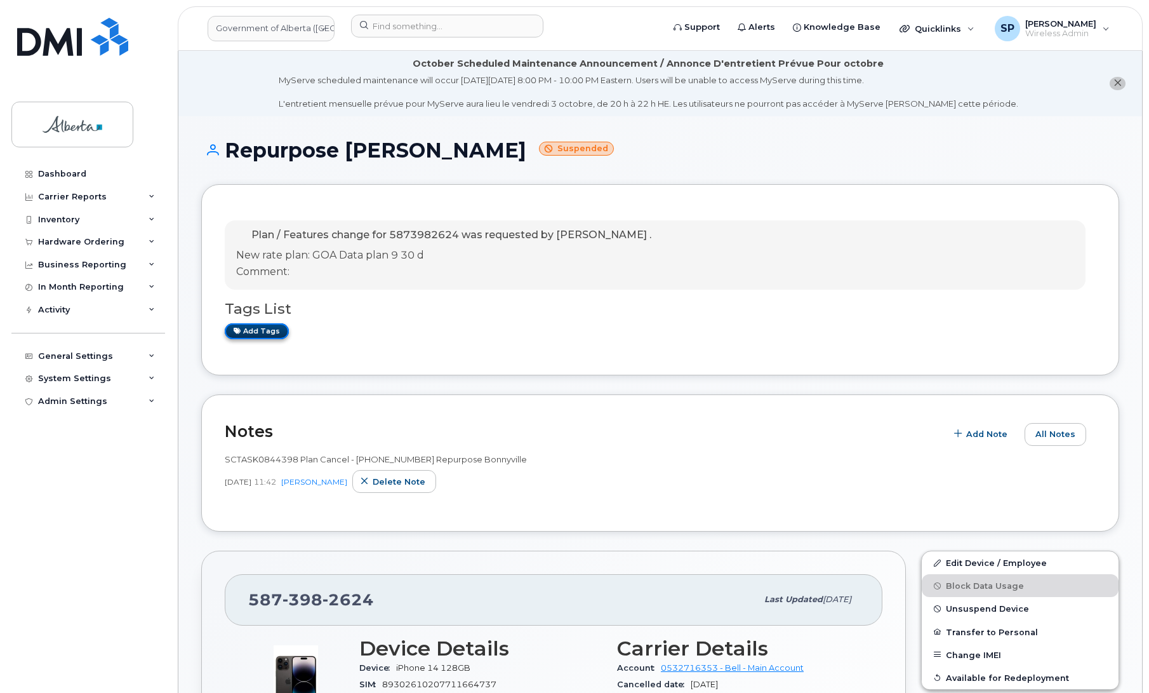
click at [268, 335] on link "Add tags" at bounding box center [257, 331] width 64 height 16
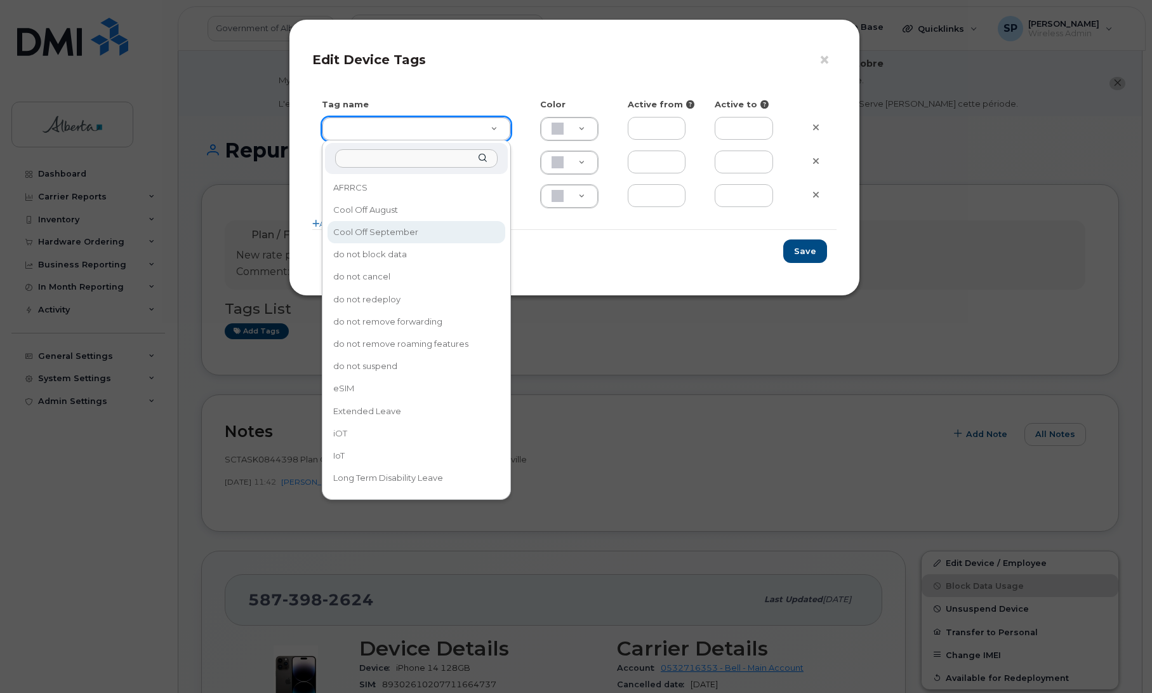
type input "Cool Off September"
type input "D6CDC1"
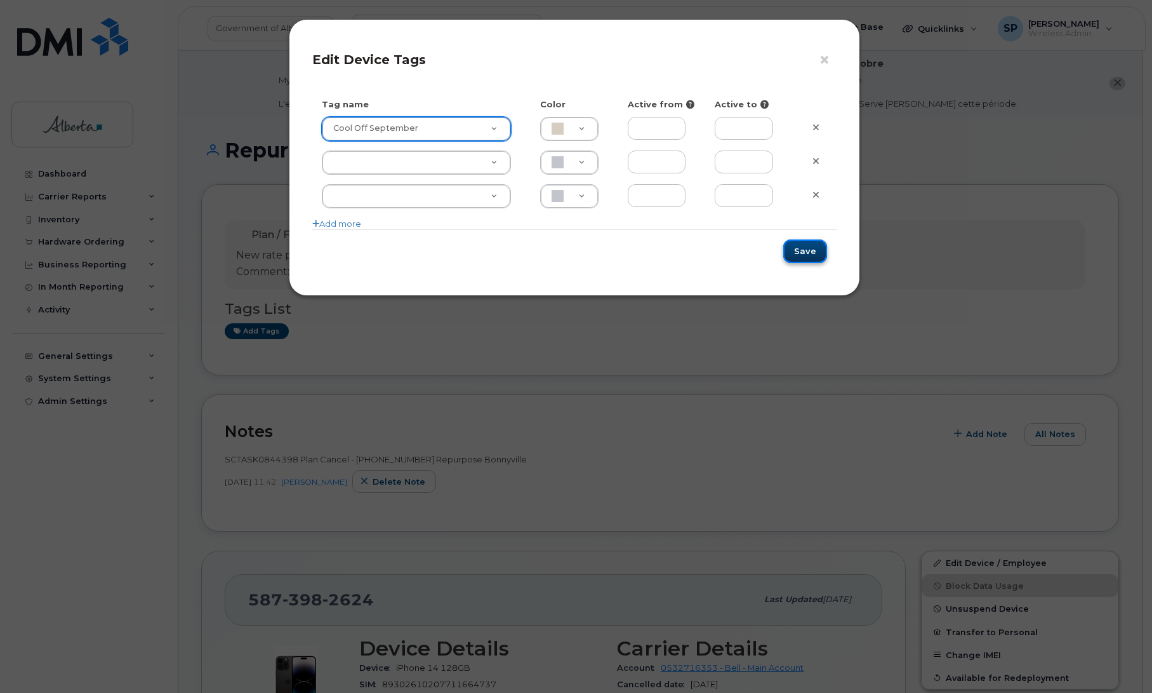
click at [803, 253] on button "Save" at bounding box center [805, 250] width 44 height 23
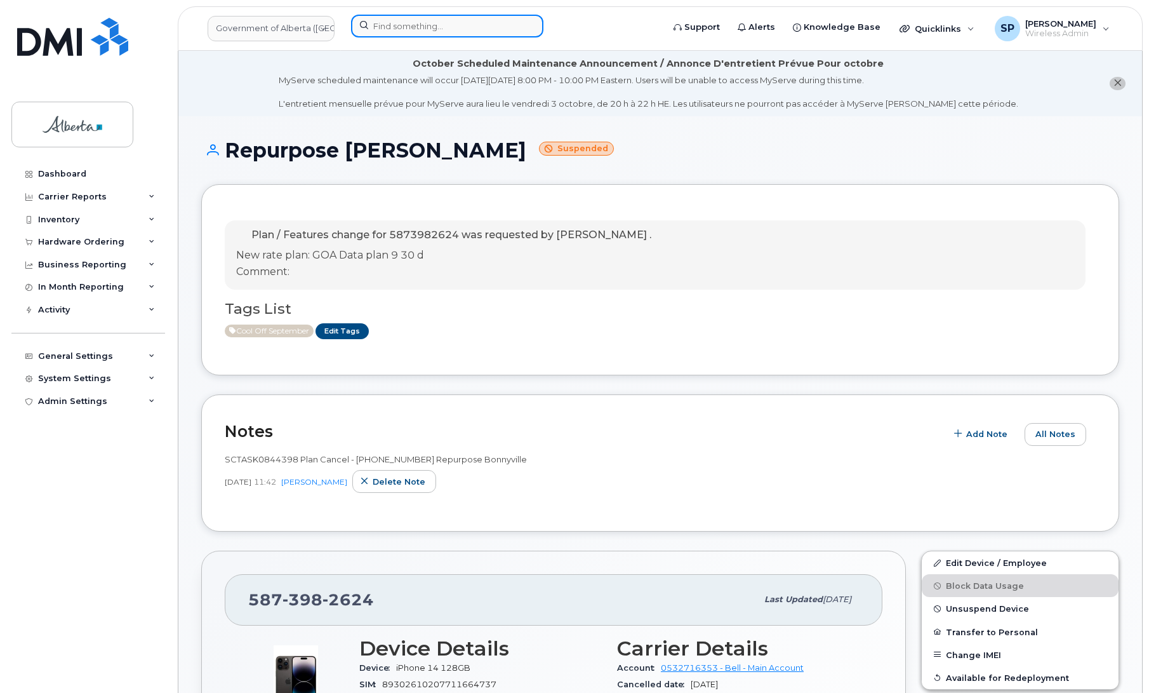
click at [445, 29] on input at bounding box center [447, 26] width 192 height 23
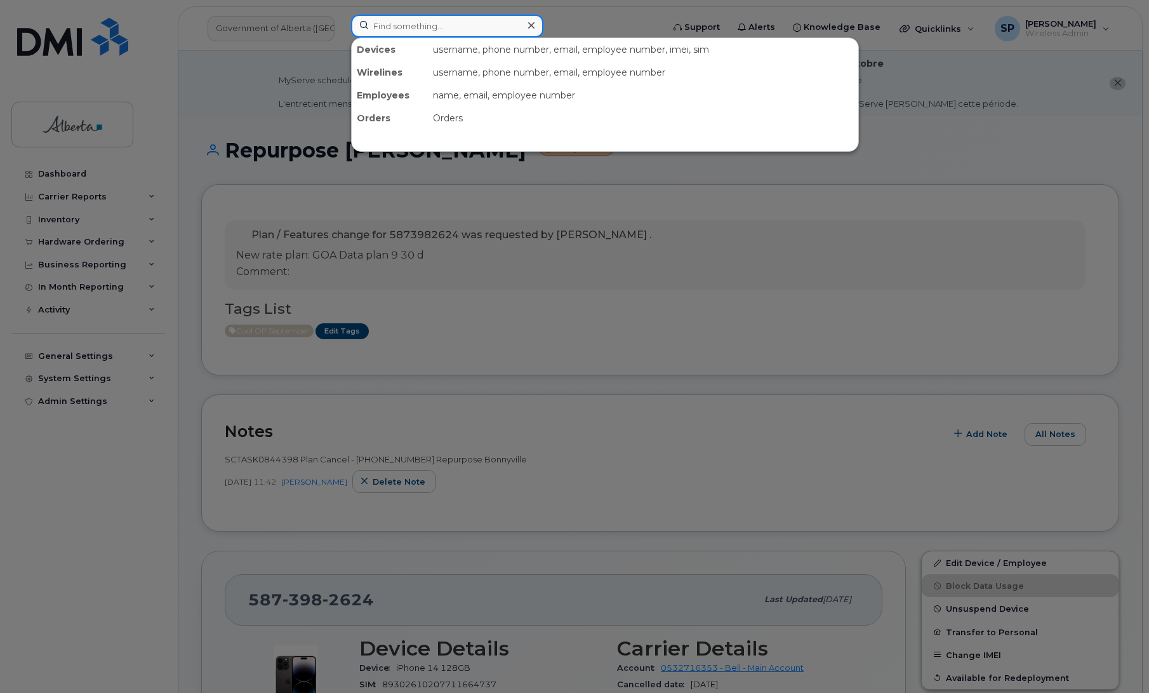
paste input "7803180146"
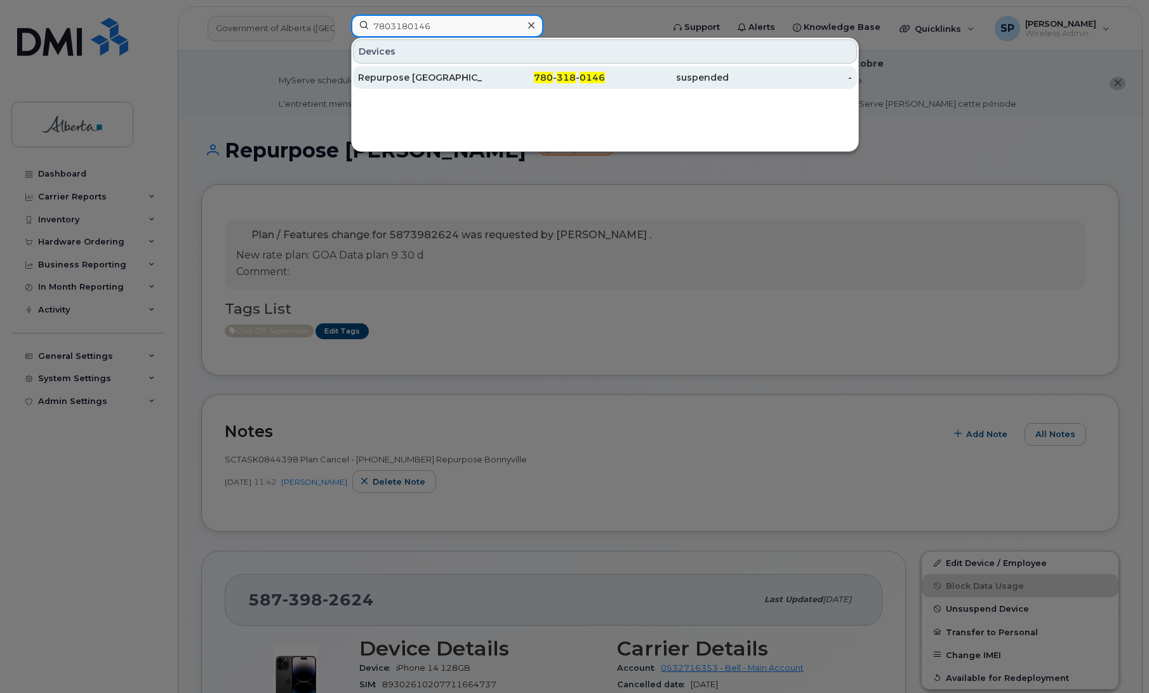
type input "7803180146"
click at [425, 76] on div "Repurpose [GEOGRAPHIC_DATA]" at bounding box center [420, 77] width 124 height 13
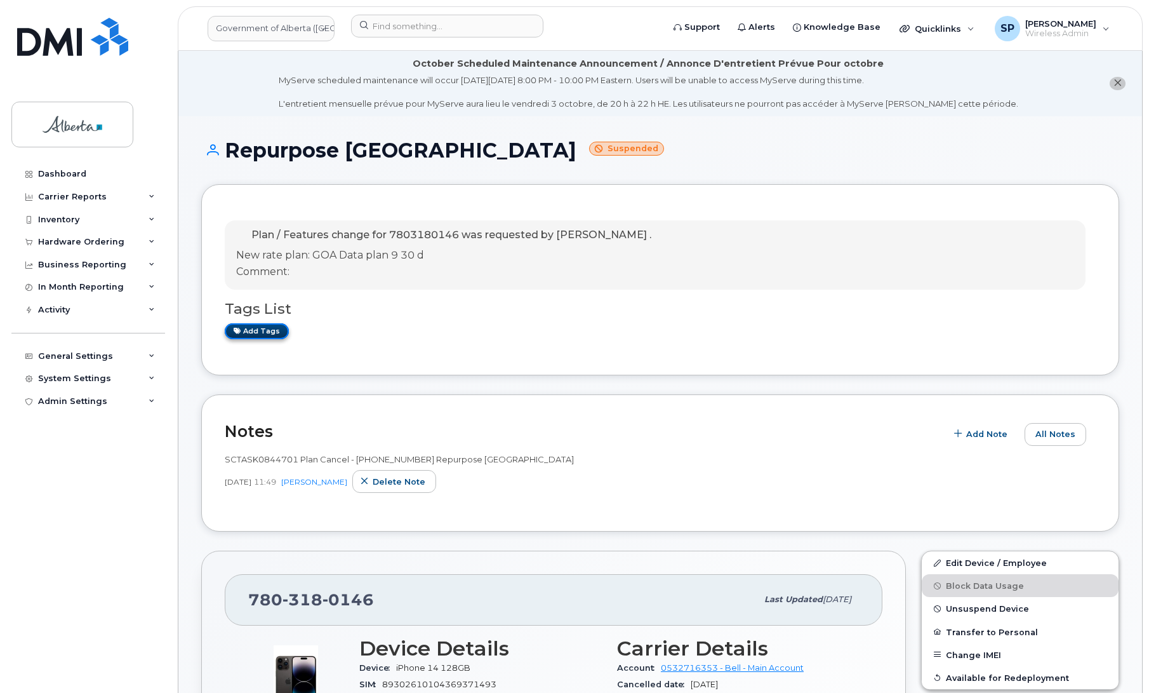
click at [258, 333] on link "Add tags" at bounding box center [257, 331] width 64 height 16
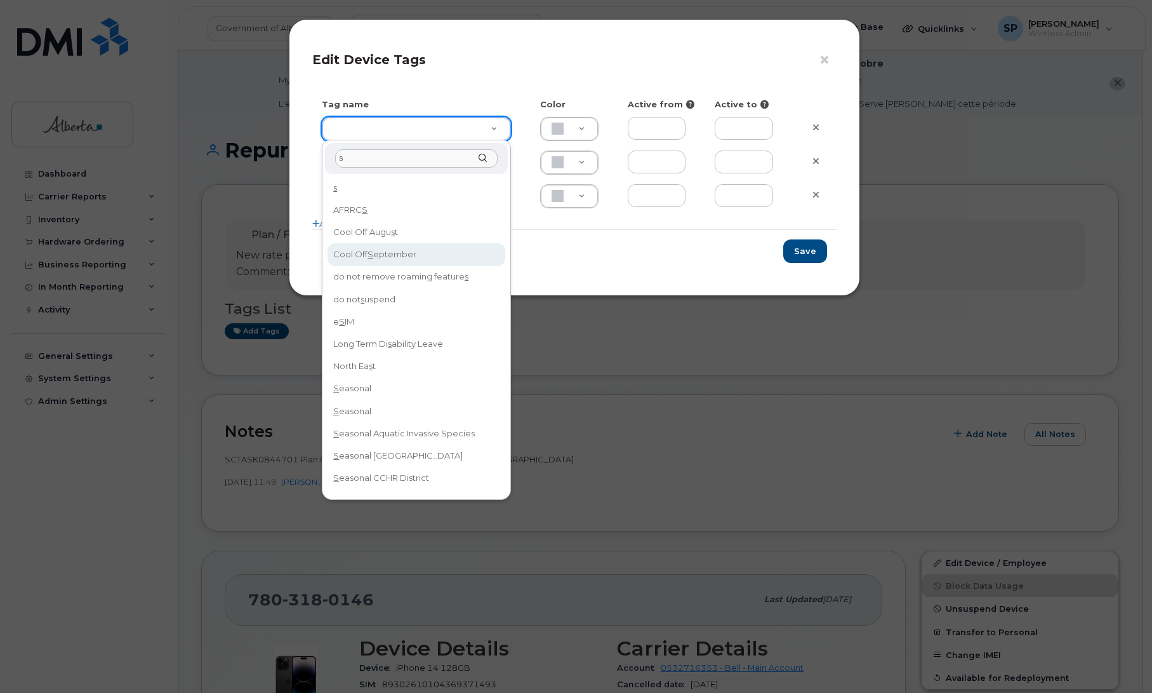
type input "s"
type input "Cool Off September"
type input "D6CDC1"
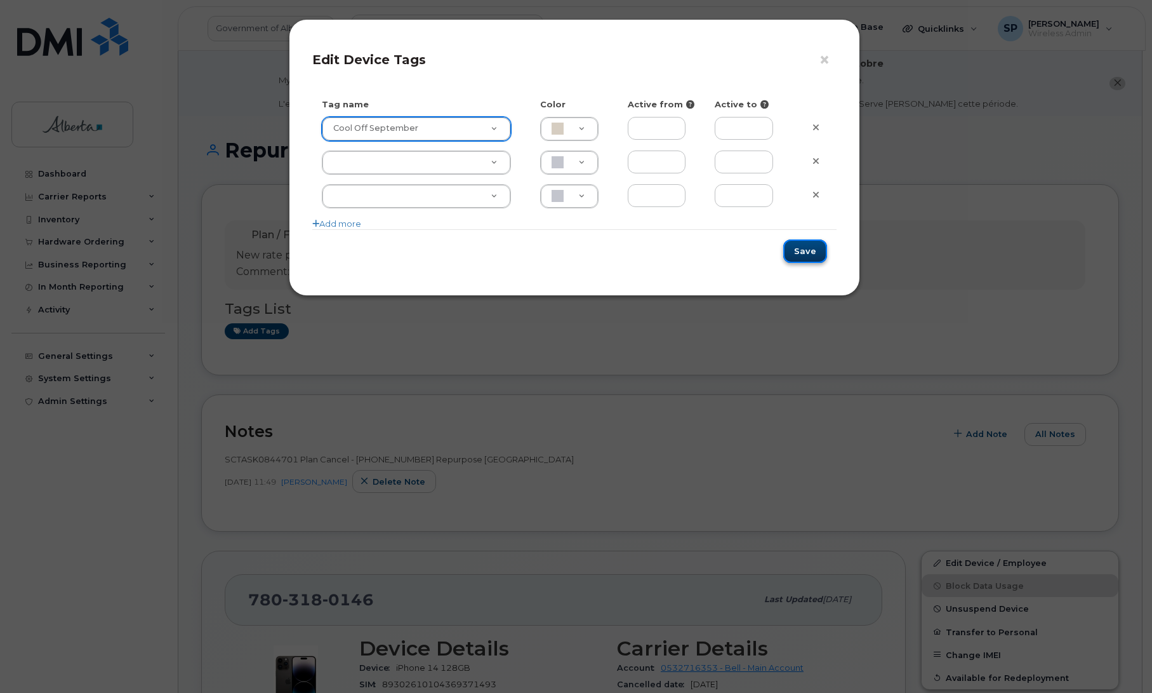
click at [813, 255] on button "Save" at bounding box center [805, 250] width 44 height 23
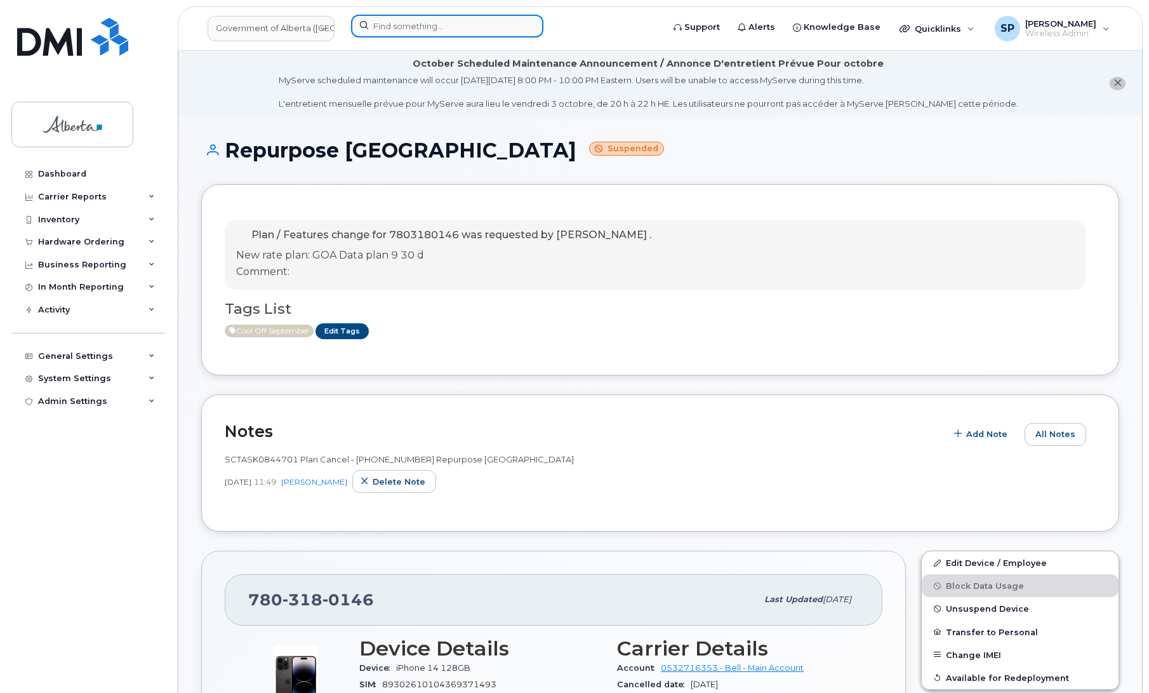
click at [446, 29] on input at bounding box center [447, 26] width 192 height 23
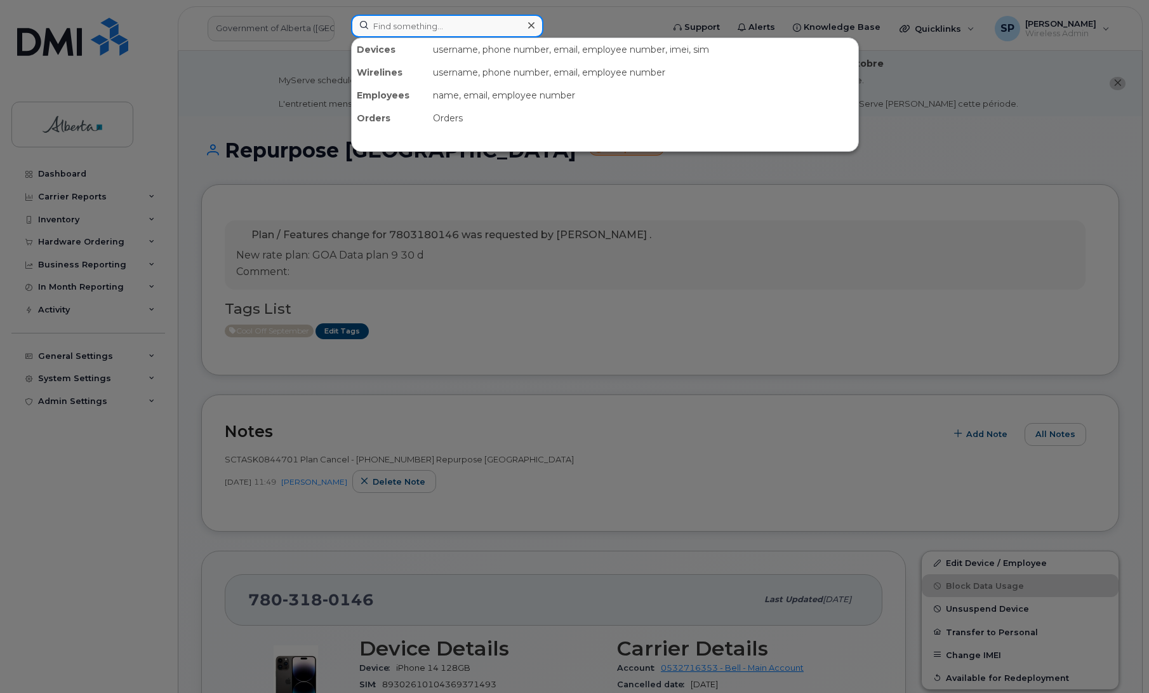
paste input "5878379538"
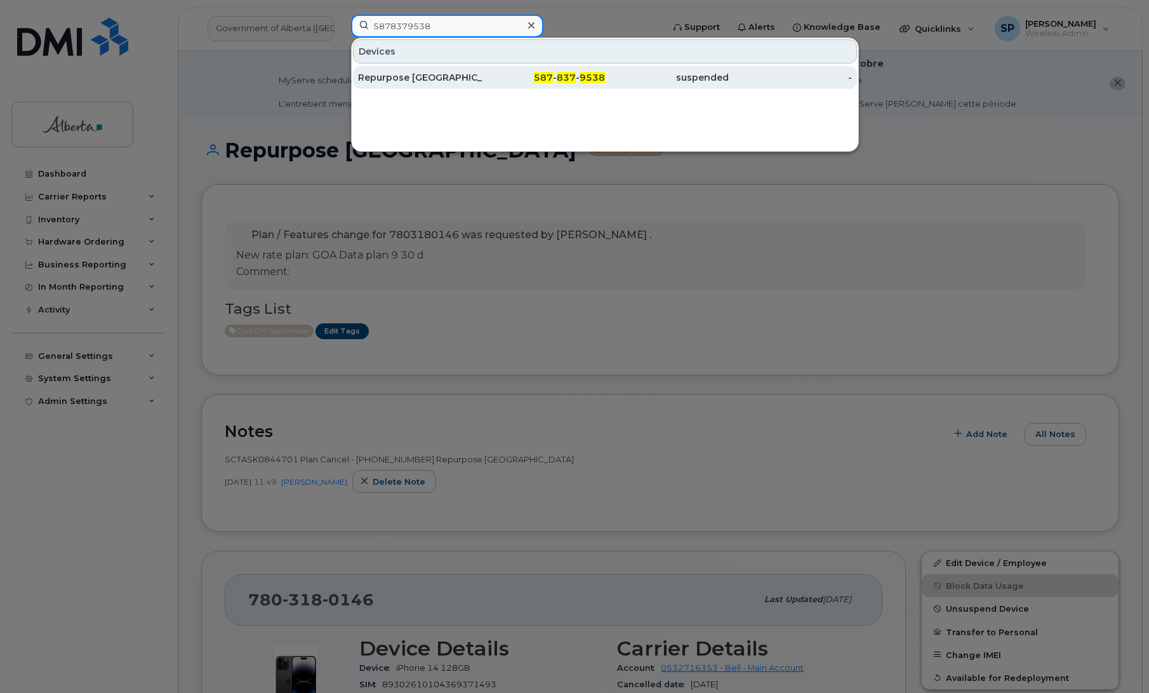
type input "5878379538"
click at [389, 77] on div "Repurpose [GEOGRAPHIC_DATA]" at bounding box center [420, 77] width 124 height 13
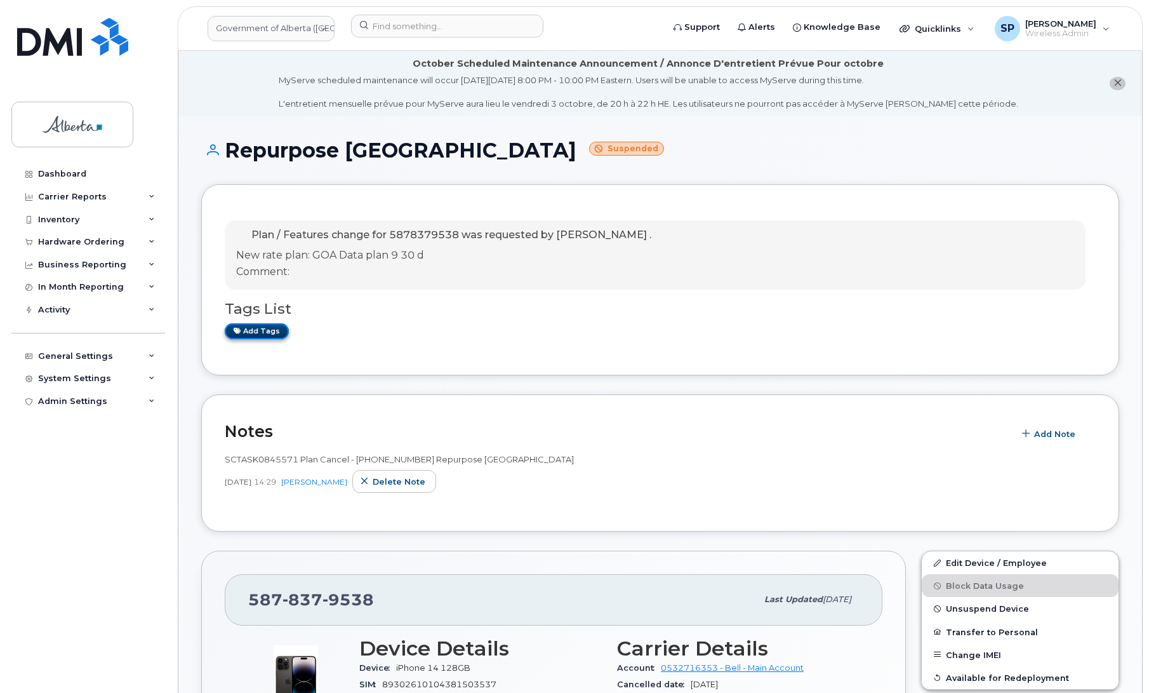
click at [277, 332] on link "Add tags" at bounding box center [257, 331] width 64 height 16
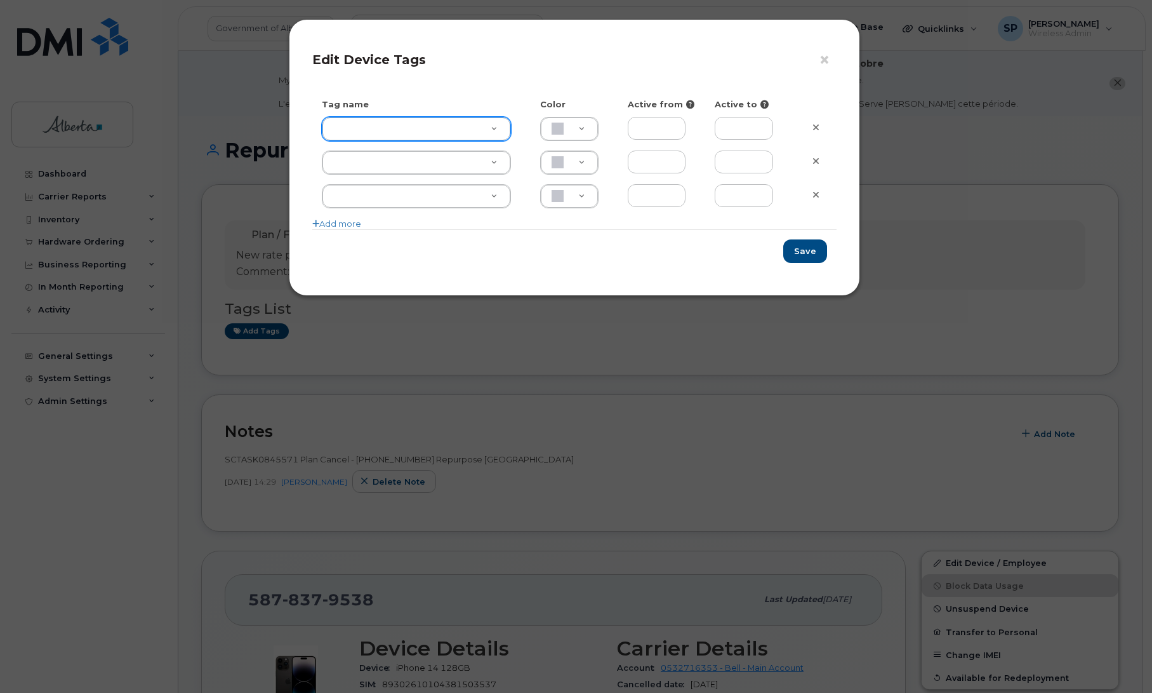
type input "s"
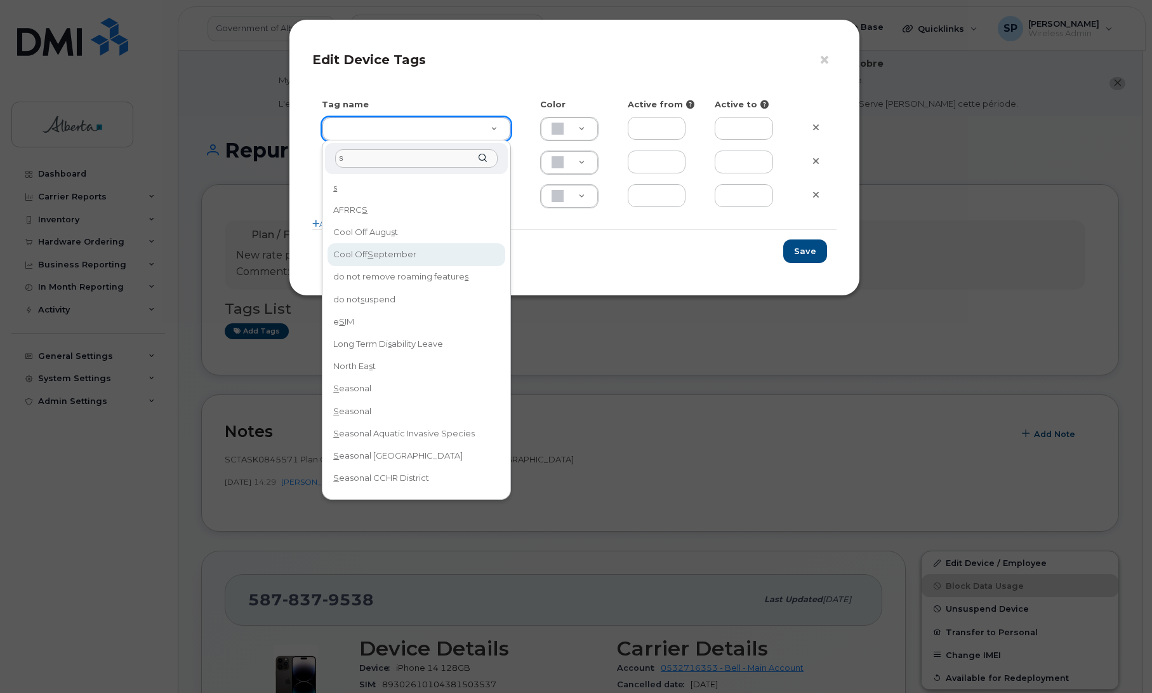
type input "s"
type input "Cool Off September"
type input "D6CDC1"
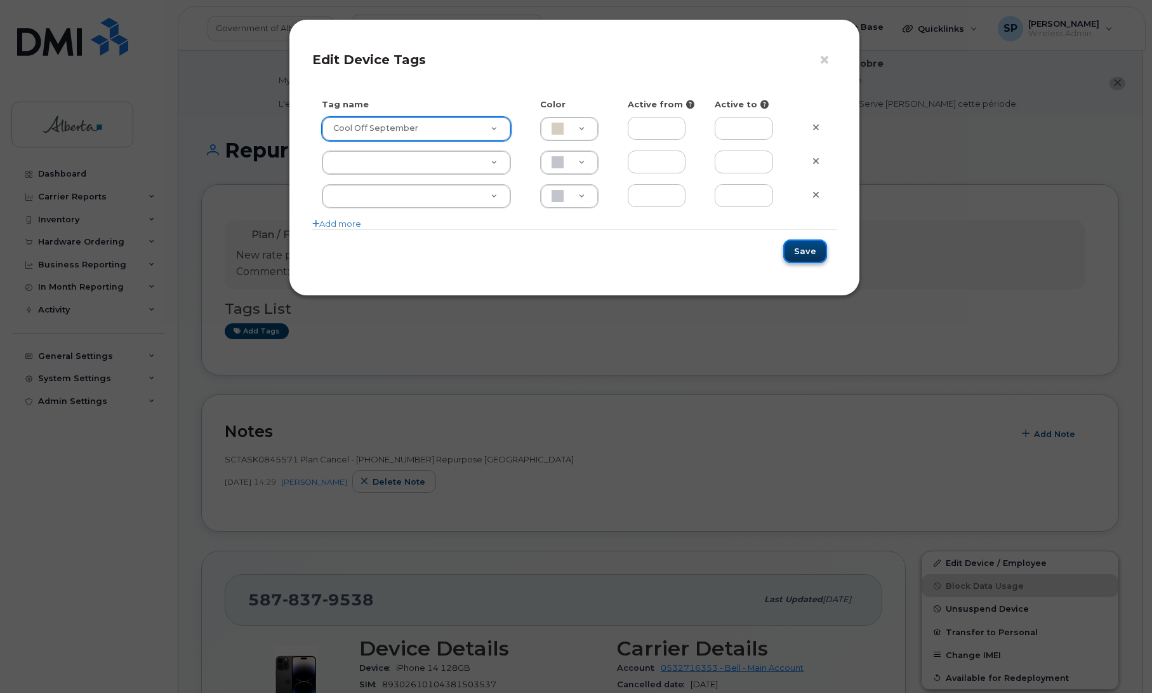
click at [816, 251] on button "Save" at bounding box center [805, 250] width 44 height 23
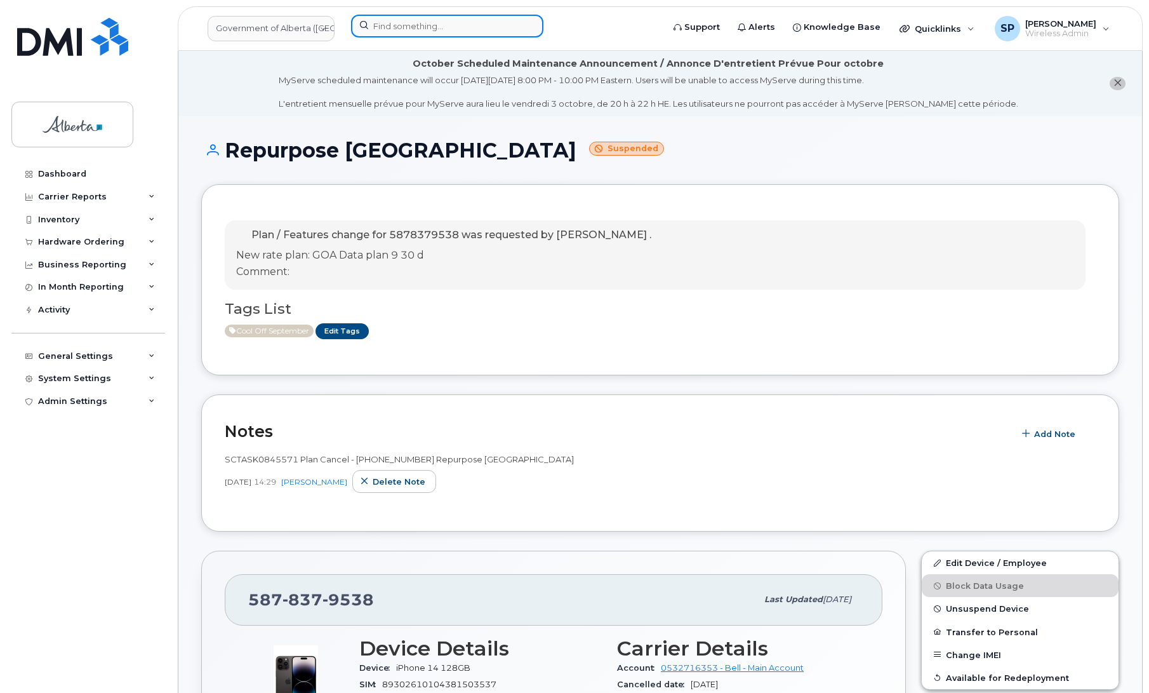
click at [422, 29] on input at bounding box center [447, 26] width 192 height 23
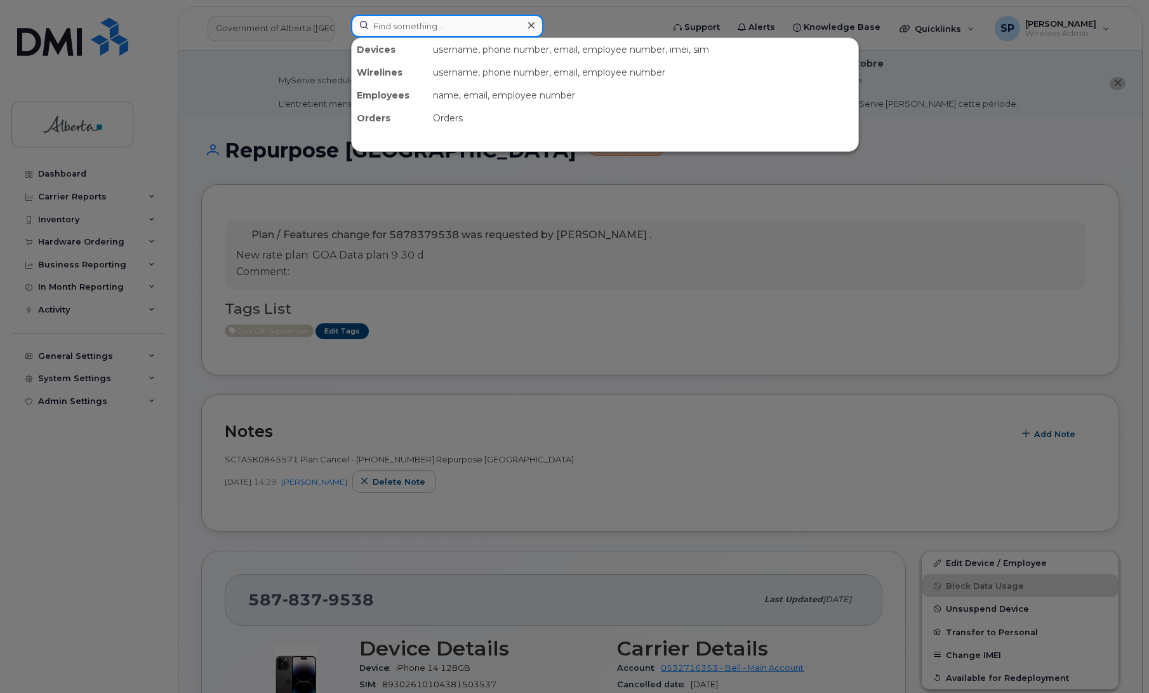
paste input "5873857831"
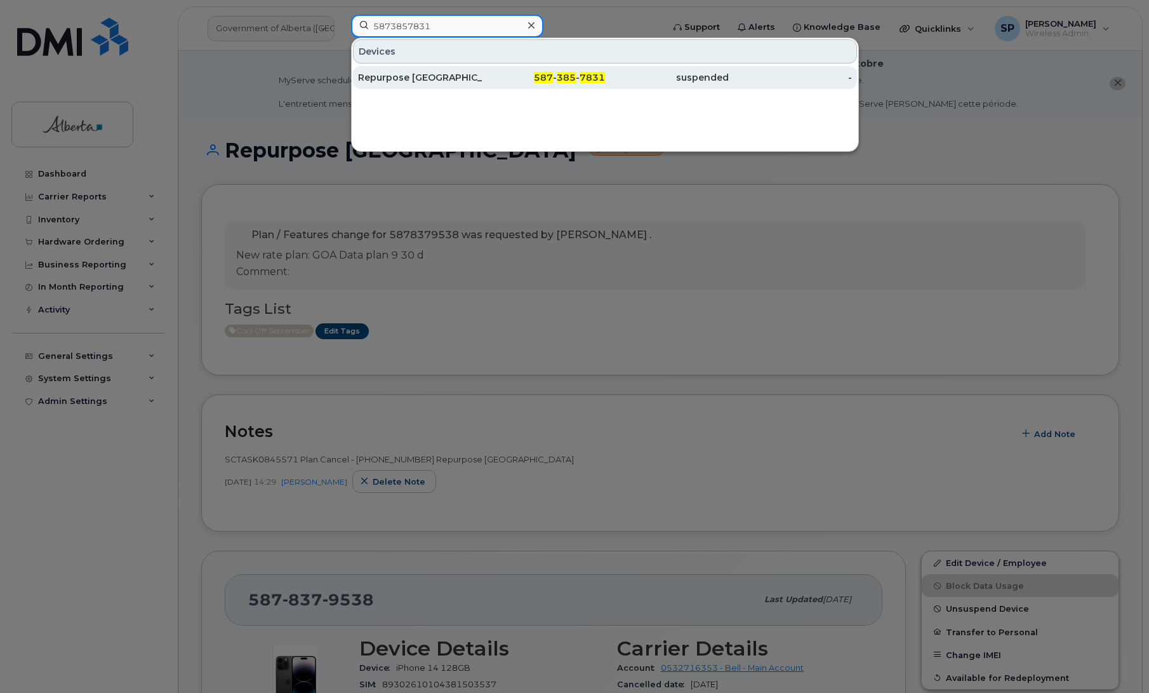
type input "5873857831"
drag, startPoint x: 403, startPoint y: 83, endPoint x: 483, endPoint y: 70, distance: 80.9
click at [403, 83] on div "Repurpose [GEOGRAPHIC_DATA]" at bounding box center [420, 77] width 124 height 13
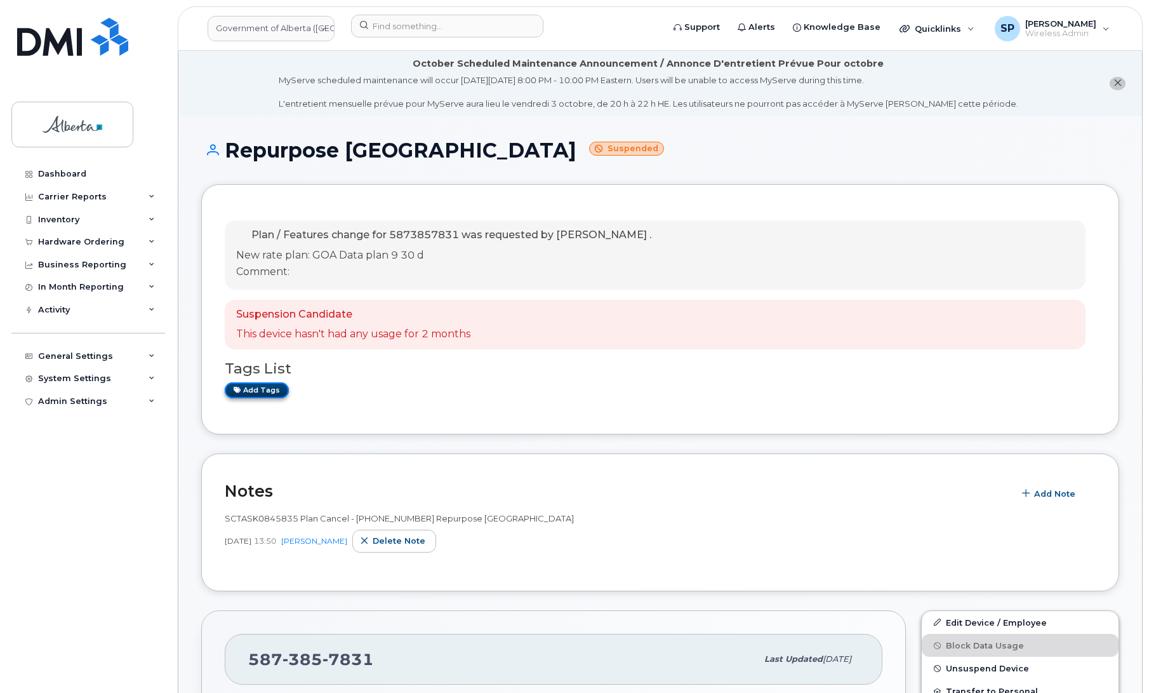
click at [255, 392] on link "Add tags" at bounding box center [257, 390] width 64 height 16
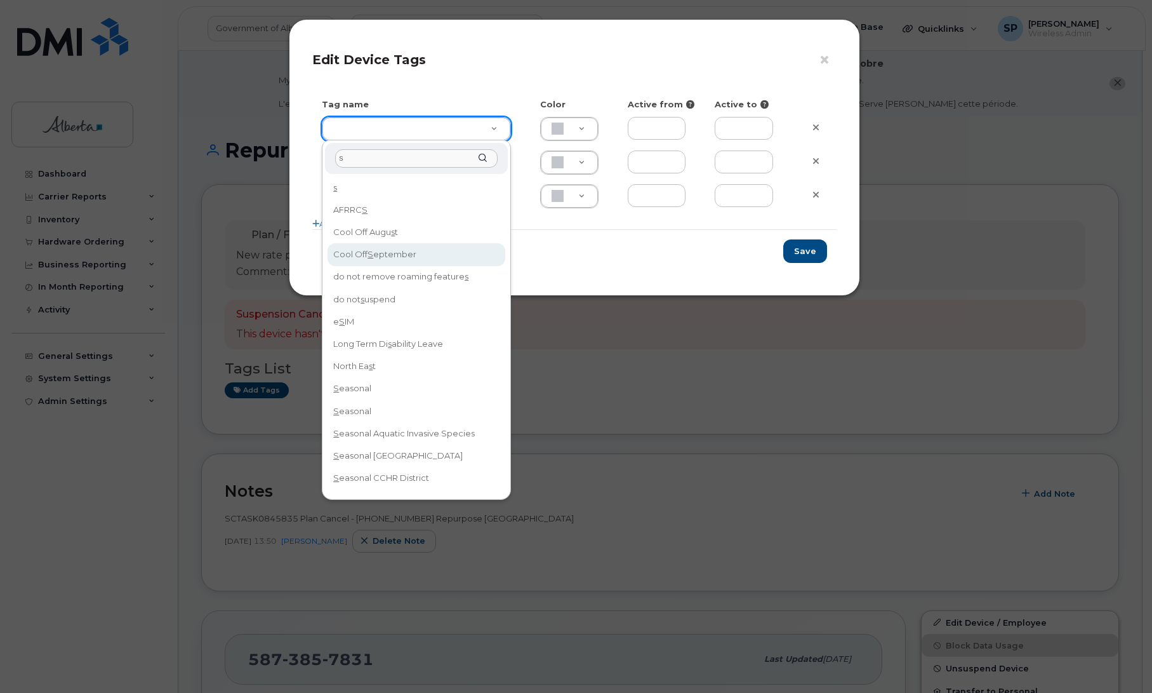
type input "s"
drag, startPoint x: 378, startPoint y: 253, endPoint x: 728, endPoint y: 245, distance: 349.2
type input "Cool Off September"
type input "D6CDC1"
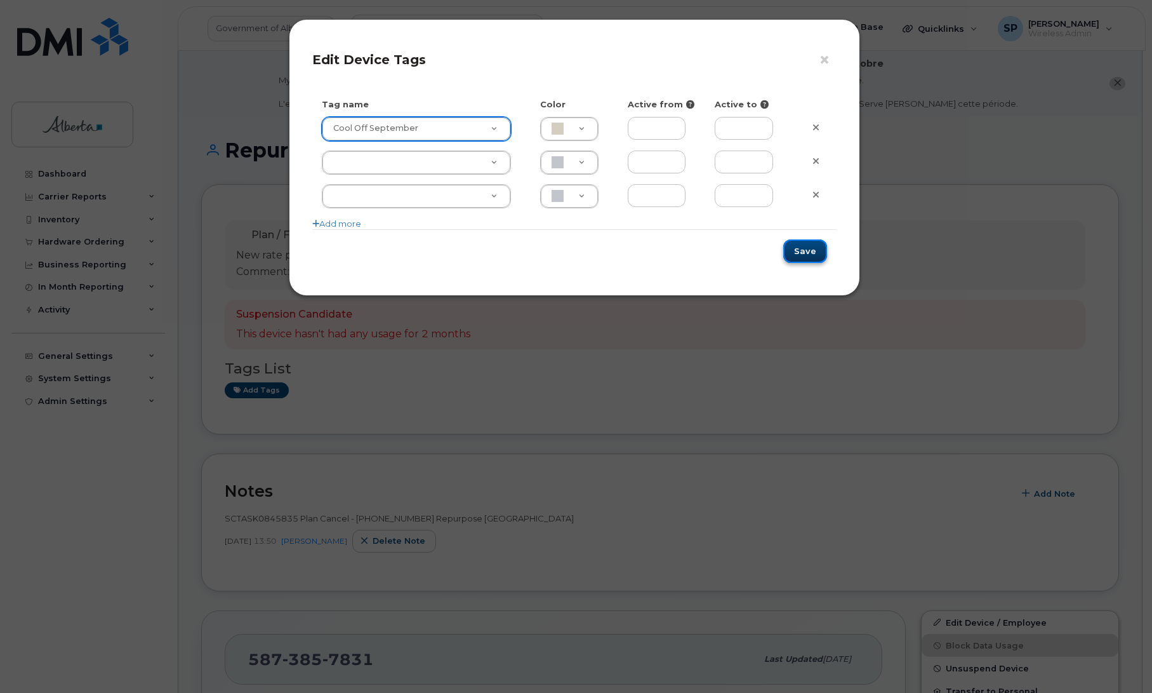
click at [816, 255] on button "Save" at bounding box center [805, 250] width 44 height 23
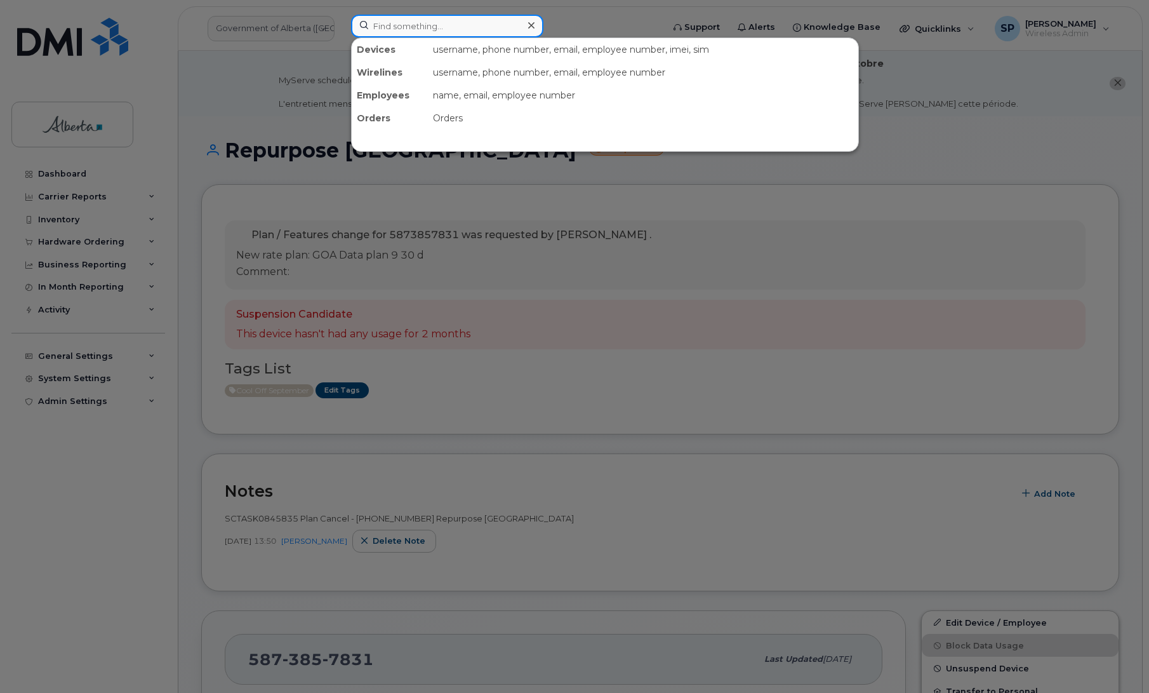
click at [439, 22] on input at bounding box center [447, 26] width 192 height 23
paste input "4035965885"
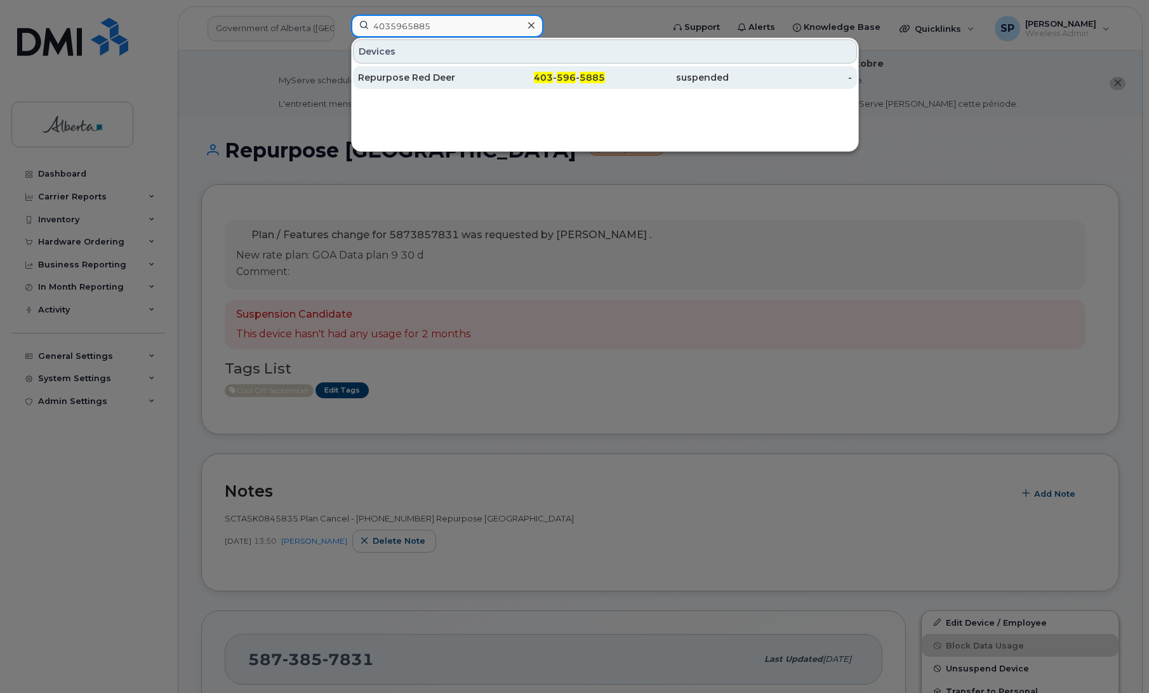
type input "4035965885"
click at [422, 83] on div "Repurpose Red Deer" at bounding box center [420, 77] width 124 height 13
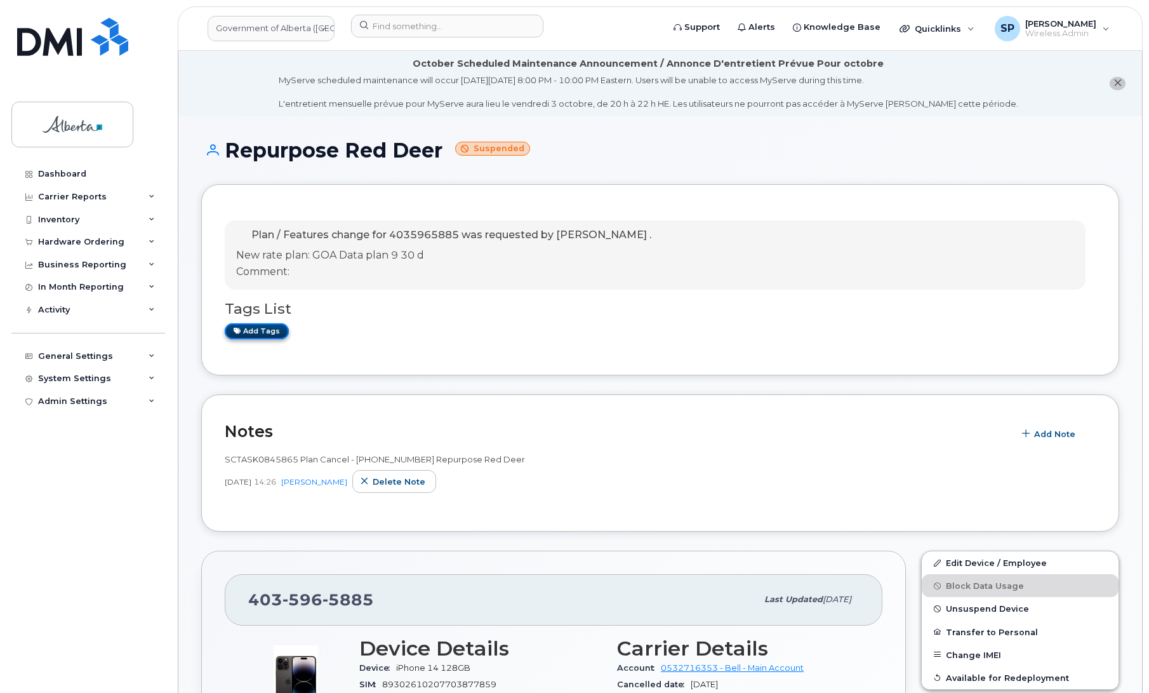
click at [264, 329] on link "Add tags" at bounding box center [257, 331] width 64 height 16
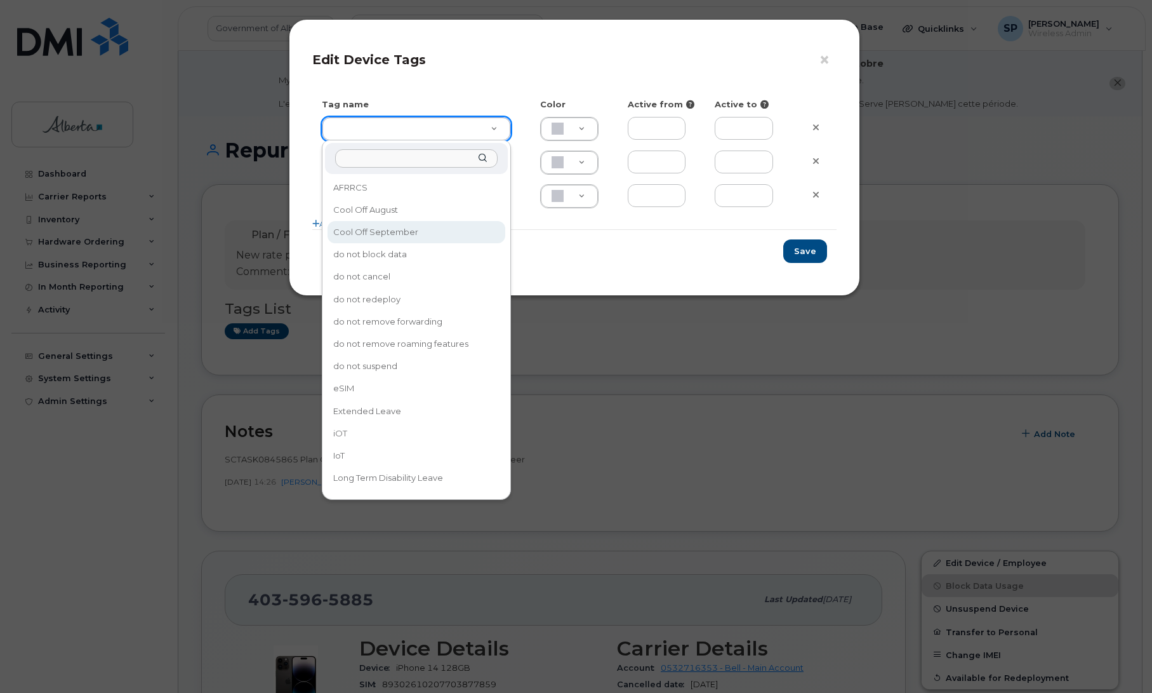
type input "Cool Off September"
type input "D6CDC1"
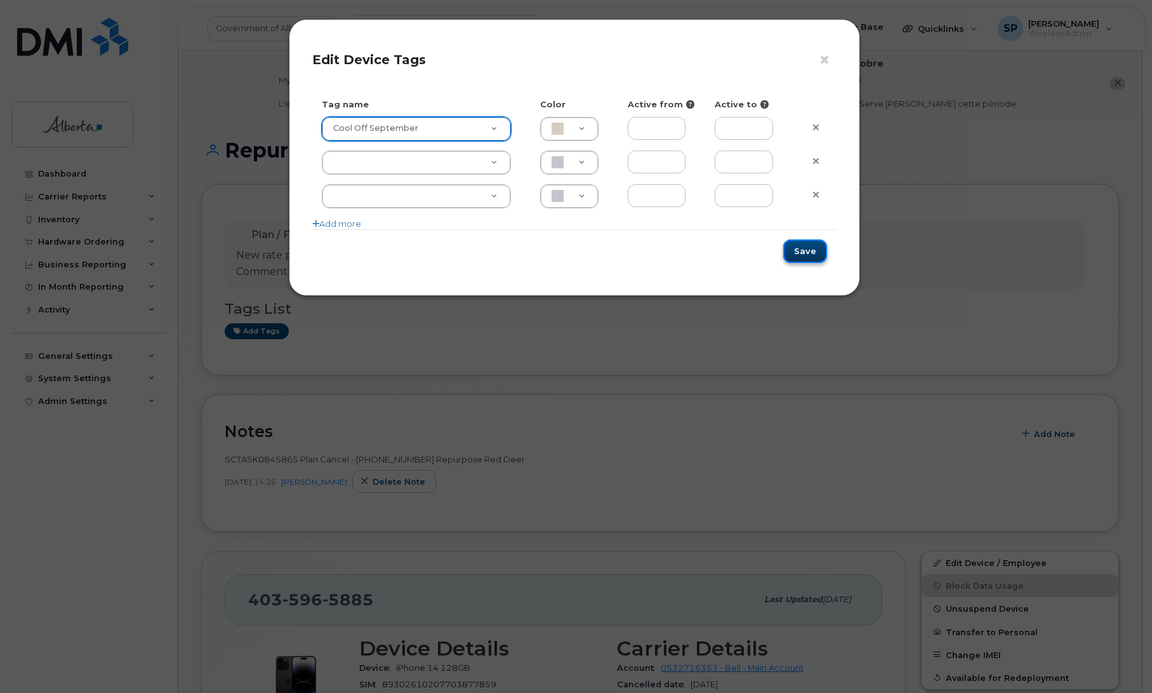
click at [797, 246] on button "Save" at bounding box center [805, 250] width 44 height 23
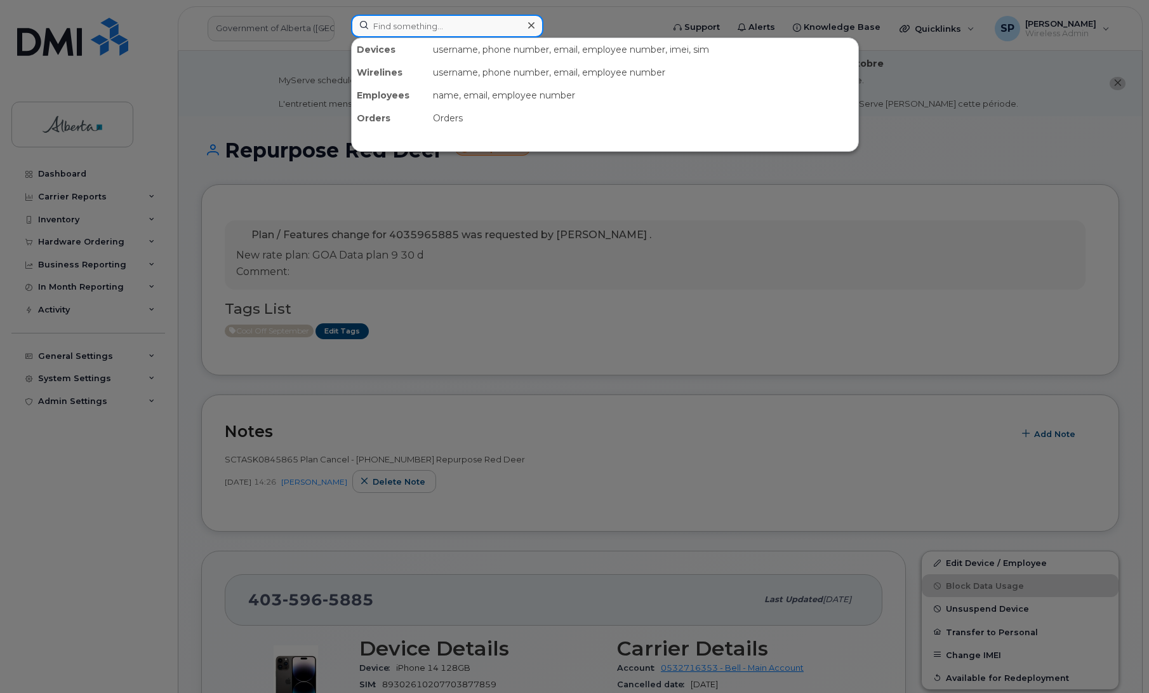
click at [426, 29] on input at bounding box center [447, 26] width 192 height 23
paste input "4038365342"
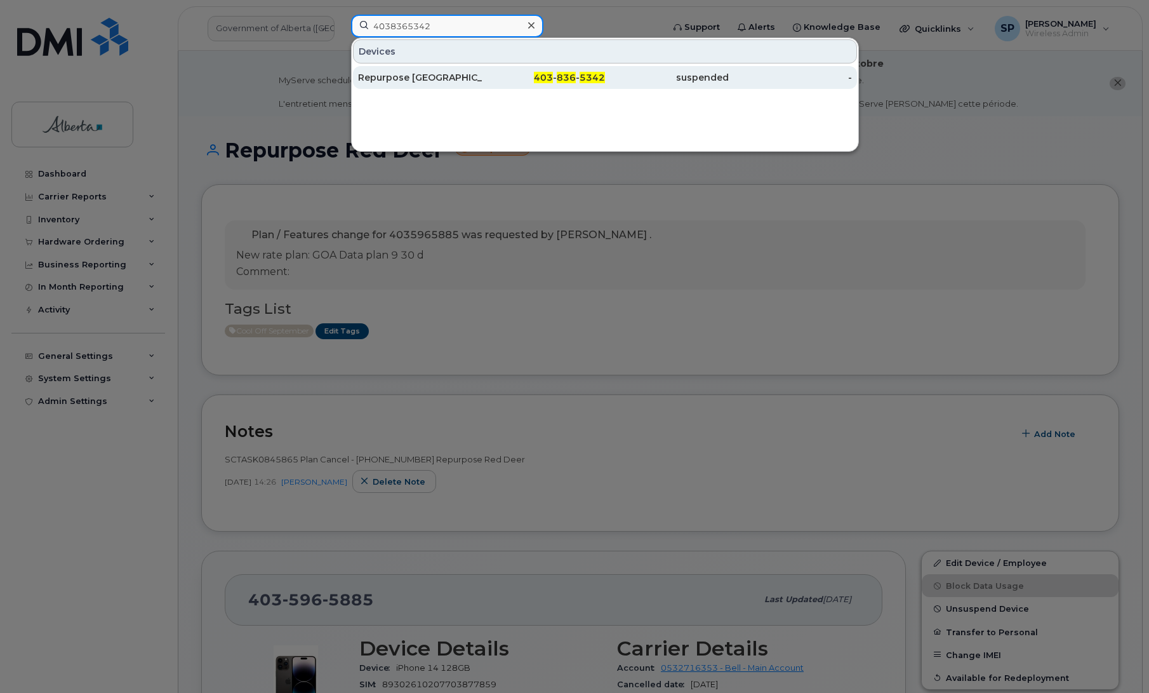
type input "4038365342"
click at [413, 77] on div "Repurpose [GEOGRAPHIC_DATA]" at bounding box center [420, 77] width 124 height 13
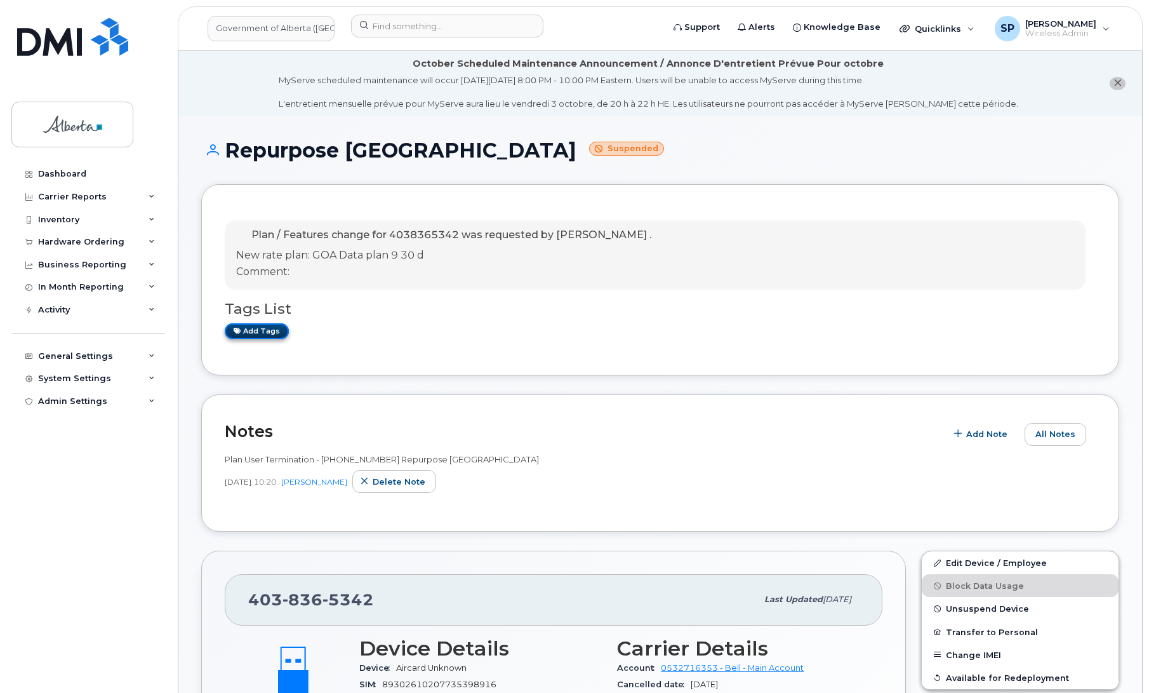
click at [263, 328] on link "Add tags" at bounding box center [257, 331] width 64 height 16
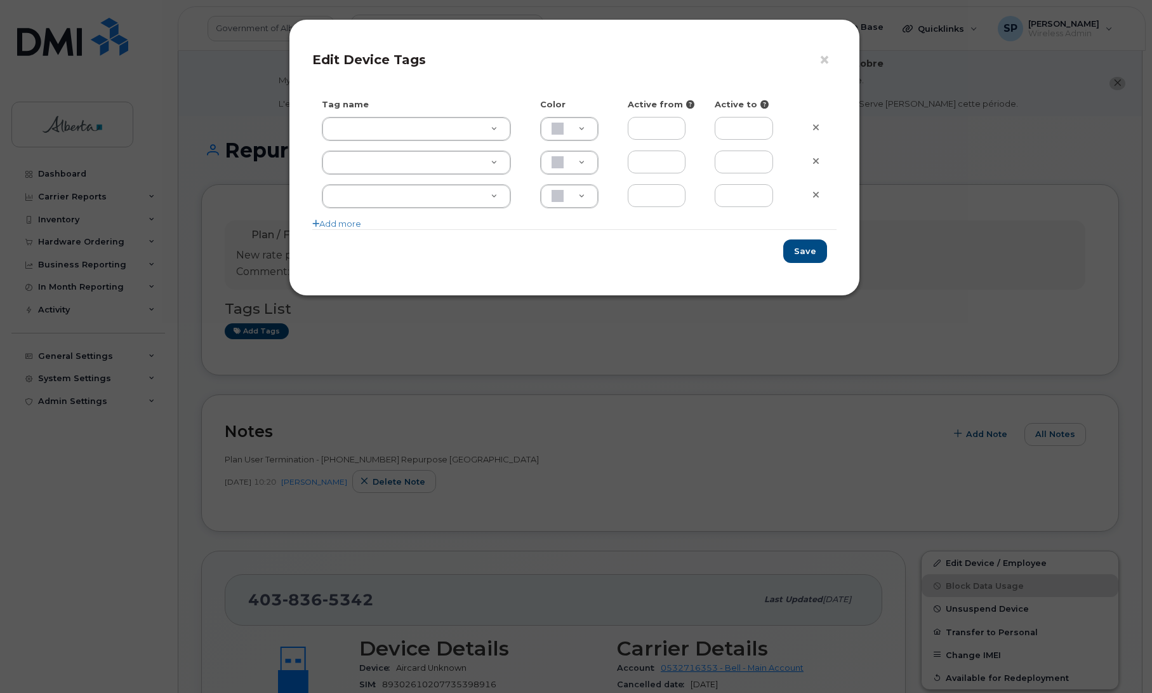
click at [400, 116] on div "Tag name Color Active from Active to Add more" at bounding box center [574, 163] width 524 height 131
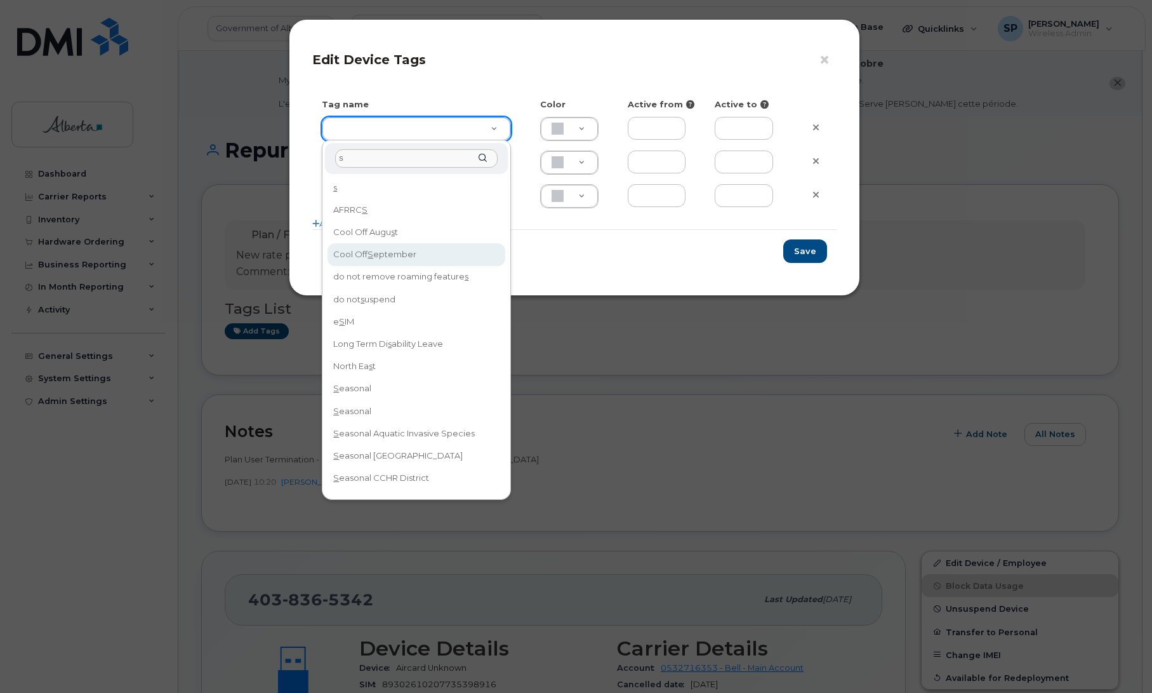
type input "s"
type input "Cool Off September"
type input "D6CDC1"
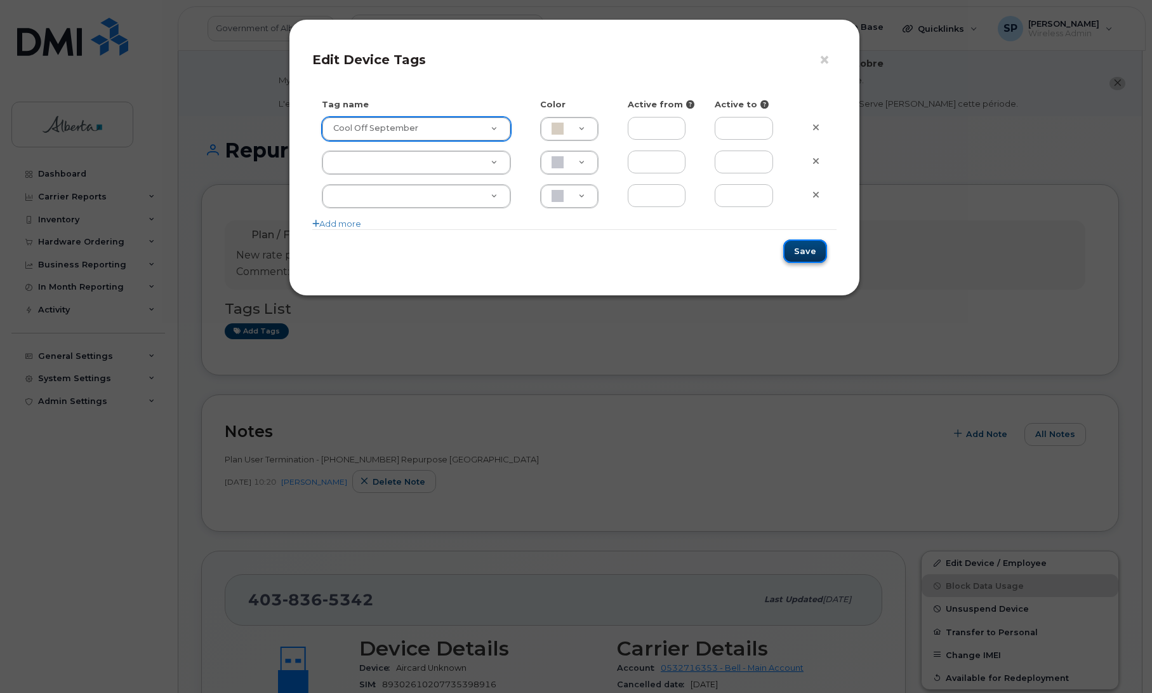
click at [808, 253] on button "Save" at bounding box center [805, 250] width 44 height 23
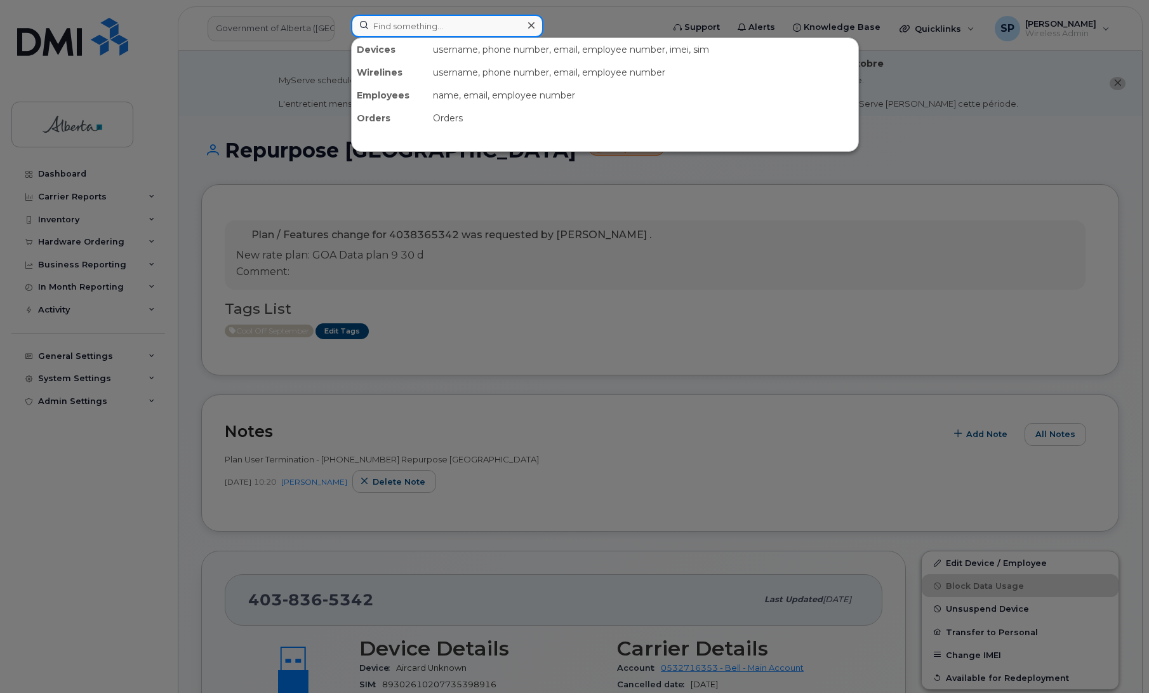
click at [401, 23] on input at bounding box center [447, 26] width 192 height 23
paste input "4034628716"
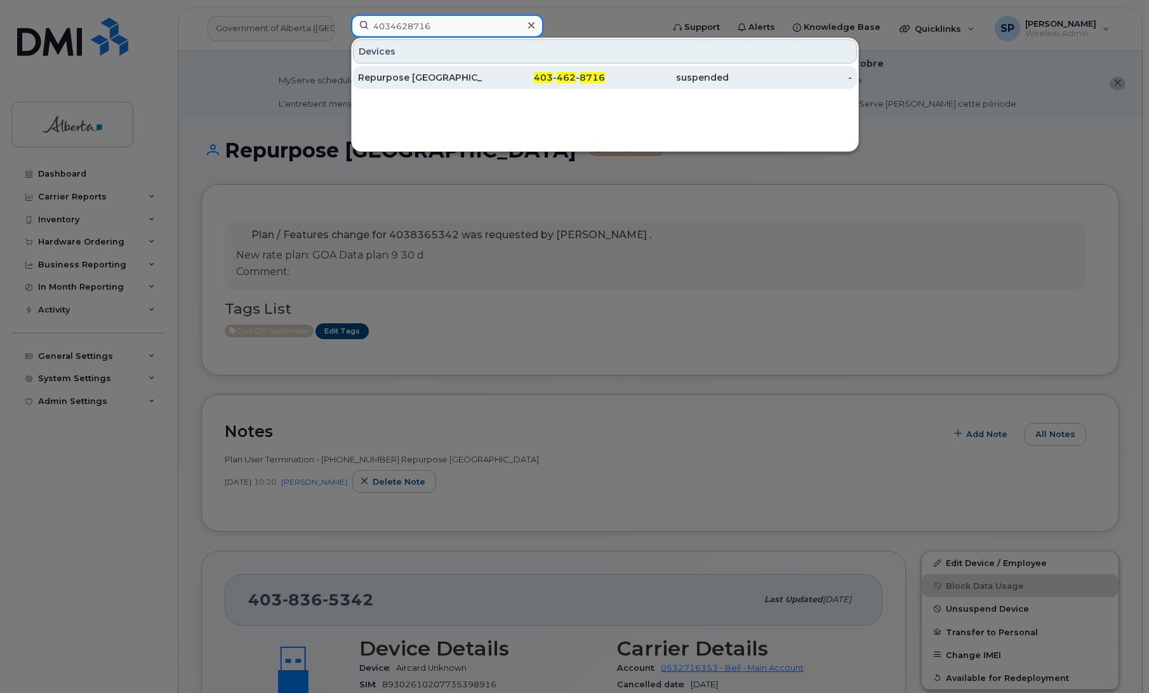
type input "4034628716"
click at [435, 77] on div "Repurpose [GEOGRAPHIC_DATA]" at bounding box center [420, 77] width 124 height 13
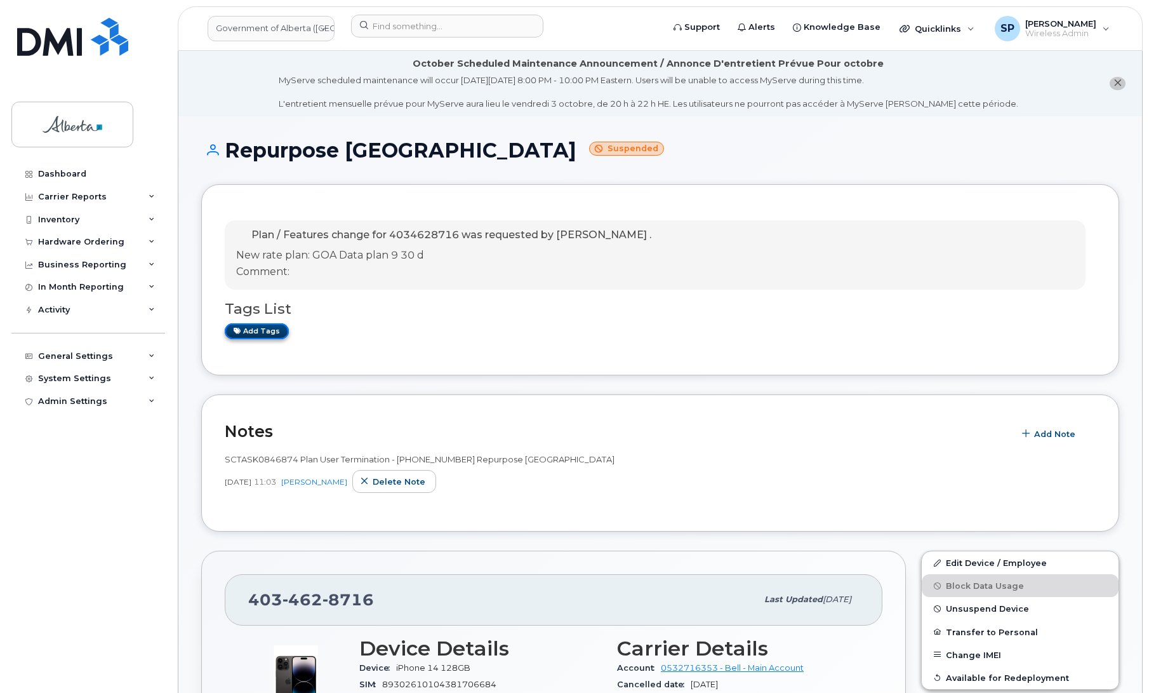
click at [258, 332] on link "Add tags" at bounding box center [257, 331] width 64 height 16
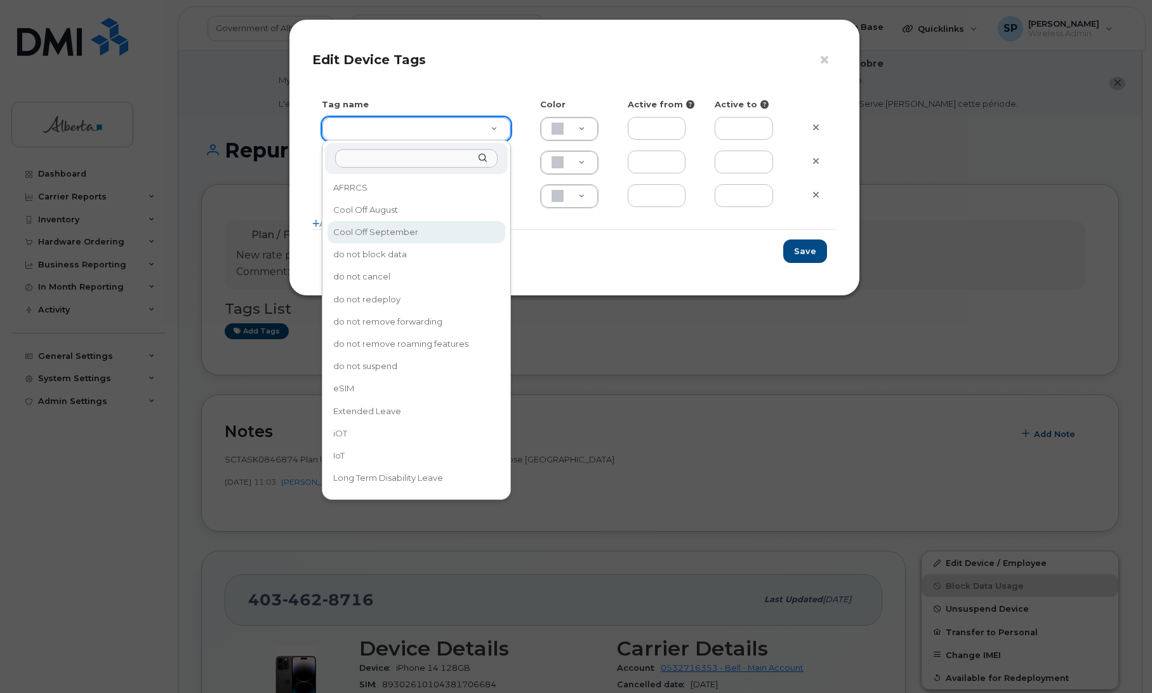
type input "Cool Off September"
type input "D6CDC1"
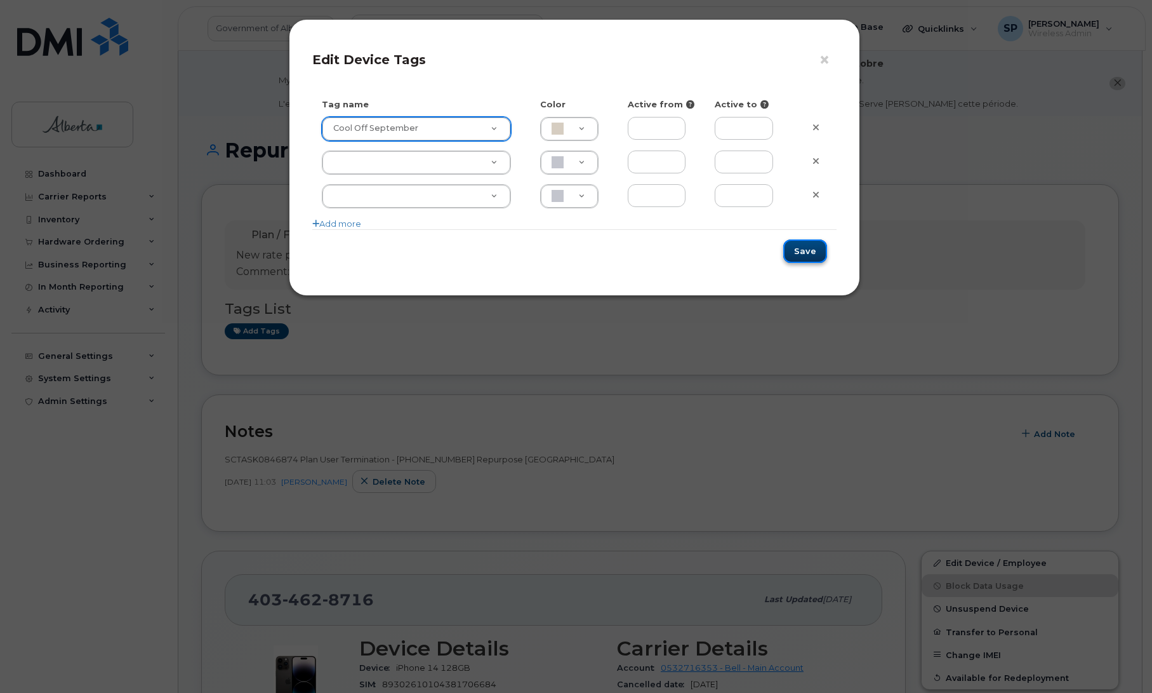
click at [804, 257] on button "Save" at bounding box center [805, 250] width 44 height 23
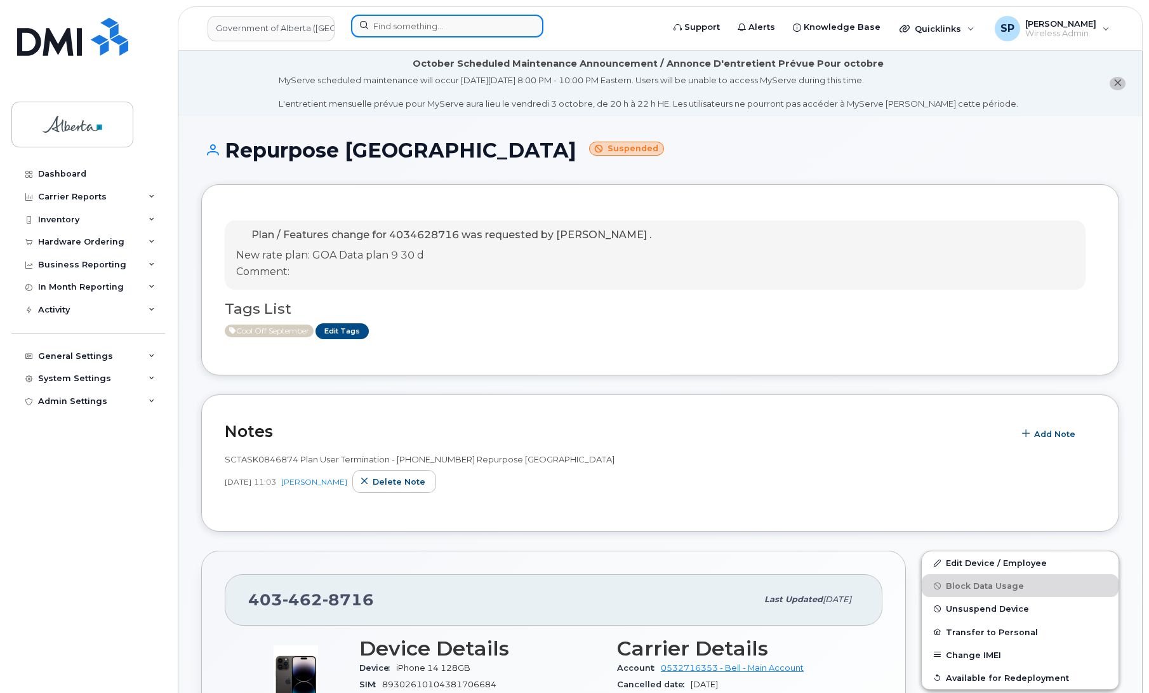
click at [382, 23] on input at bounding box center [447, 26] width 192 height 23
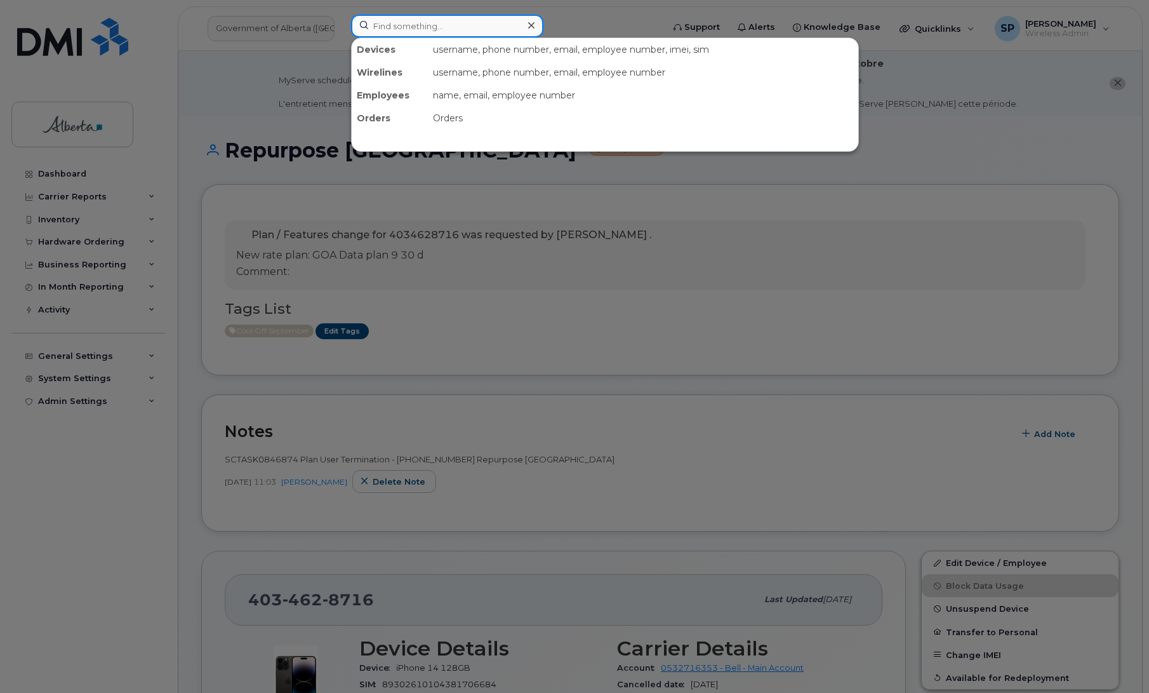
paste input "5875457388"
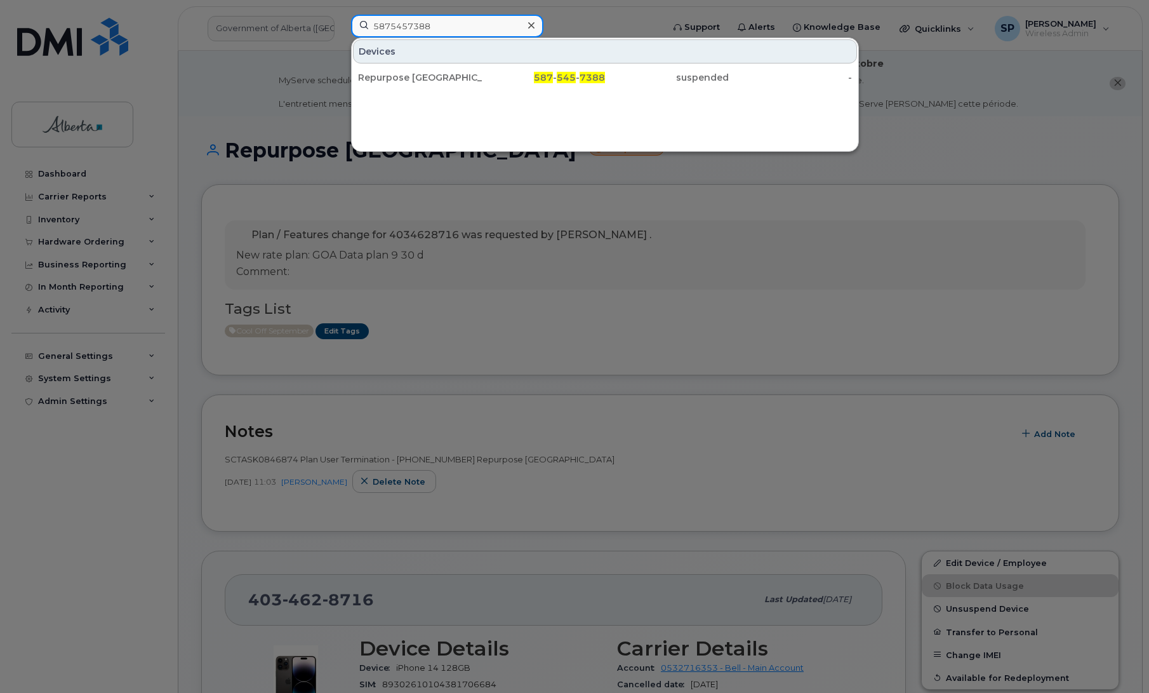
type input "5875457388"
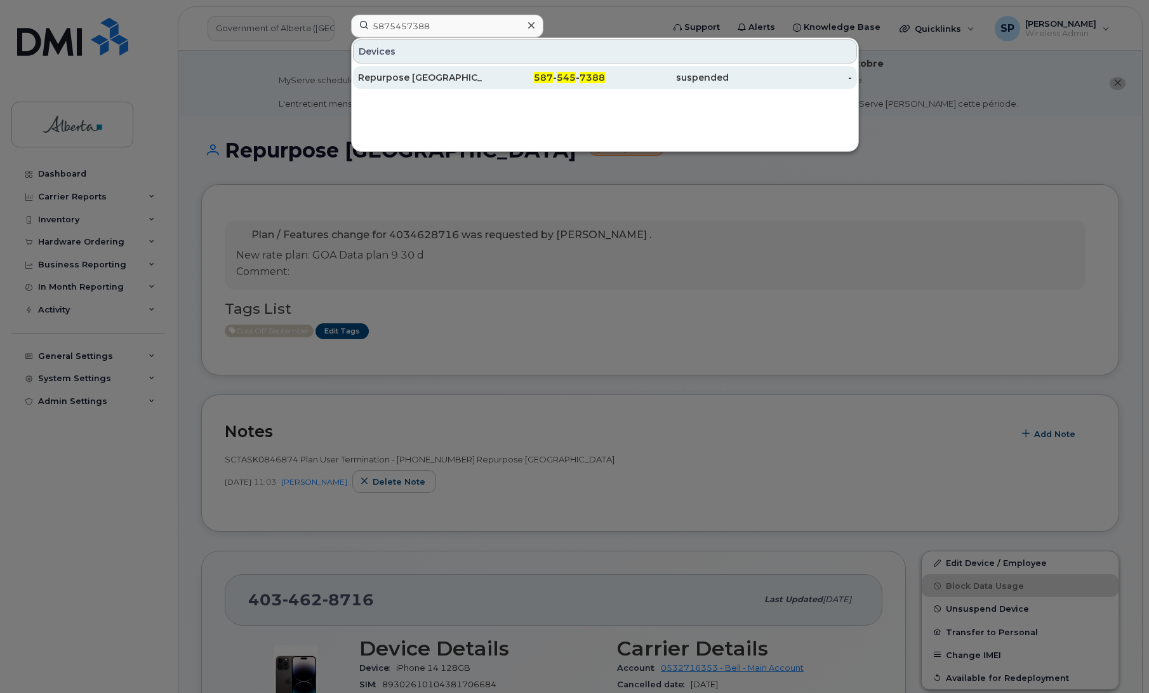
click at [411, 84] on div "Repurpose [GEOGRAPHIC_DATA]" at bounding box center [420, 77] width 124 height 13
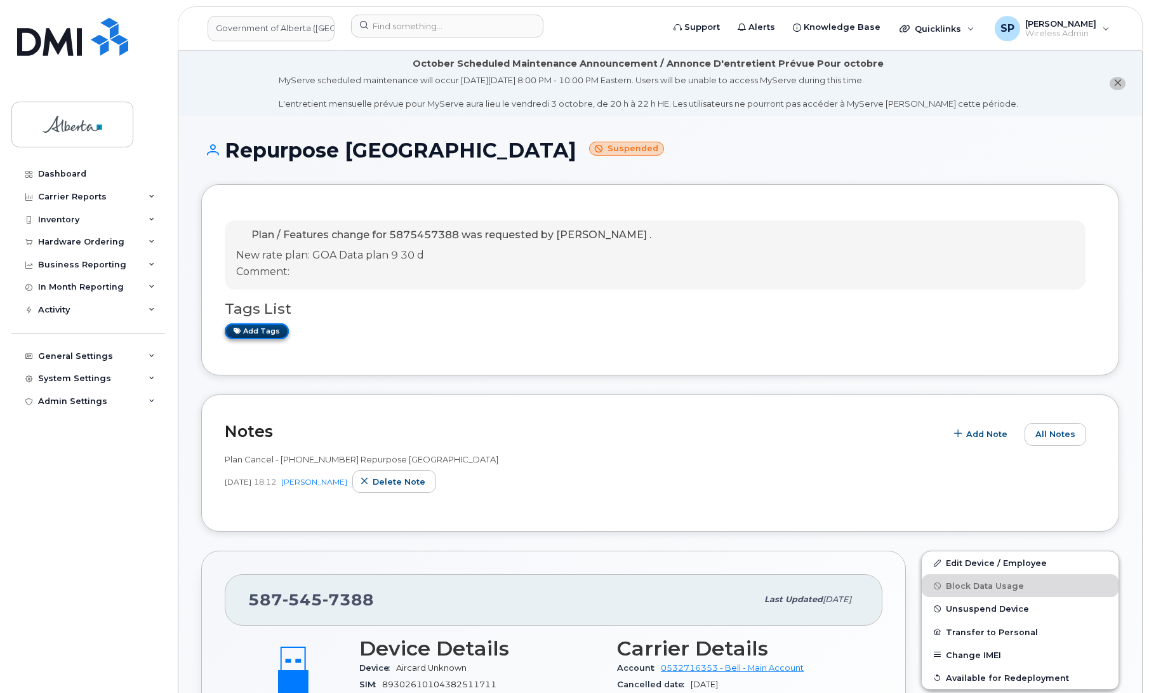
click at [258, 335] on link "Add tags" at bounding box center [257, 331] width 64 height 16
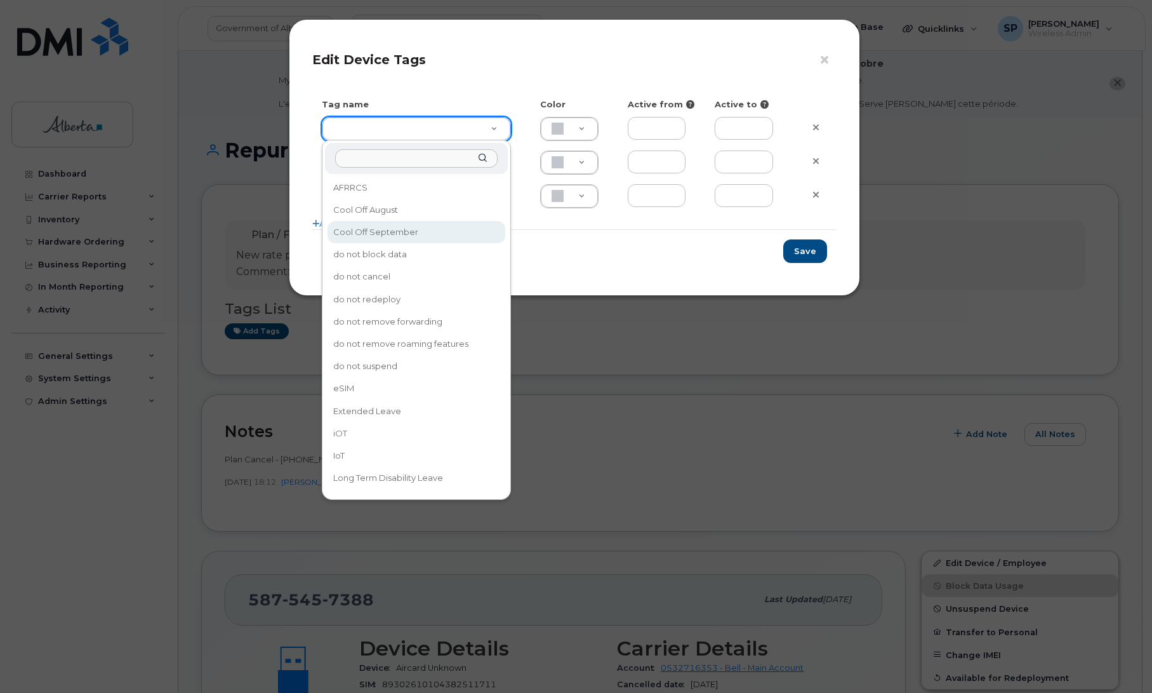
type input "Cool Off September"
type input "D6CDC1"
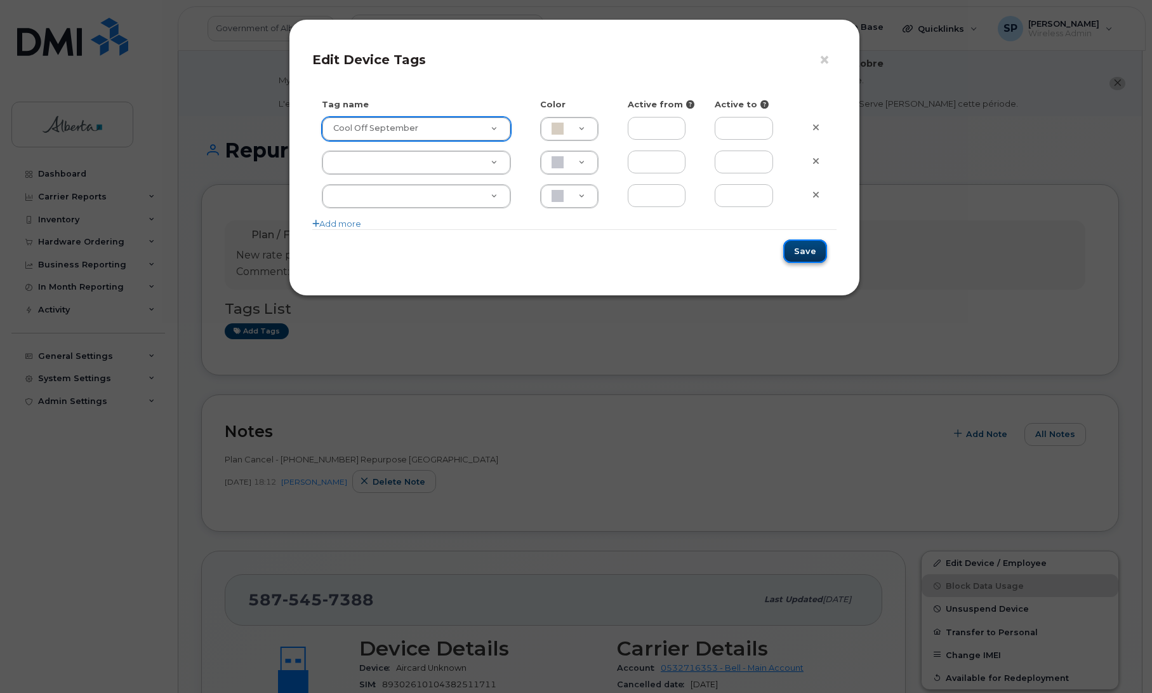
click at [821, 252] on button "Save" at bounding box center [805, 250] width 44 height 23
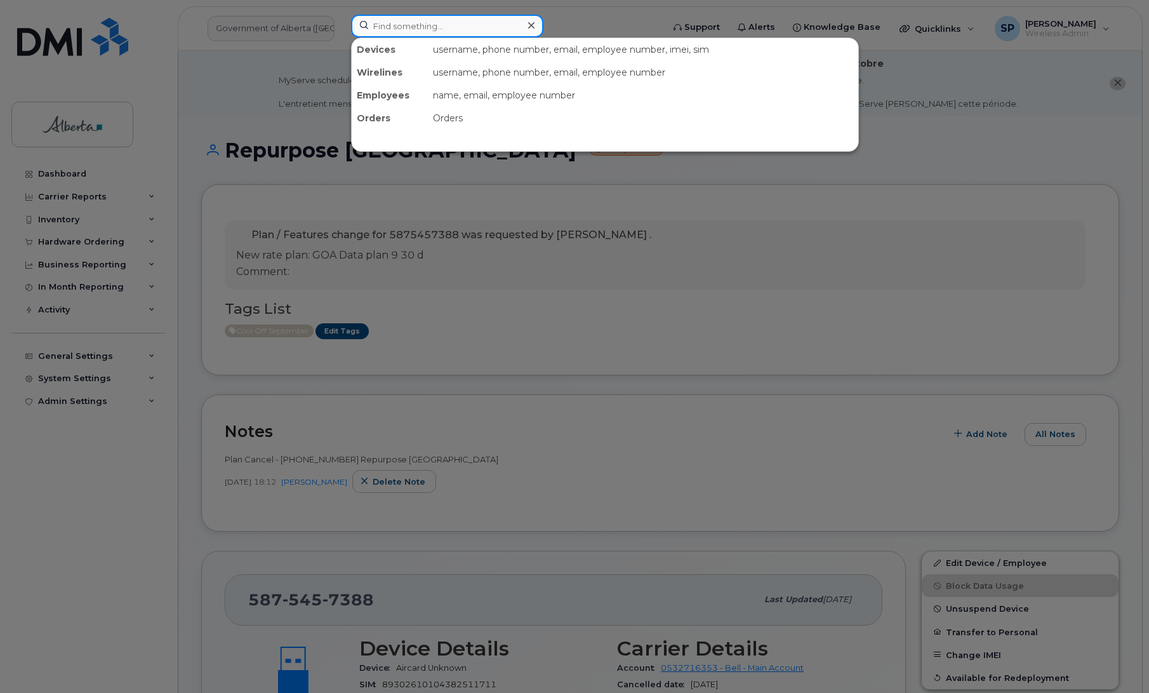
click at [427, 24] on input at bounding box center [447, 26] width 192 height 23
paste input "4036506285"
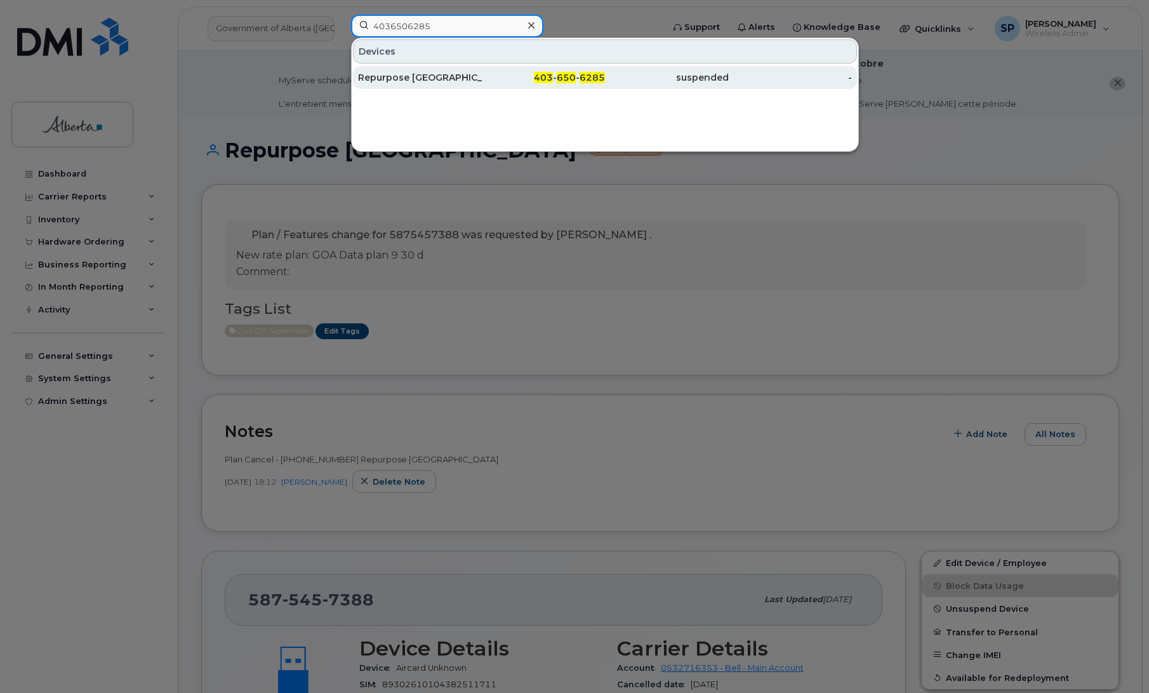
type input "4036506285"
drag, startPoint x: 416, startPoint y: 80, endPoint x: 451, endPoint y: 74, distance: 35.4
click at [416, 80] on div "Repurpose [GEOGRAPHIC_DATA]" at bounding box center [420, 77] width 124 height 13
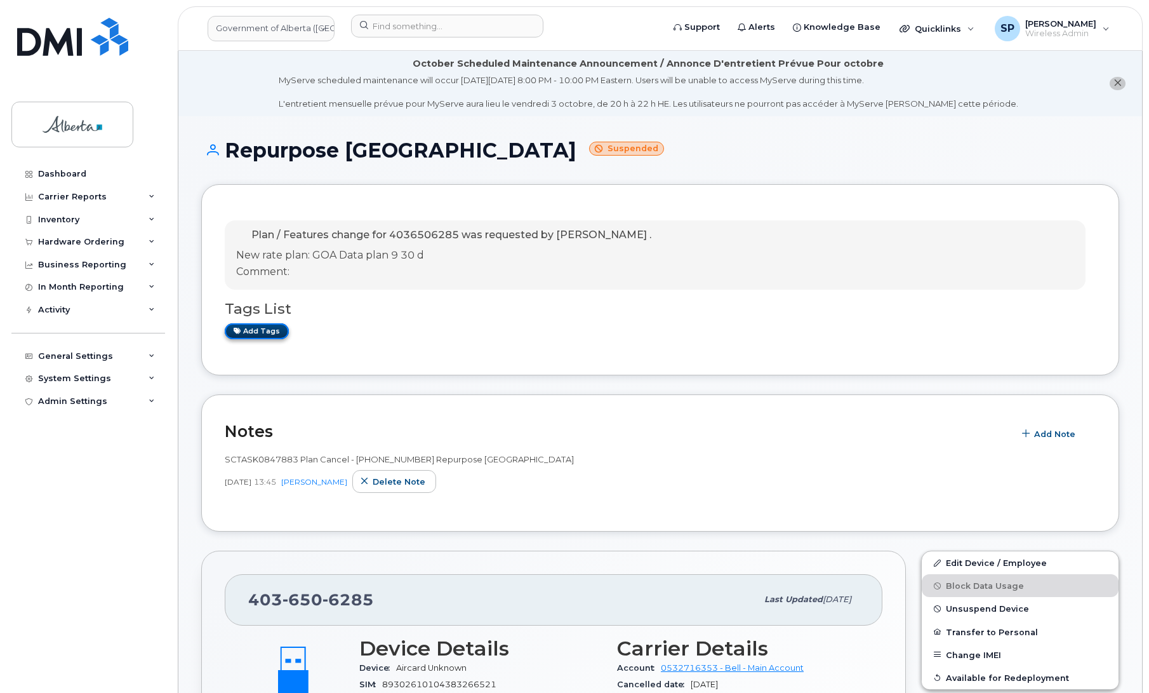
click at [244, 328] on link "Add tags" at bounding box center [257, 331] width 64 height 16
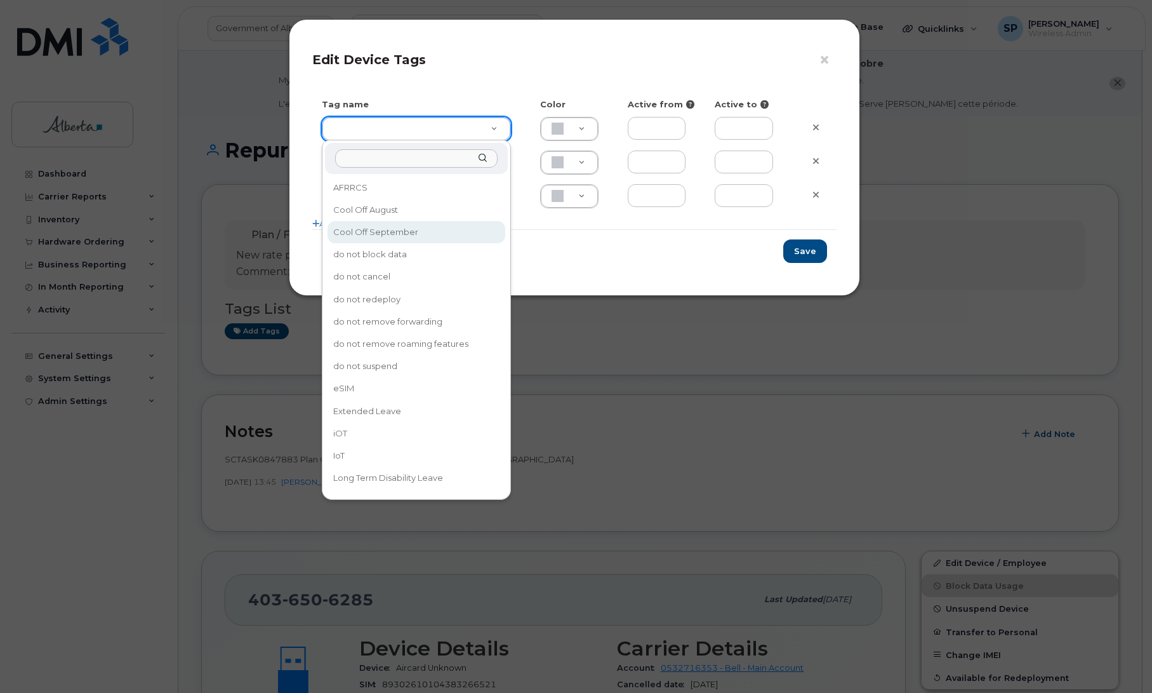
type input "Cool Off September"
type input "D6CDC1"
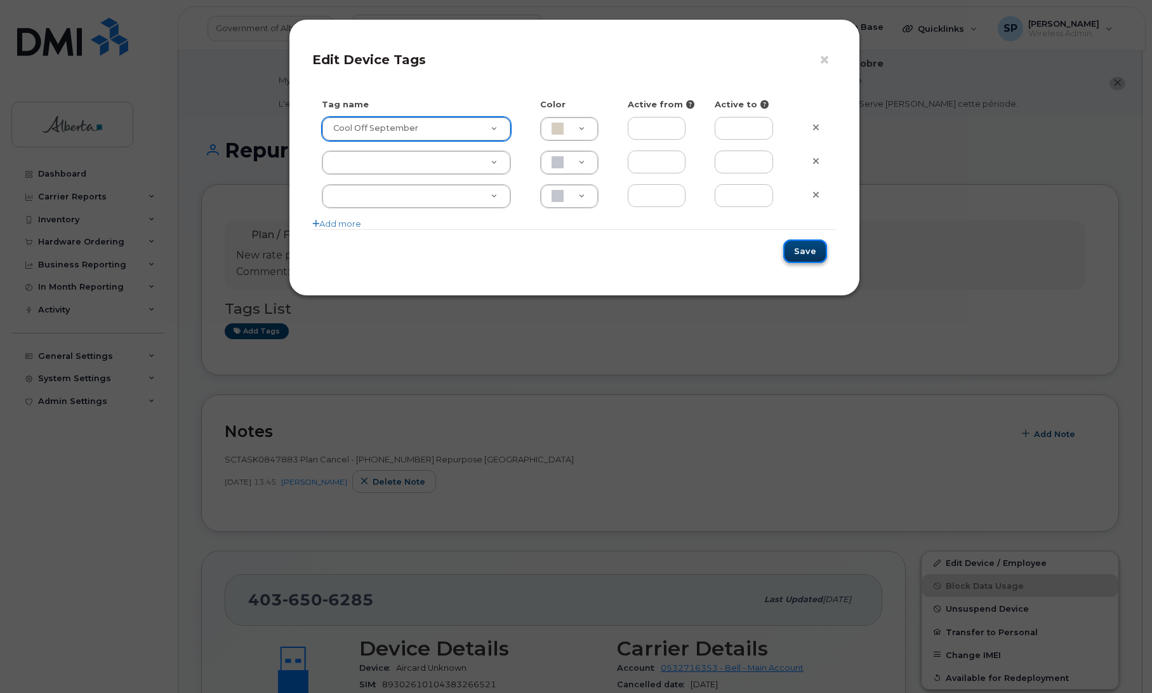
click at [806, 249] on button "Save" at bounding box center [805, 250] width 44 height 23
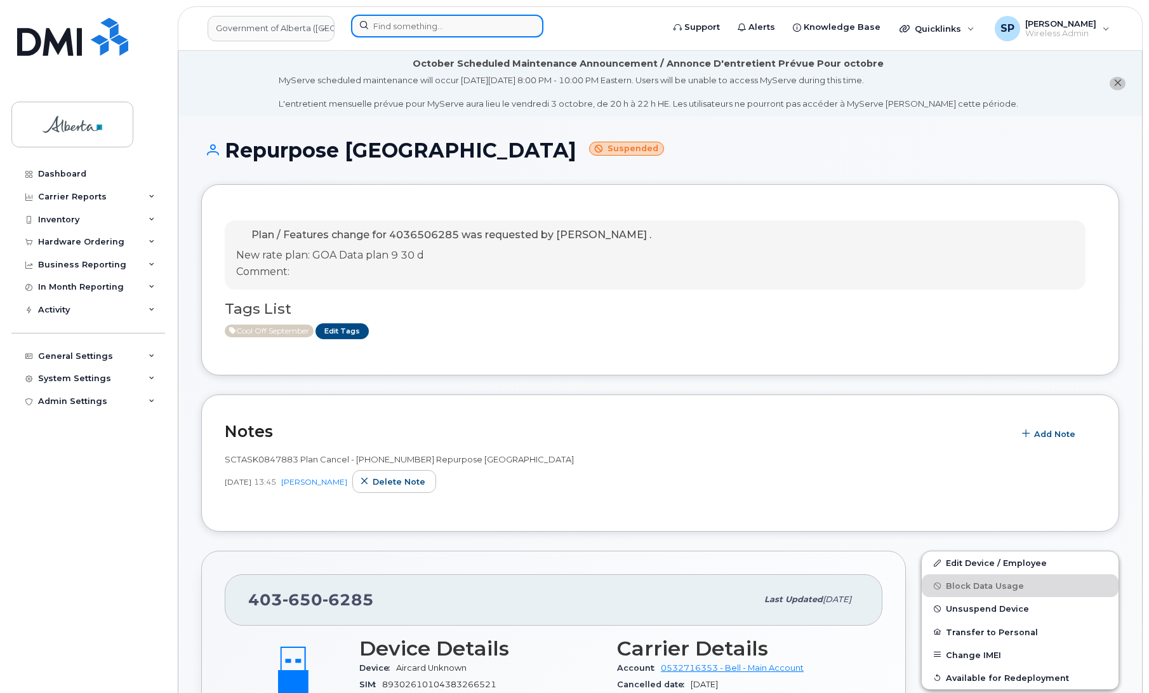
click at [392, 21] on input at bounding box center [447, 26] width 192 height 23
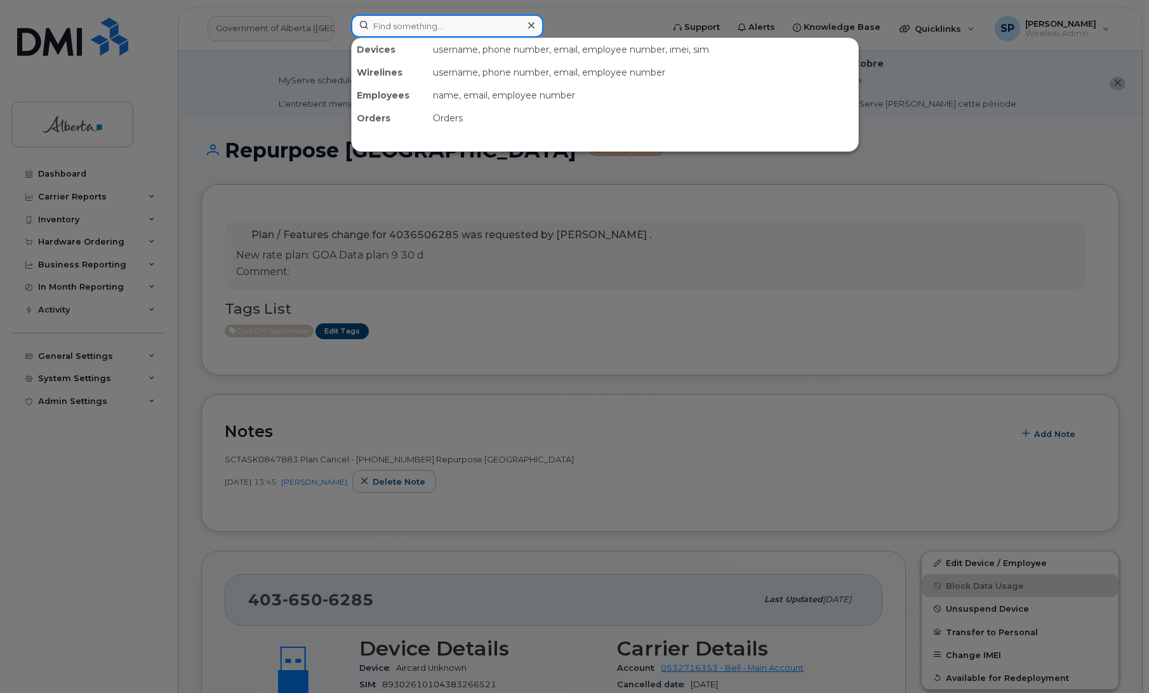
paste input "4038372046"
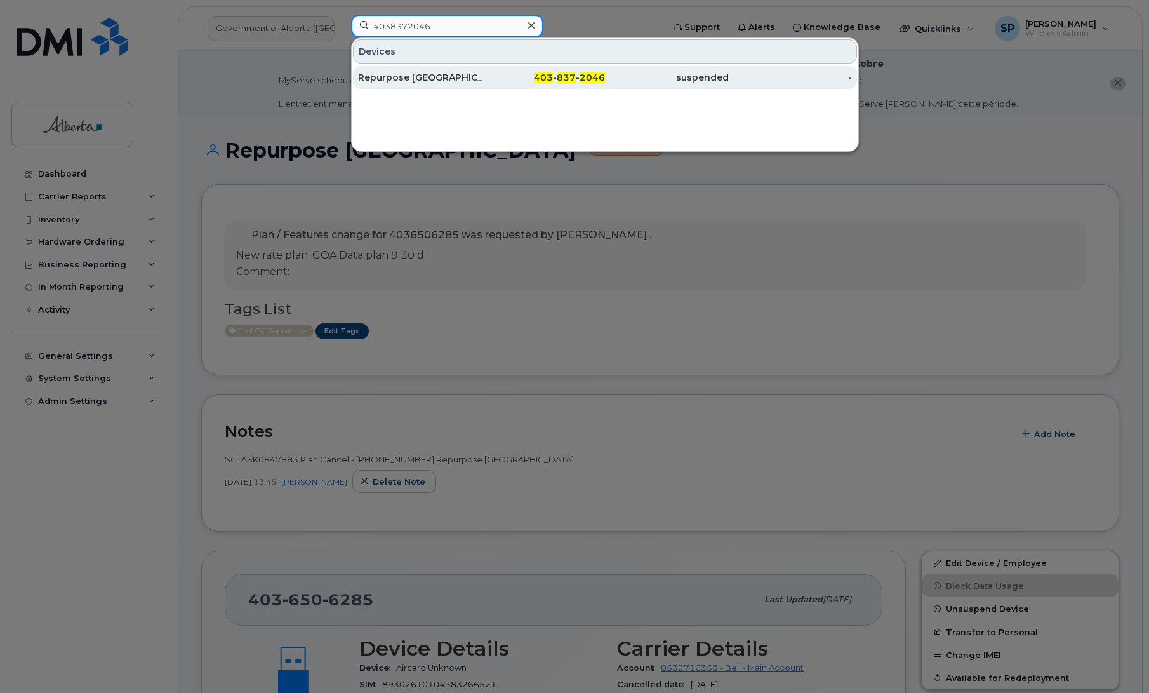
type input "4038372046"
click at [403, 77] on div "Repurpose [GEOGRAPHIC_DATA]" at bounding box center [420, 77] width 124 height 13
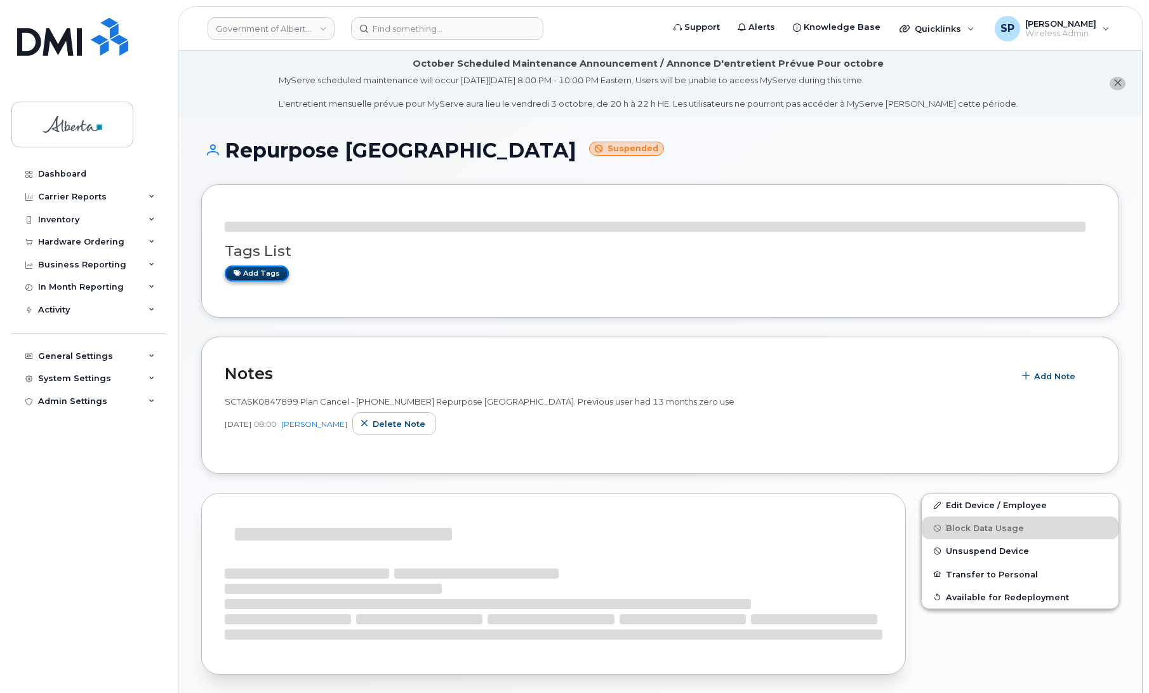
click at [269, 213] on div "Tags List Add tags" at bounding box center [660, 251] width 871 height 86
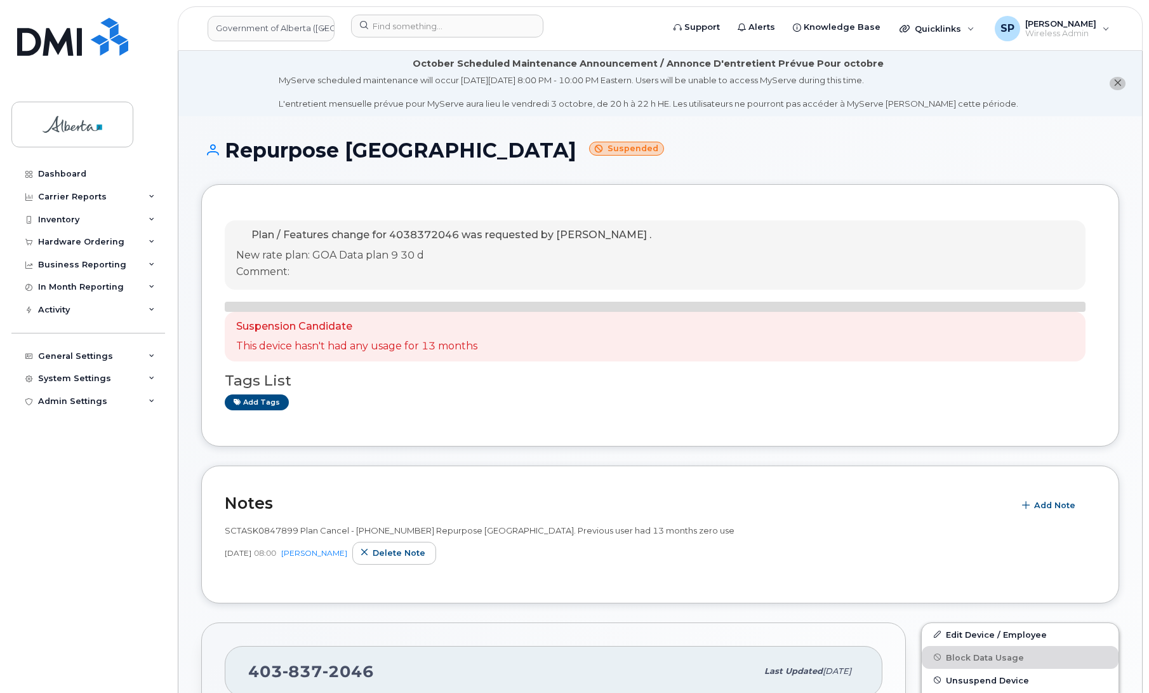
click at [265, 275] on p "Comment:" at bounding box center [443, 272] width 415 height 15
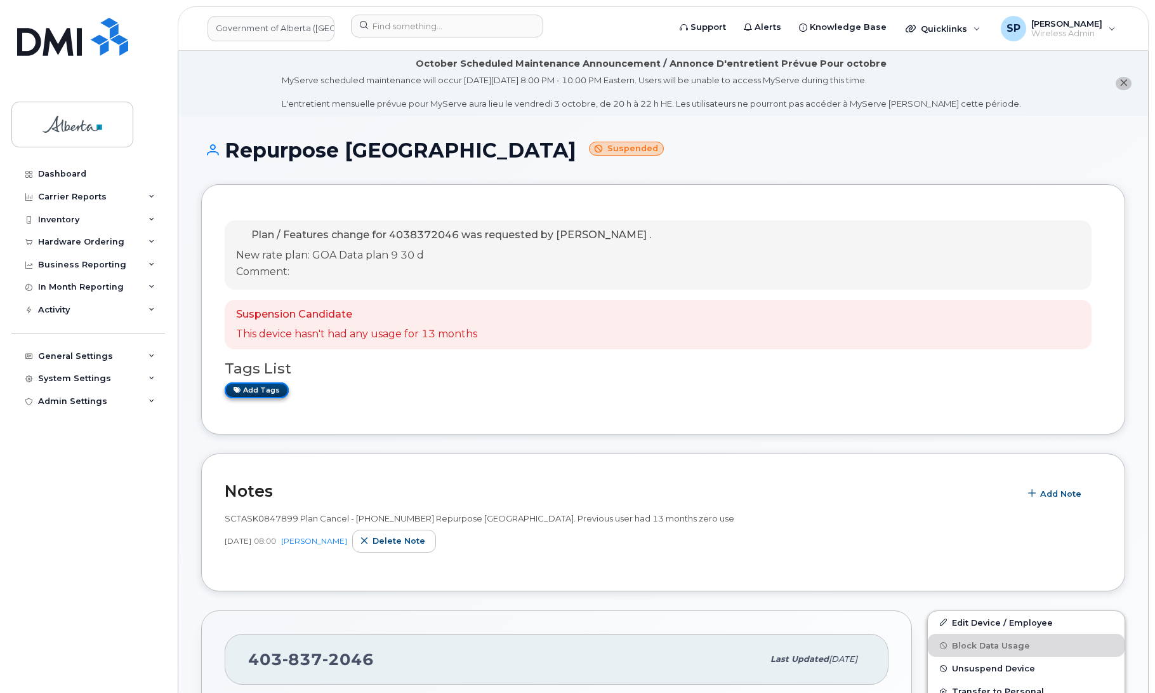
click at [260, 392] on link "Add tags" at bounding box center [257, 390] width 64 height 16
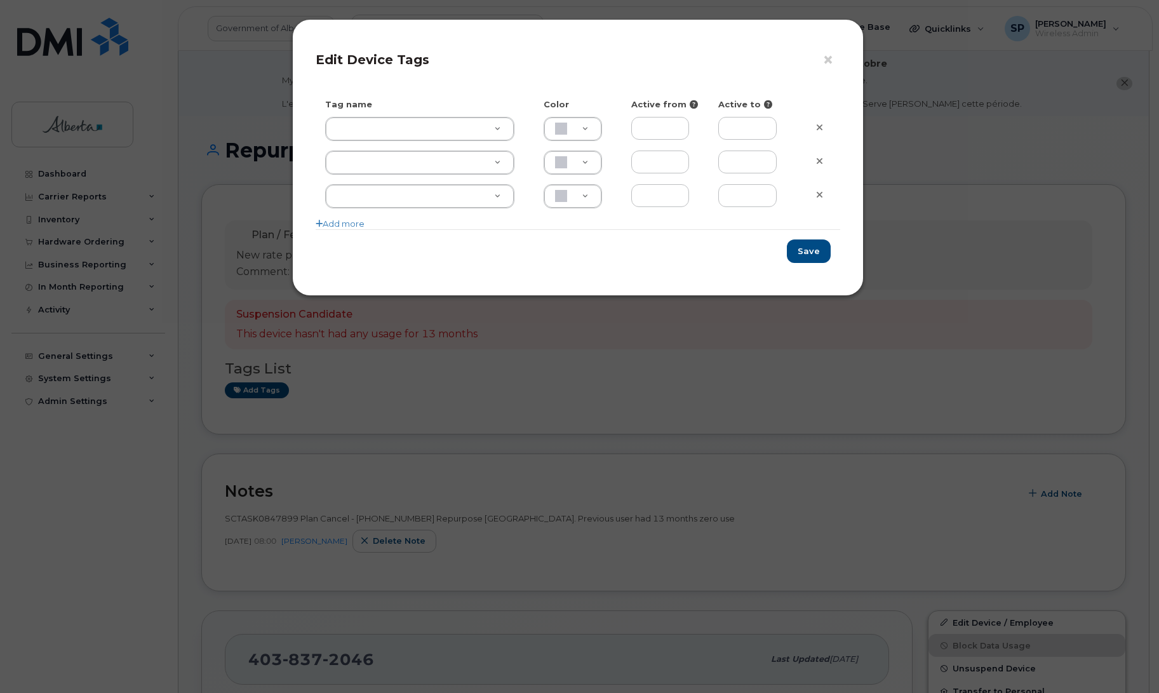
click at [385, 380] on div "× Edit Device Tags Tag name Color Active from Active to Add more Save" at bounding box center [579, 346] width 1159 height 693
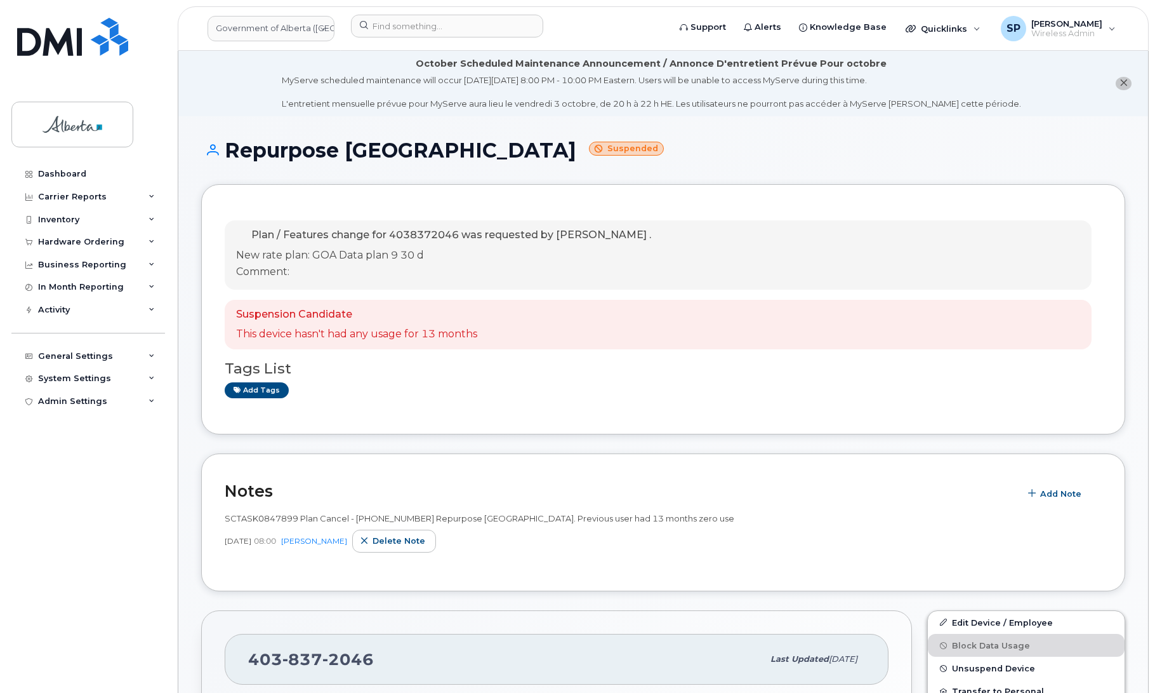
click at [68, 482] on div "Dashboard Carrier Reports Monthly Billing Data Daily Data Pooling Data Behavior…" at bounding box center [89, 418] width 157 height 511
click at [256, 391] on link "Add tags" at bounding box center [257, 390] width 64 height 16
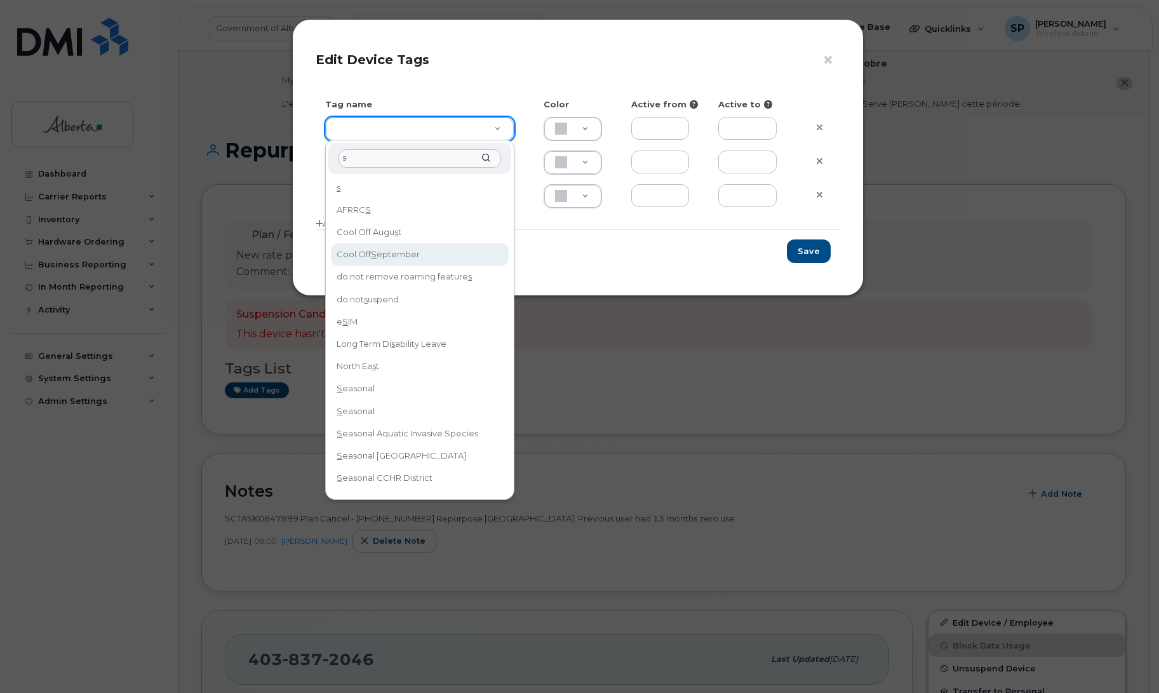
type input "s"
type input "Cool Off September"
type input "D6CDC1"
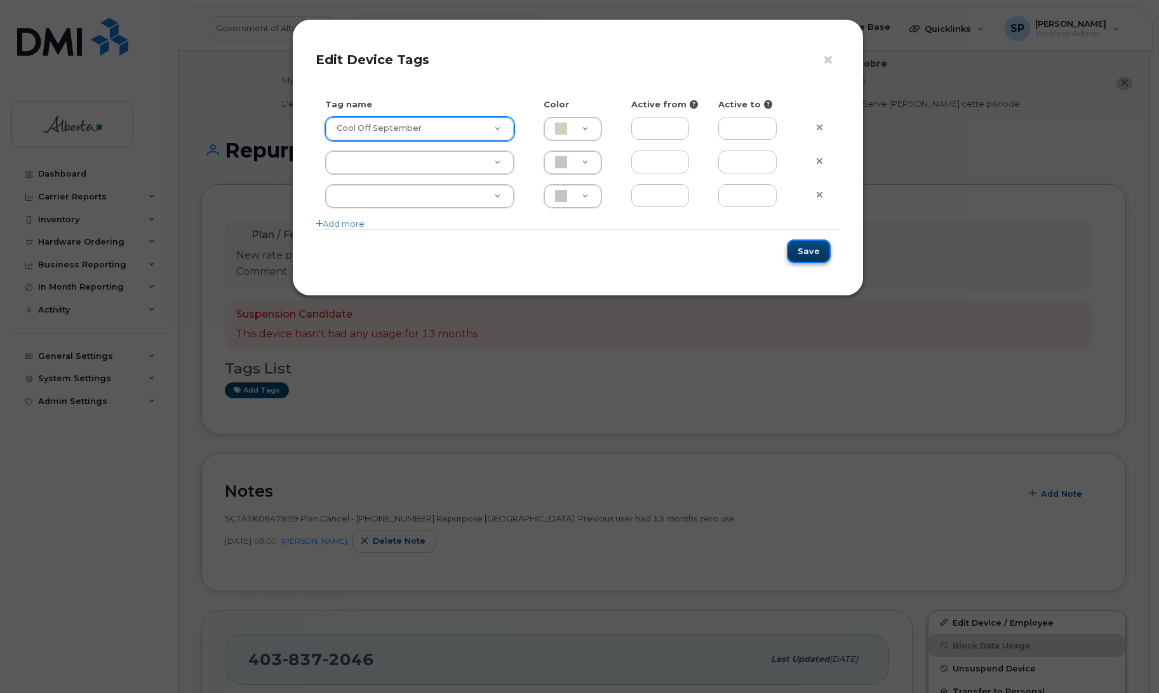
click at [814, 256] on button "Save" at bounding box center [809, 250] width 44 height 23
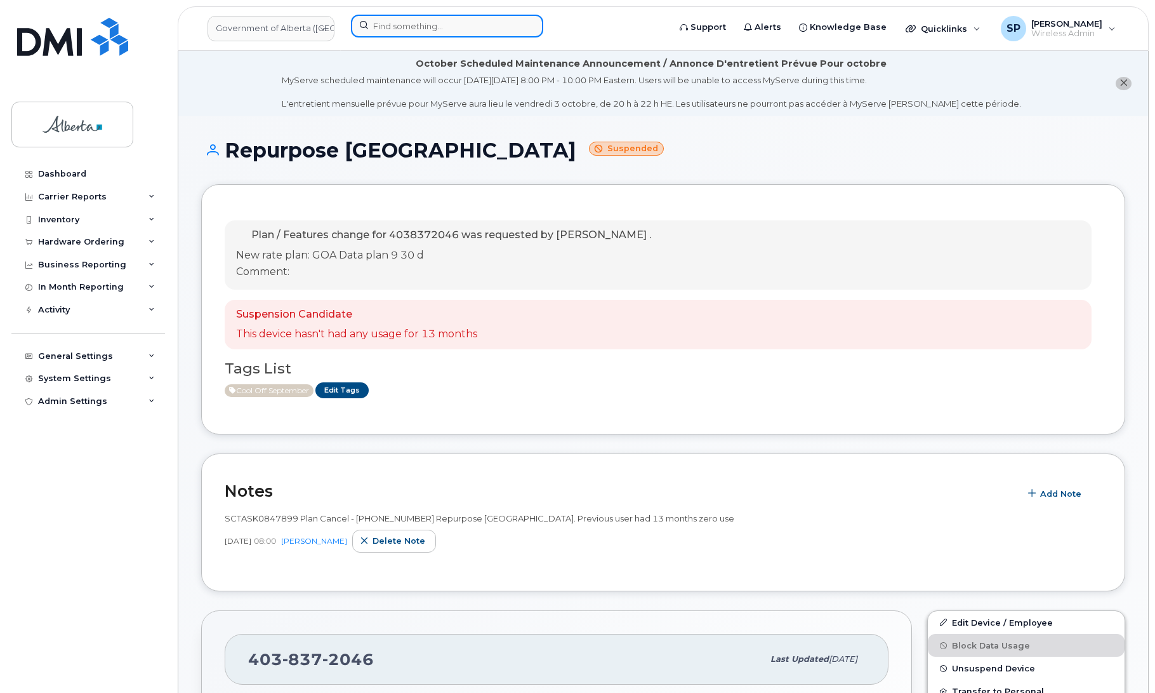
click at [383, 27] on input at bounding box center [447, 26] width 192 height 23
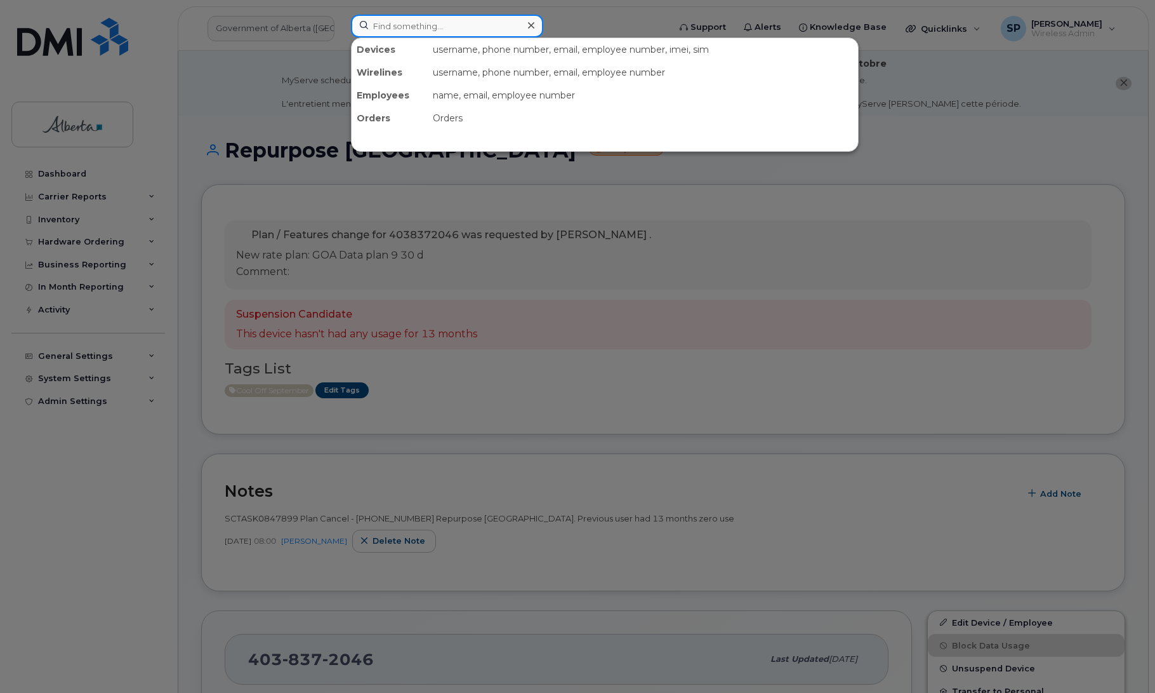
paste input "5875450381"
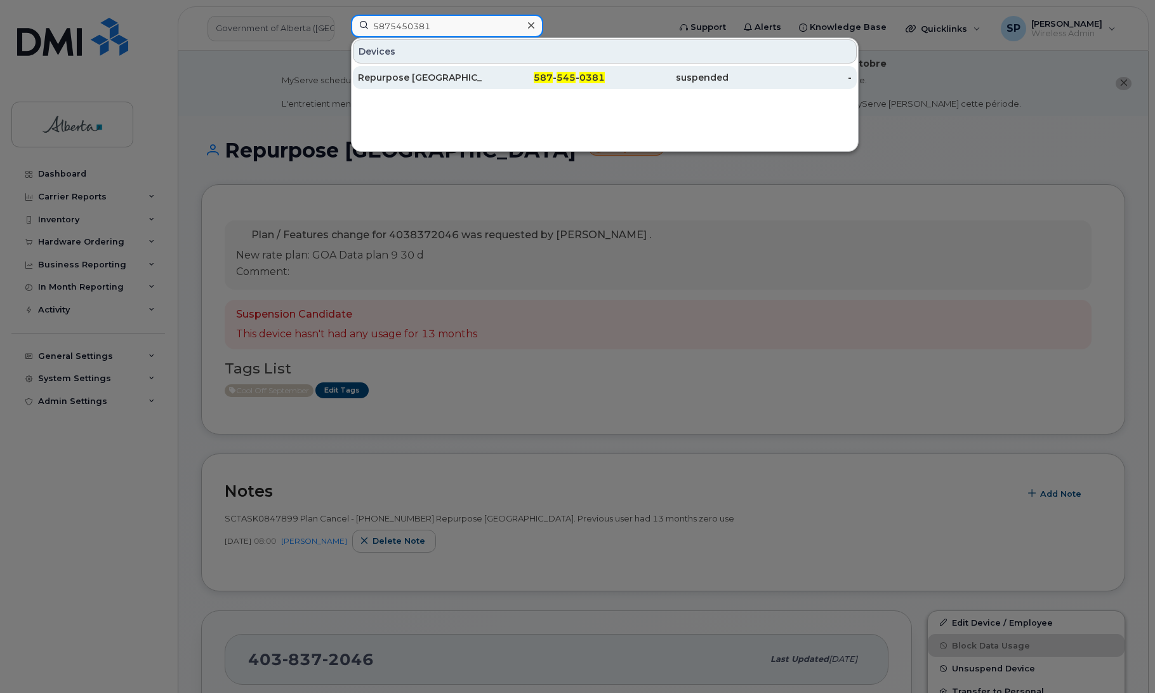
type input "5875450381"
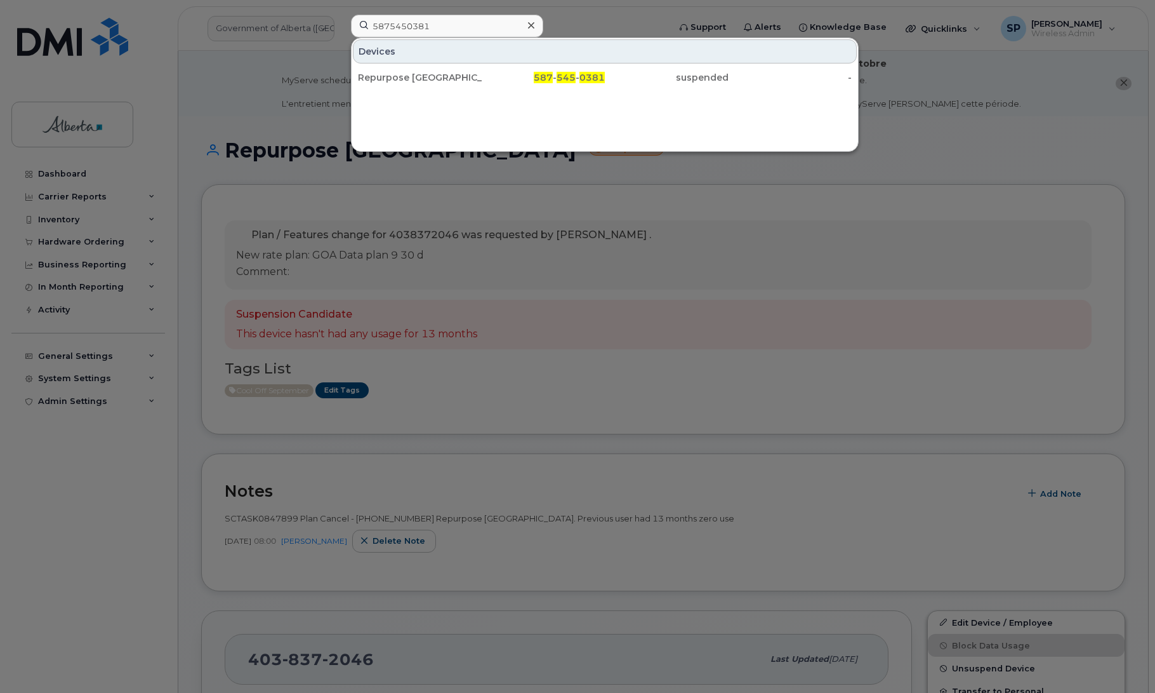
drag, startPoint x: 401, startPoint y: 80, endPoint x: 503, endPoint y: 18, distance: 119.7
click at [401, 80] on div "Repurpose [GEOGRAPHIC_DATA]" at bounding box center [420, 77] width 124 height 13
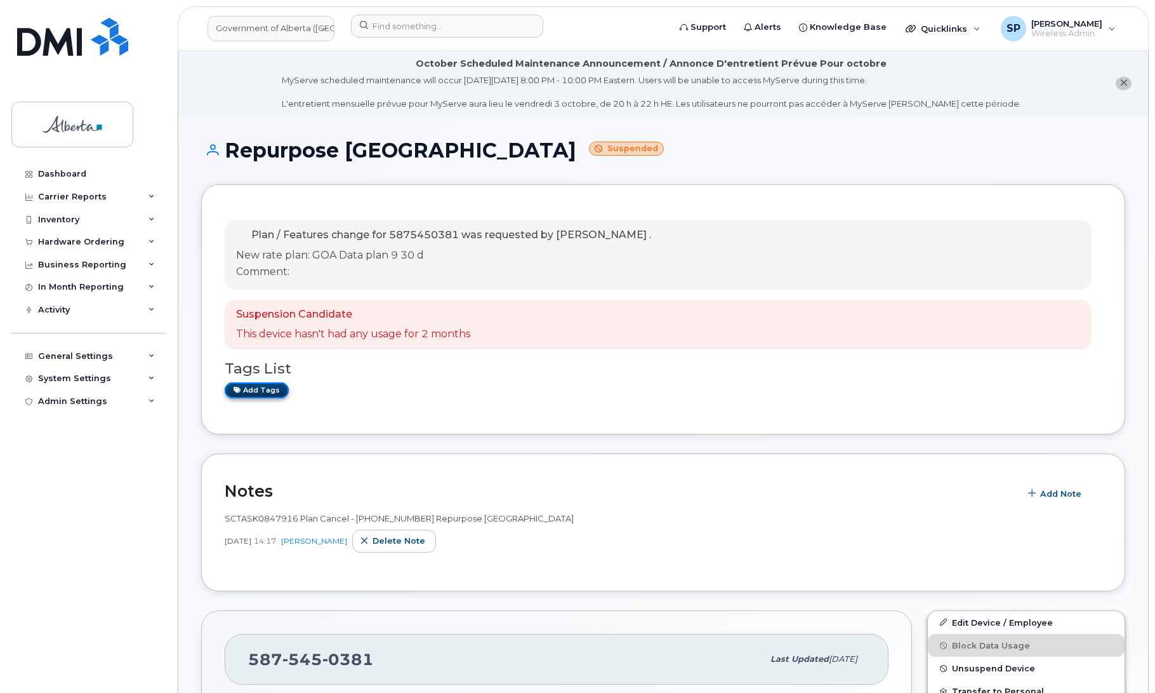
click at [269, 391] on link "Add tags" at bounding box center [257, 390] width 64 height 16
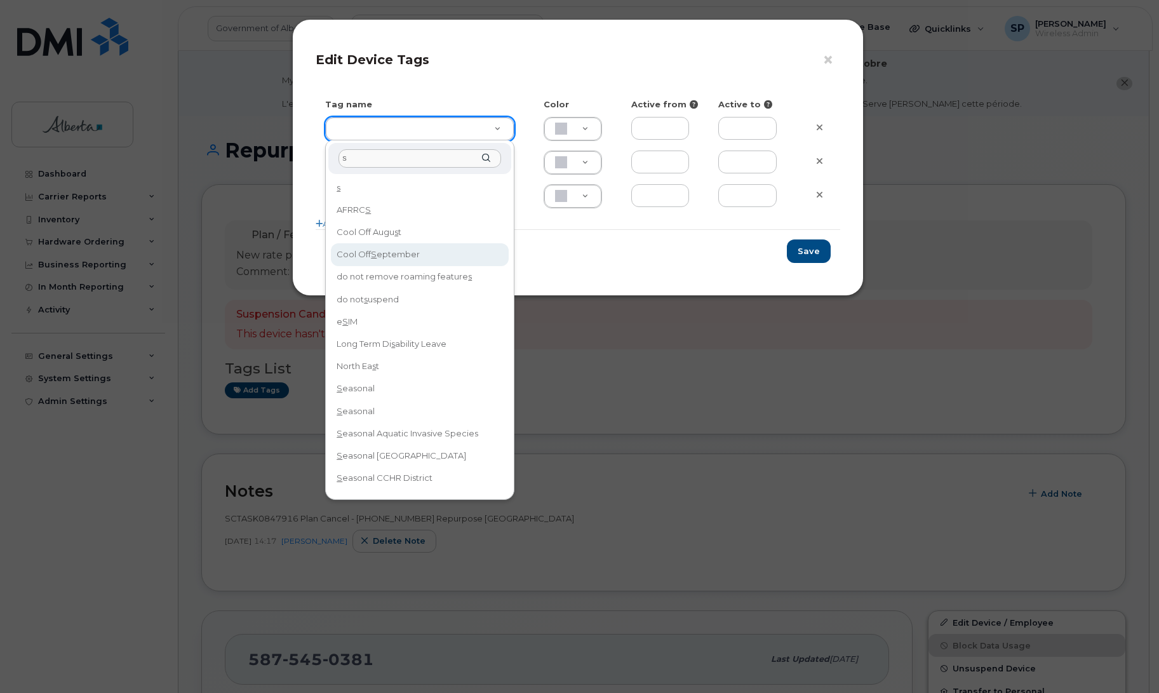
type input "s"
type input "Cool Off September"
type input "D6CDC1"
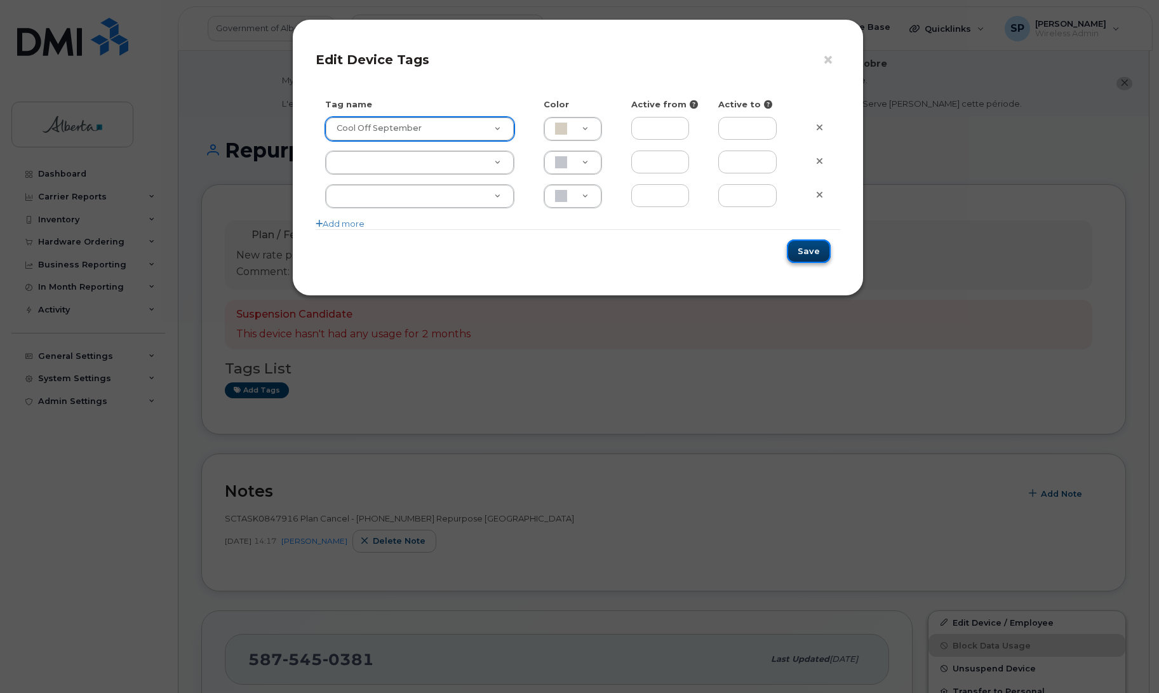
click at [820, 252] on button "Save" at bounding box center [809, 250] width 44 height 23
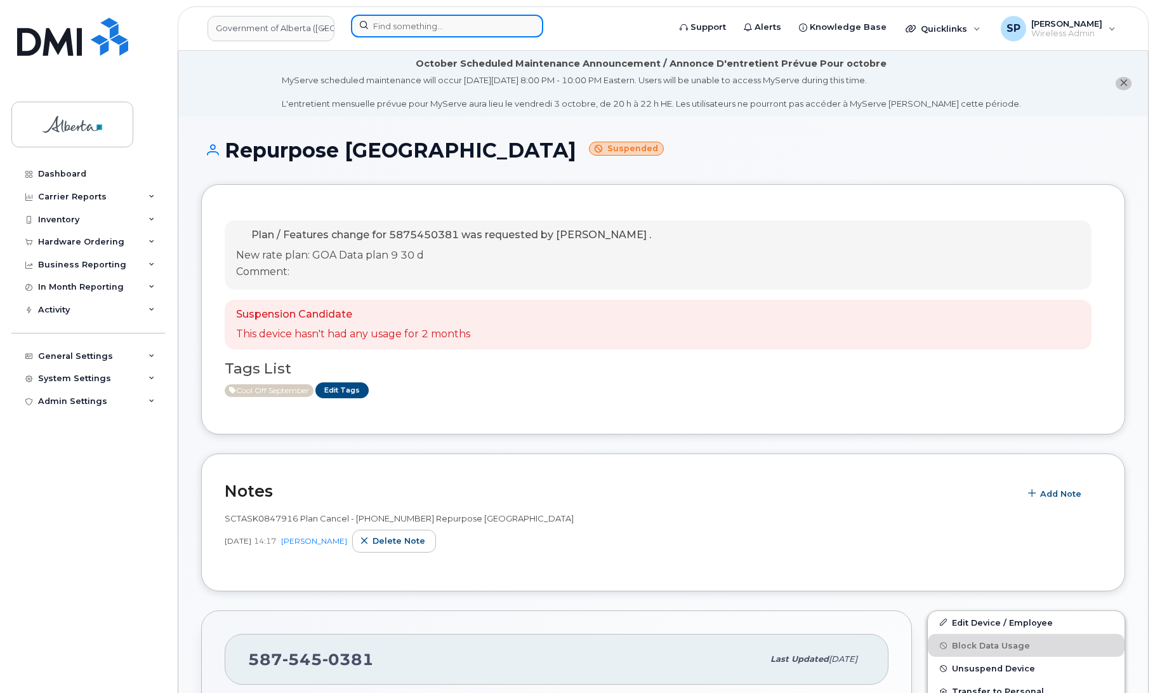
click at [452, 22] on input at bounding box center [447, 26] width 192 height 23
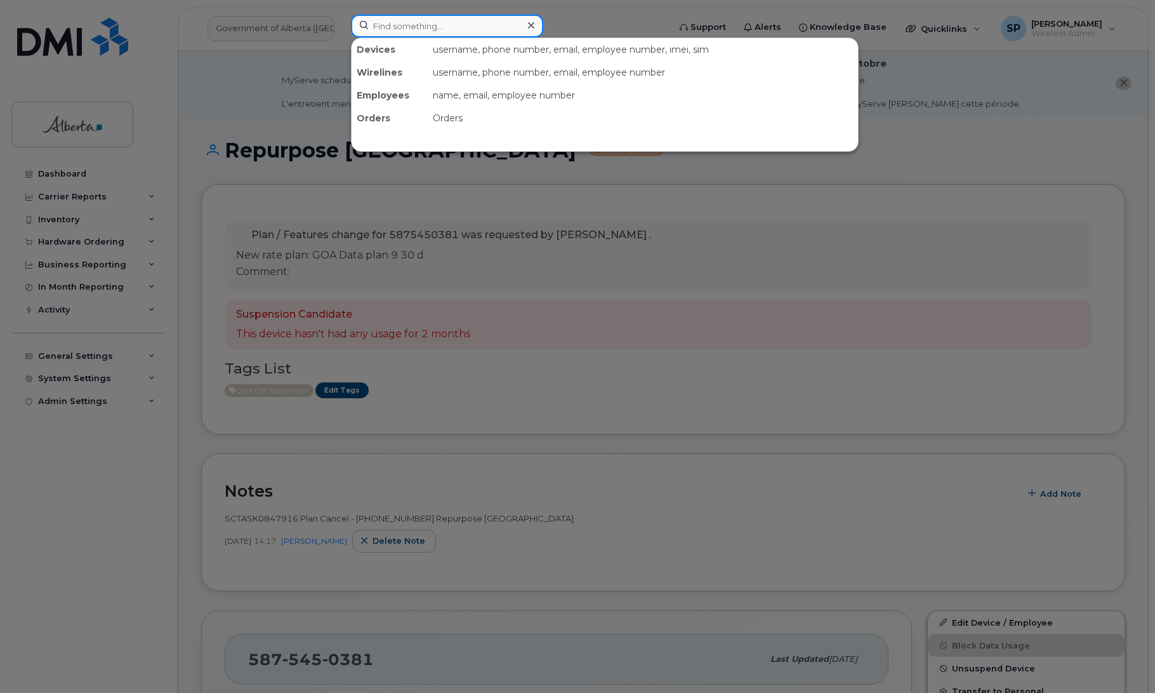
paste input "4034646656"
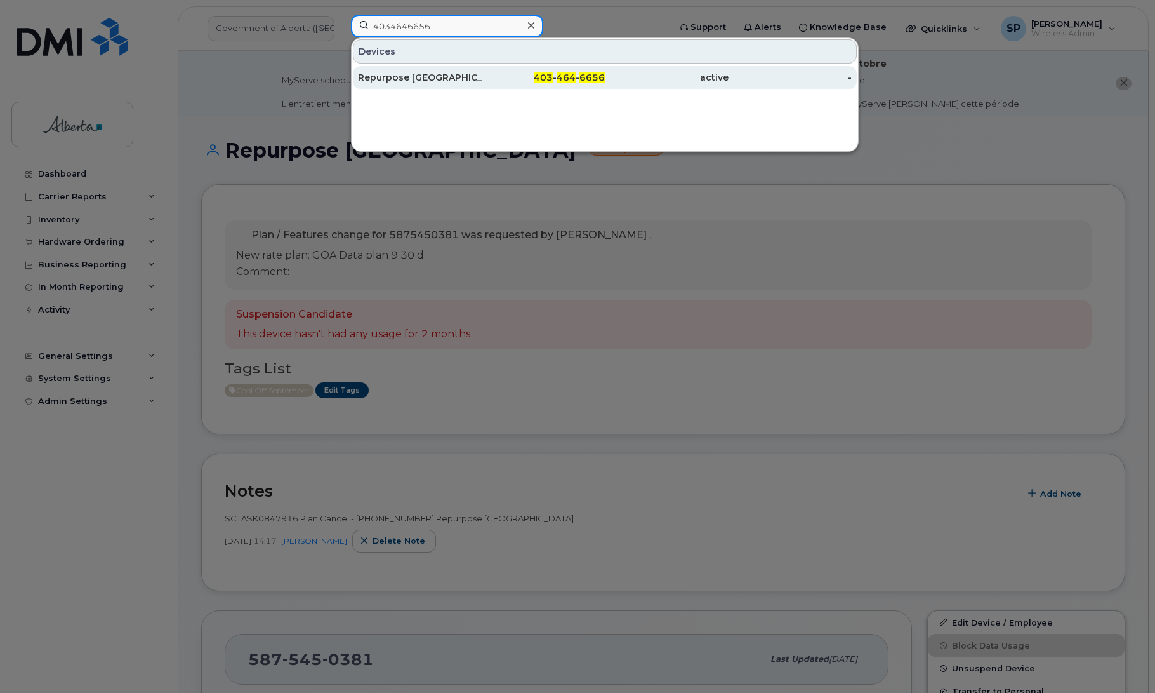
type input "4034646656"
click at [423, 81] on div "Repurpose [GEOGRAPHIC_DATA]" at bounding box center [420, 77] width 124 height 13
